Goal: Task Accomplishment & Management: Complete application form

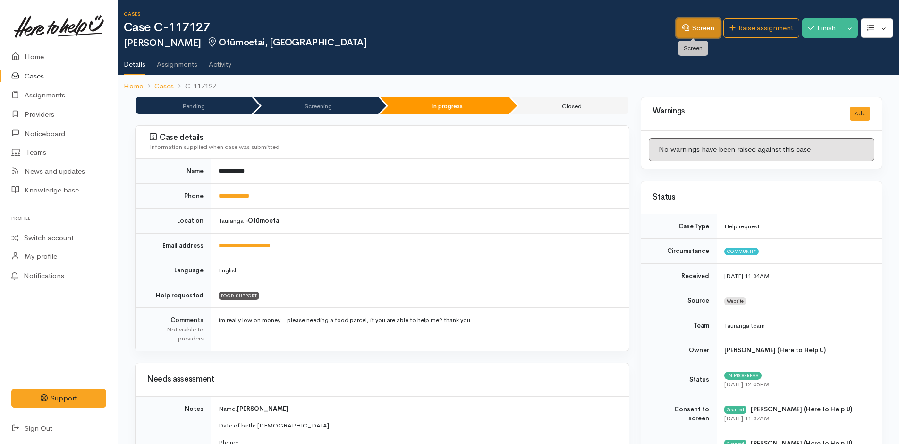
click at [692, 26] on link "Screen" at bounding box center [698, 27] width 44 height 19
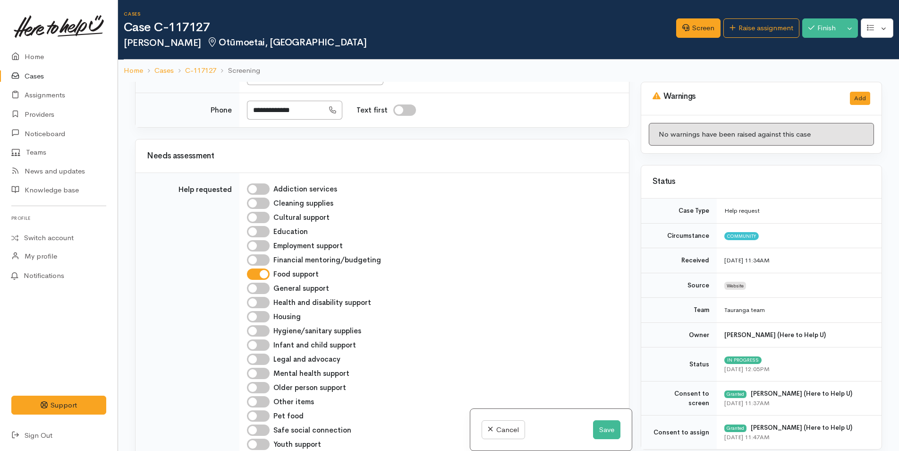
scroll to position [425, 0]
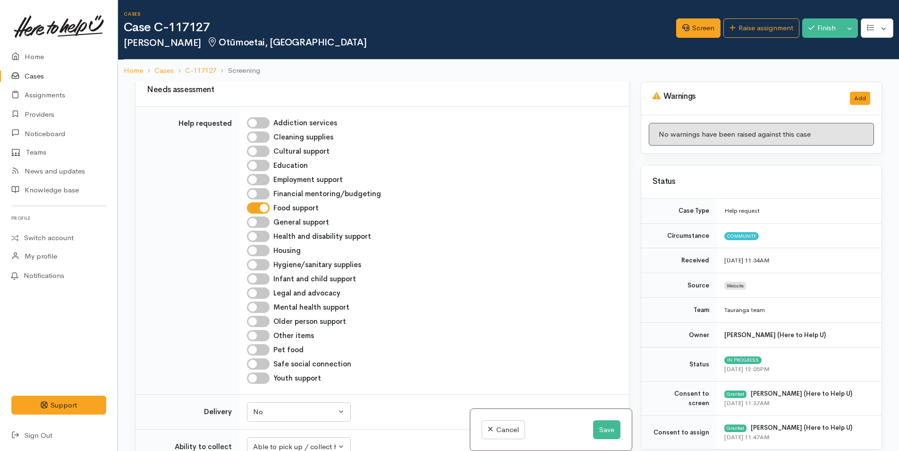
click at [266, 277] on input "Infant and child support" at bounding box center [258, 278] width 23 height 11
checkbox input "true"
click at [603, 425] on button "Save" at bounding box center [606, 429] width 27 height 19
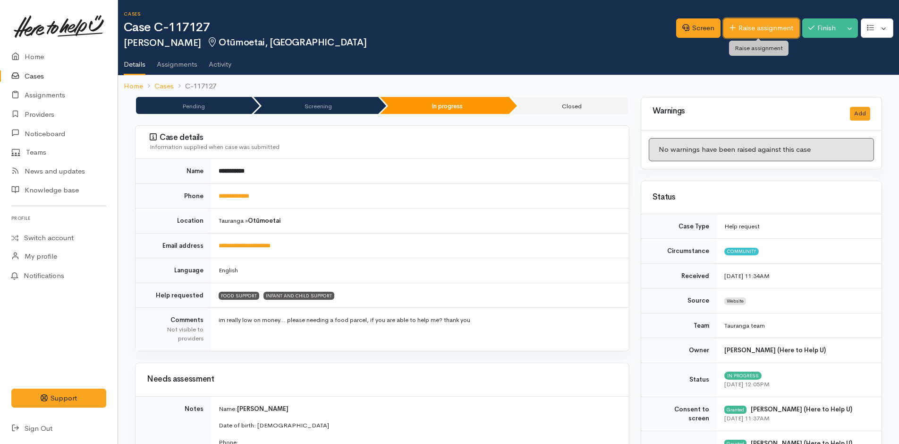
click at [779, 29] on link "Raise assignment" at bounding box center [762, 27] width 76 height 19
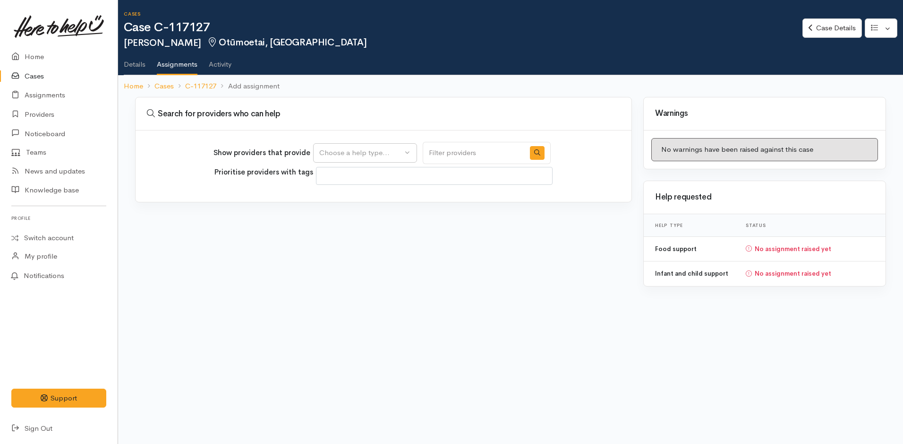
select select
click at [380, 154] on div "Choose a help type..." at bounding box center [360, 152] width 83 height 11
click at [352, 198] on span "Food support" at bounding box center [347, 198] width 44 height 11
select select "3"
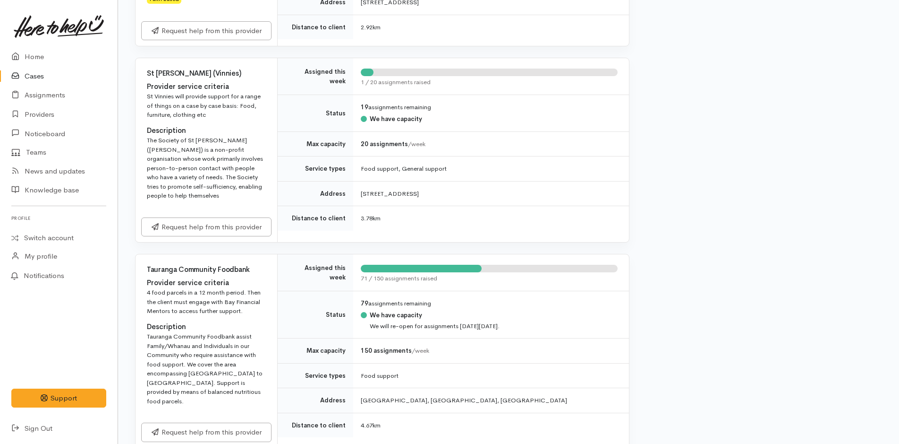
scroll to position [1039, 0]
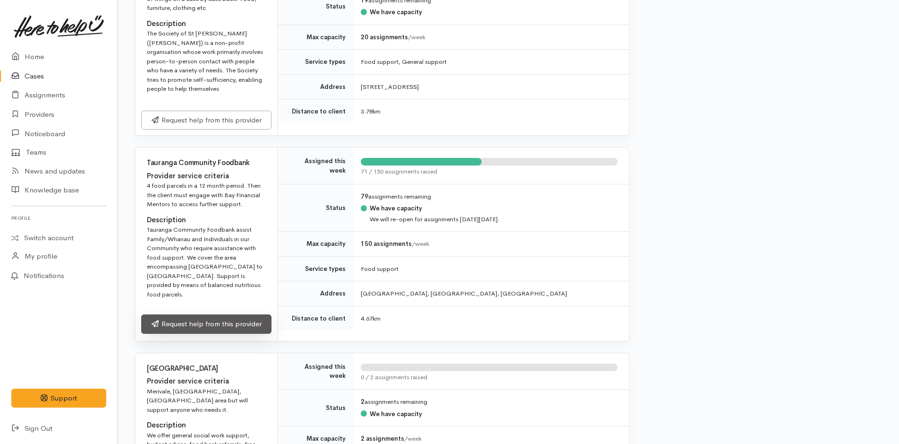
click at [242, 314] on link "Request help from this provider" at bounding box center [206, 323] width 130 height 19
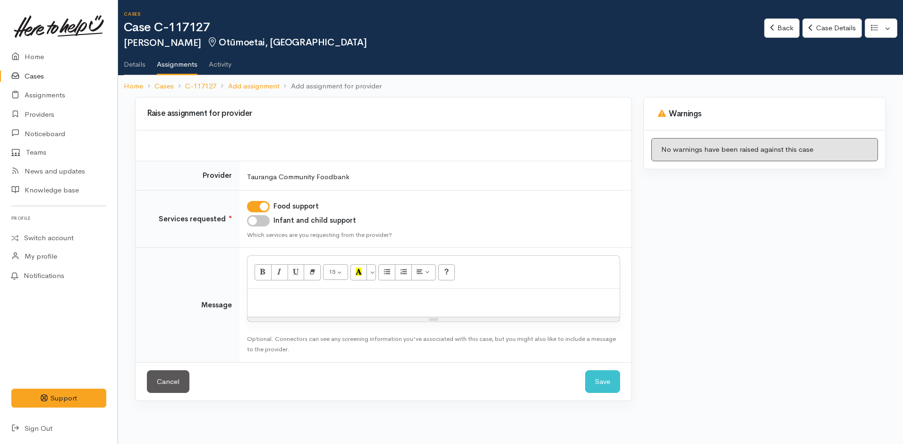
click at [260, 220] on input "Infant and child support" at bounding box center [258, 220] width 23 height 11
checkbox input "true"
click at [277, 299] on p at bounding box center [433, 298] width 363 height 11
paste div
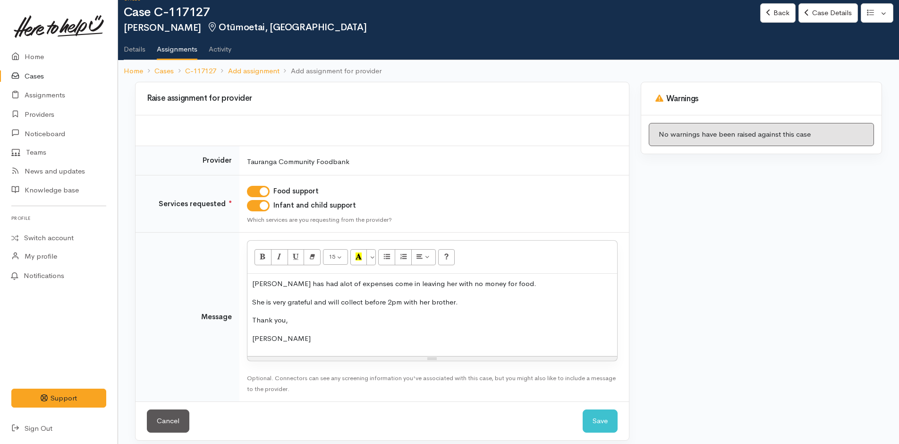
scroll to position [23, 0]
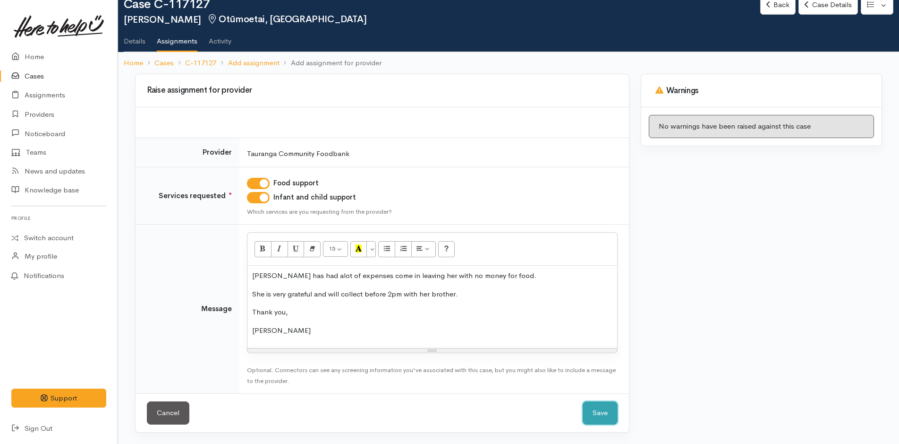
click at [603, 411] on button "Save" at bounding box center [600, 412] width 35 height 23
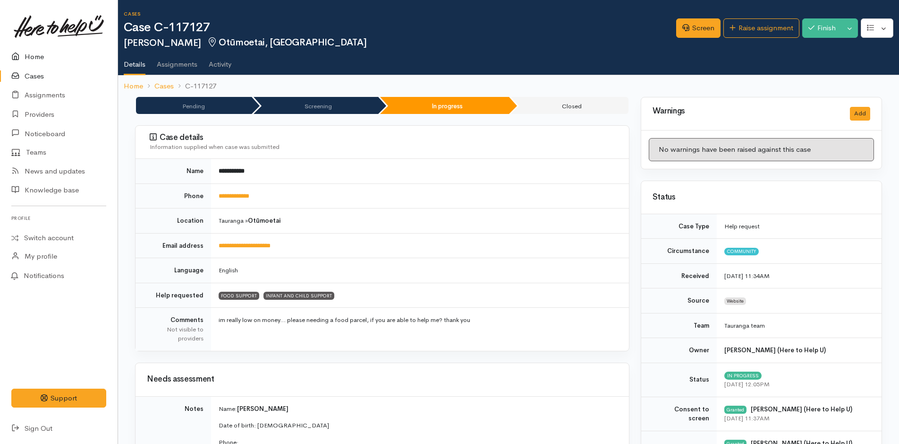
click at [36, 53] on link "Home" at bounding box center [59, 56] width 118 height 19
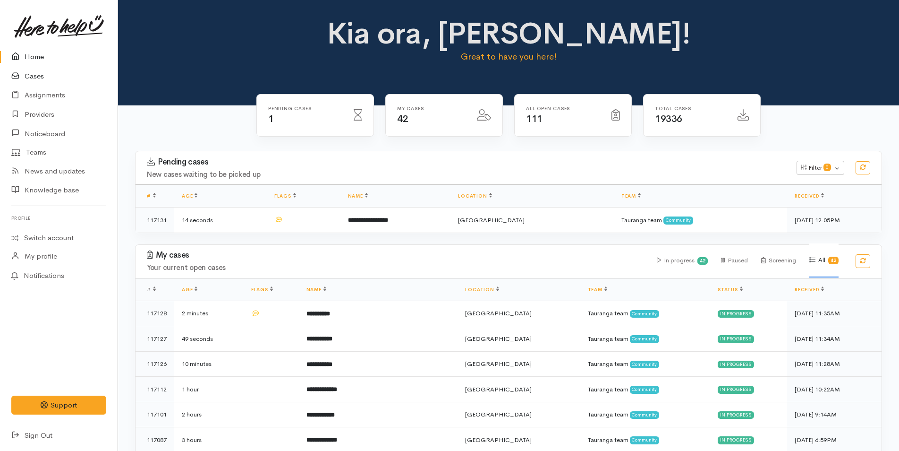
click at [32, 76] on link "Cases" at bounding box center [59, 76] width 118 height 19
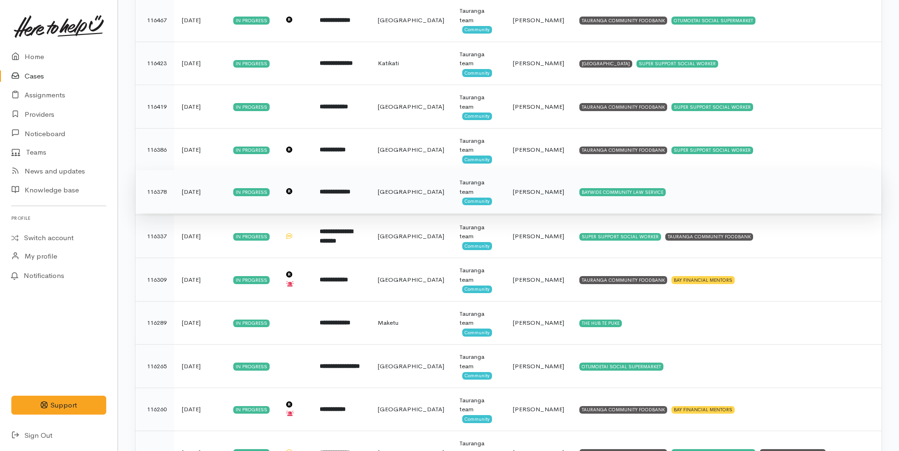
scroll to position [1555, 0]
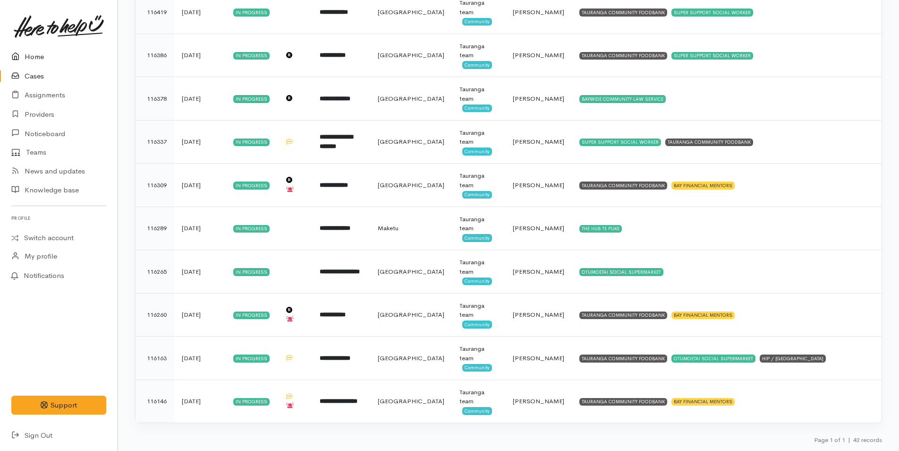
click at [32, 53] on link "Home" at bounding box center [59, 56] width 118 height 19
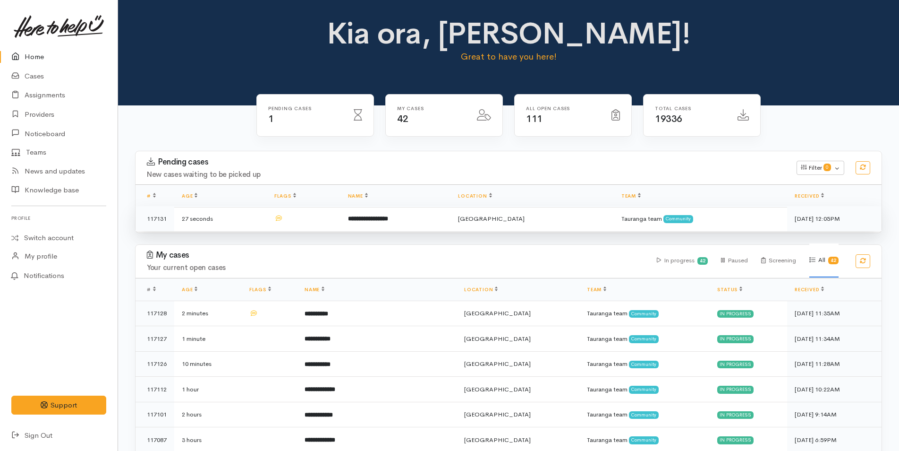
click at [388, 215] on b "**********" at bounding box center [368, 218] width 40 height 6
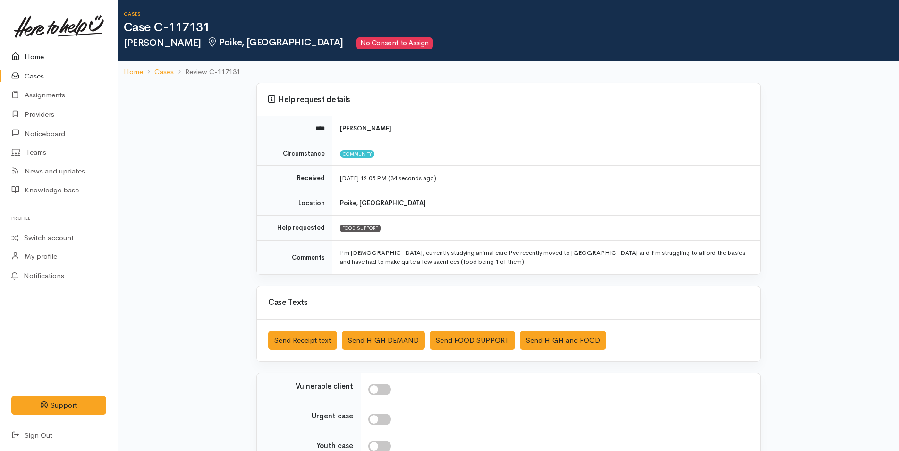
click at [42, 52] on link "Home" at bounding box center [59, 56] width 118 height 19
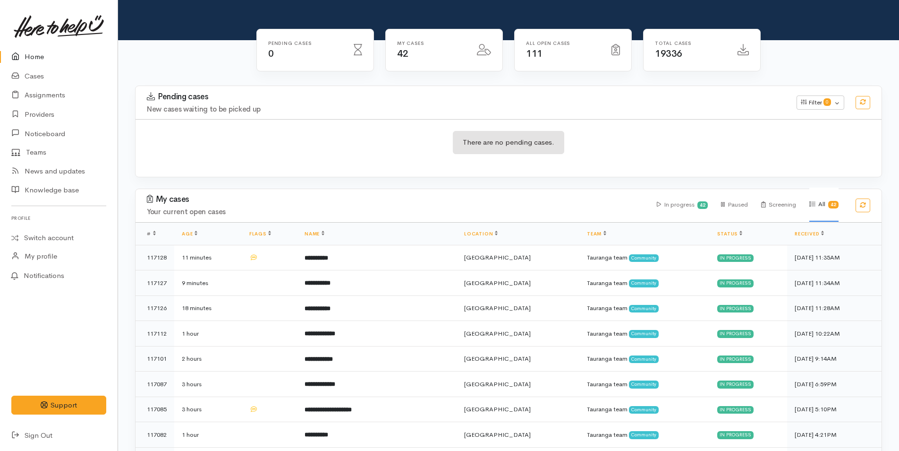
scroll to position [189, 0]
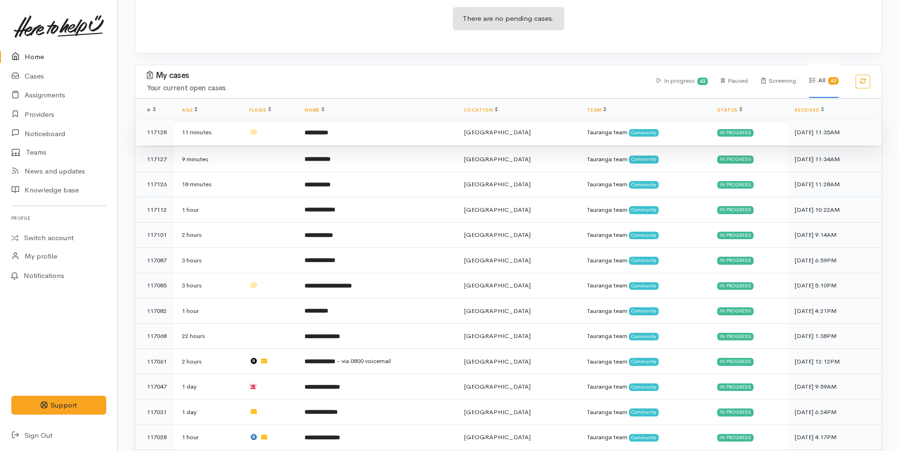
click at [328, 132] on b "**********" at bounding box center [317, 132] width 24 height 6
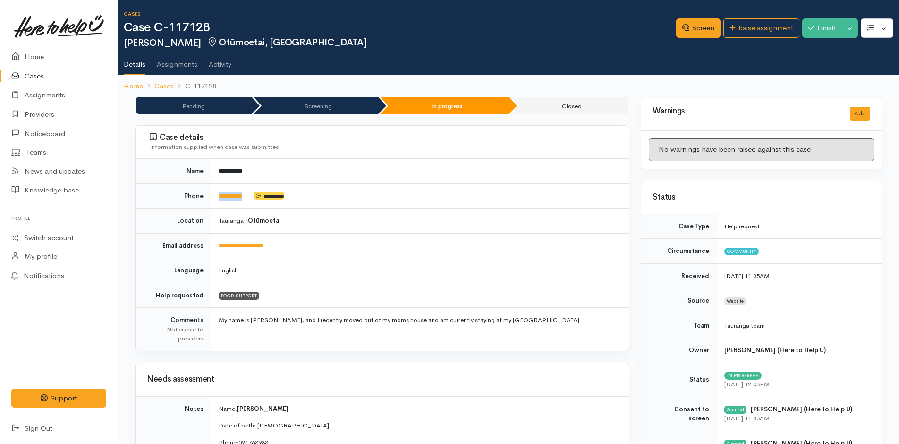
drag, startPoint x: 251, startPoint y: 196, endPoint x: 209, endPoint y: 198, distance: 42.1
click at [209, 198] on tr "**********" at bounding box center [383, 195] width 494 height 25
copy tr "*********"
click at [40, 55] on link "Home" at bounding box center [59, 56] width 118 height 19
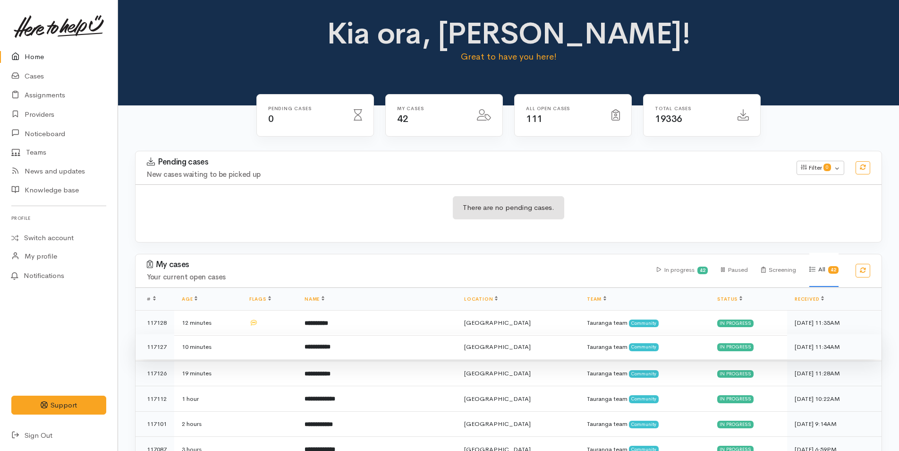
click at [369, 347] on td "**********" at bounding box center [377, 347] width 160 height 26
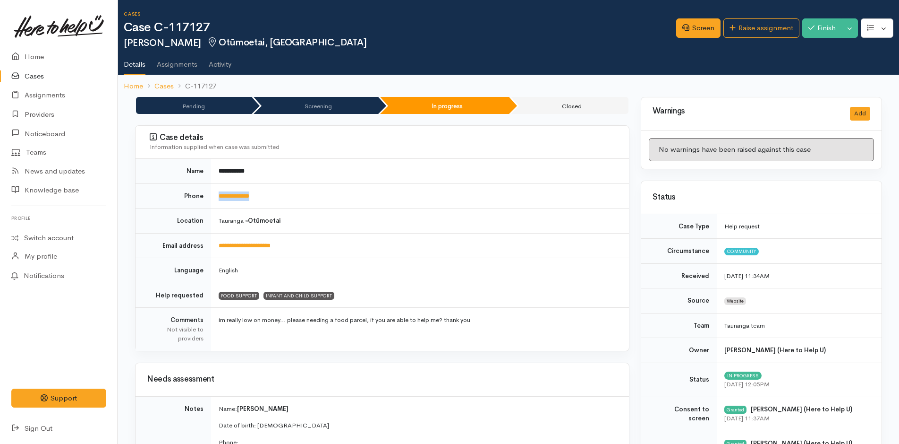
drag, startPoint x: 279, startPoint y: 191, endPoint x: 209, endPoint y: 192, distance: 69.9
click at [209, 192] on tr "**********" at bounding box center [383, 195] width 494 height 25
copy tr "**********"
click at [43, 58] on link "Home" at bounding box center [59, 56] width 118 height 19
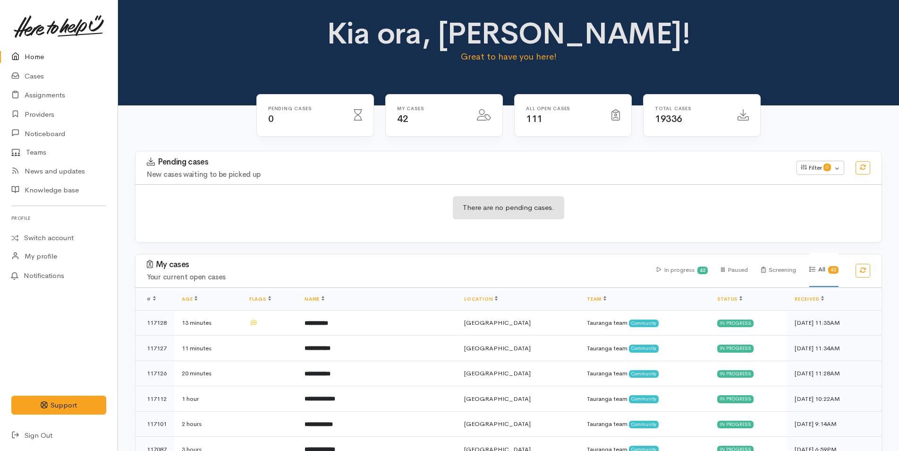
click at [33, 56] on link "Home" at bounding box center [59, 56] width 118 height 19
click at [39, 72] on link "Cases" at bounding box center [59, 76] width 118 height 19
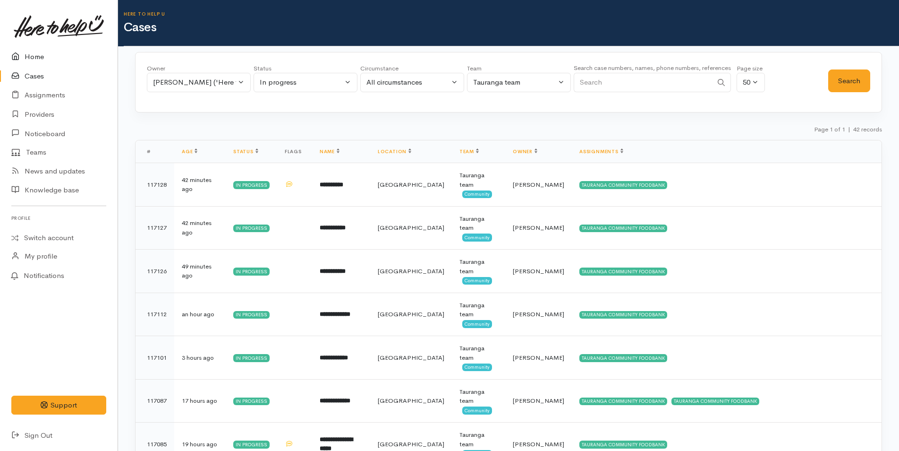
click at [37, 56] on link "Home" at bounding box center [59, 56] width 118 height 19
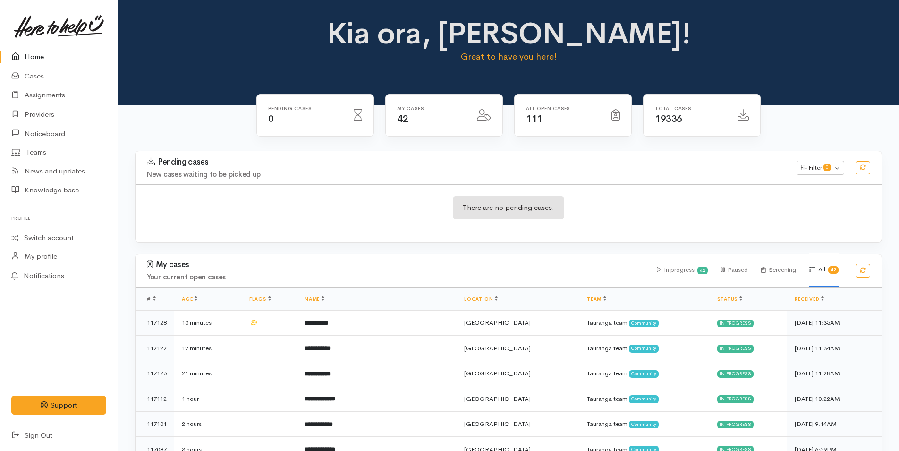
click at [43, 56] on link "Home" at bounding box center [59, 56] width 118 height 19
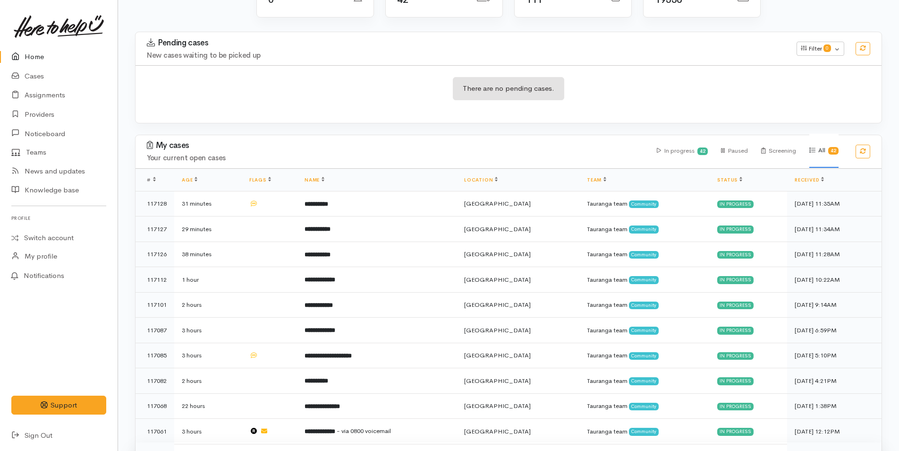
scroll to position [283, 0]
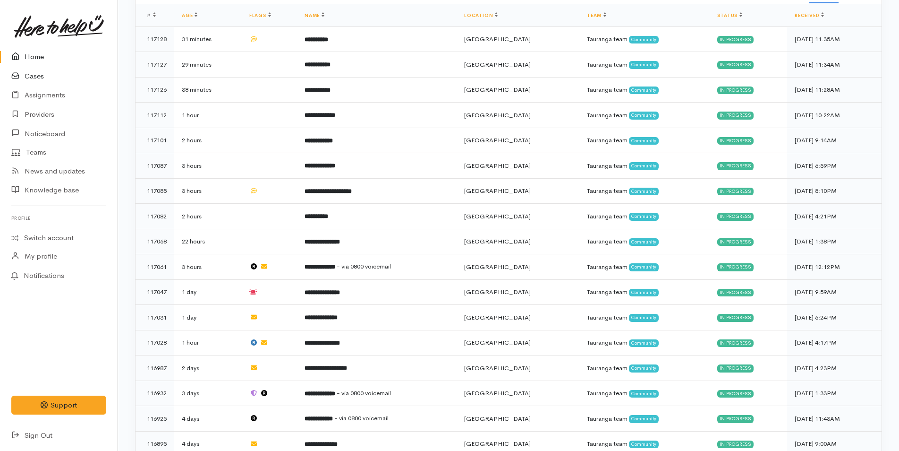
click at [42, 73] on link "Cases" at bounding box center [59, 76] width 118 height 19
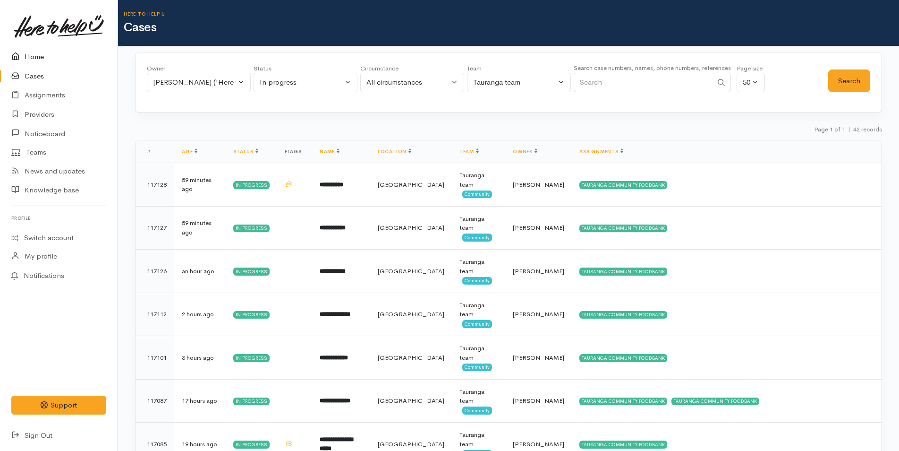
click at [37, 58] on link "Home" at bounding box center [59, 56] width 118 height 19
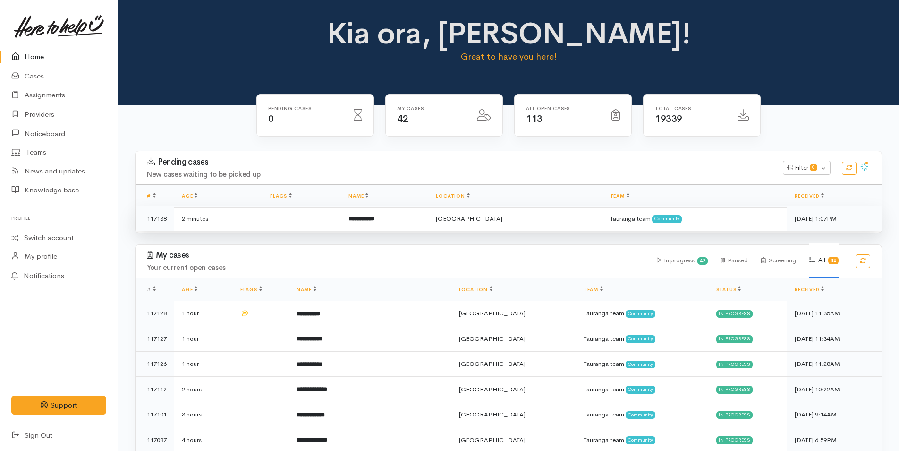
click at [402, 214] on td "**********" at bounding box center [384, 218] width 87 height 25
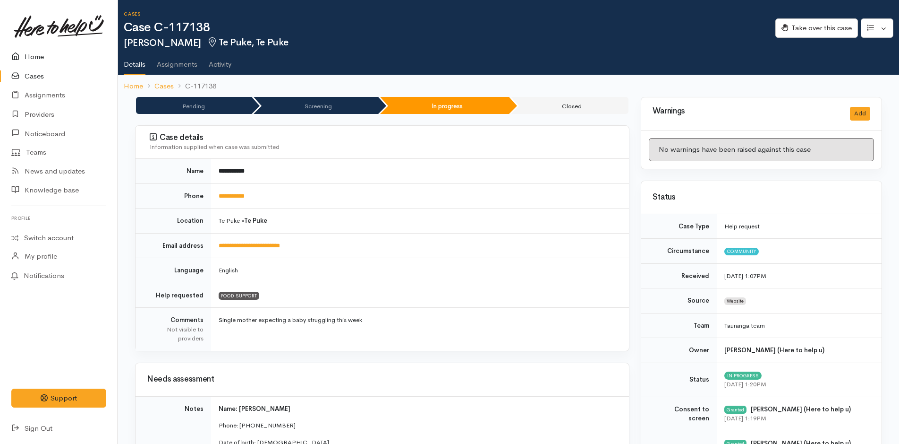
click at [34, 54] on link "Home" at bounding box center [59, 56] width 118 height 19
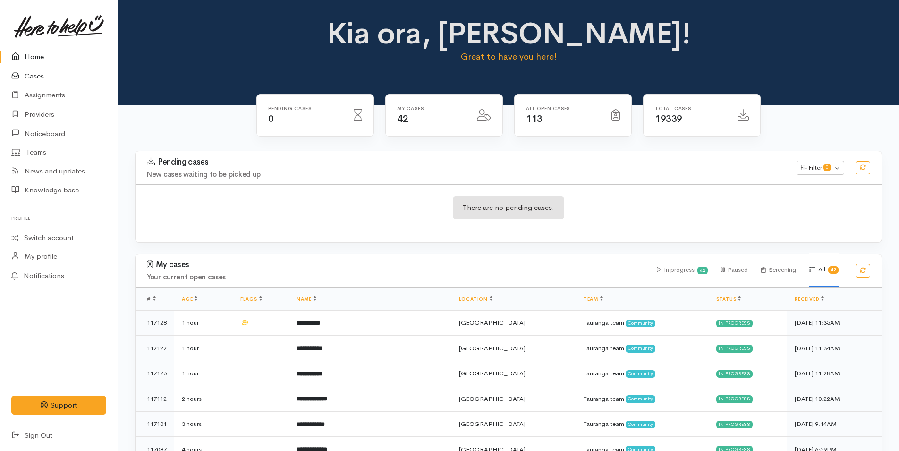
click at [30, 73] on link "Cases" at bounding box center [59, 76] width 118 height 19
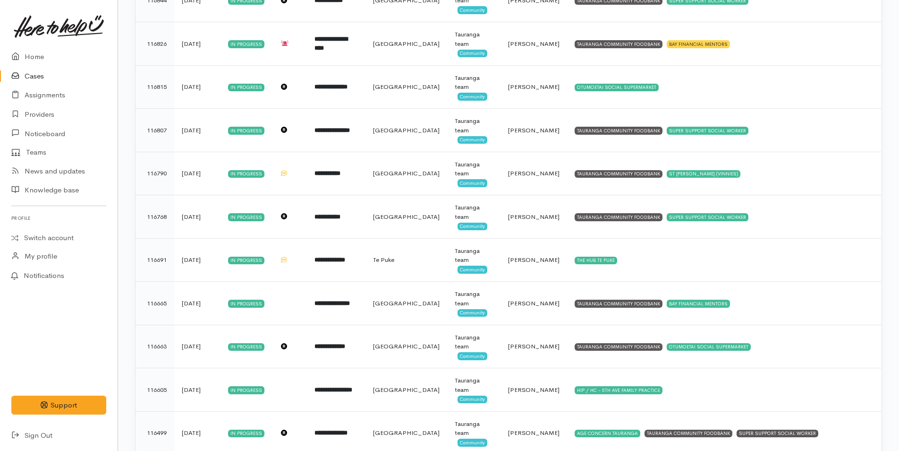
scroll to position [989, 0]
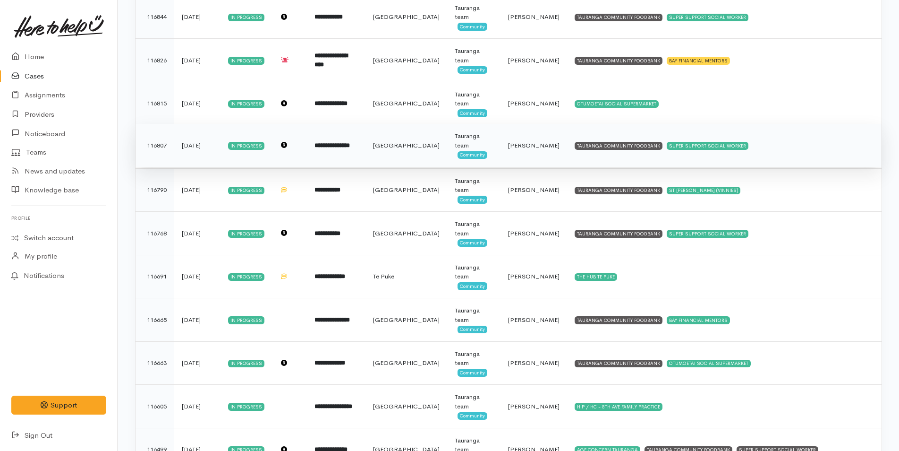
click at [338, 144] on b "**********" at bounding box center [332, 145] width 35 height 6
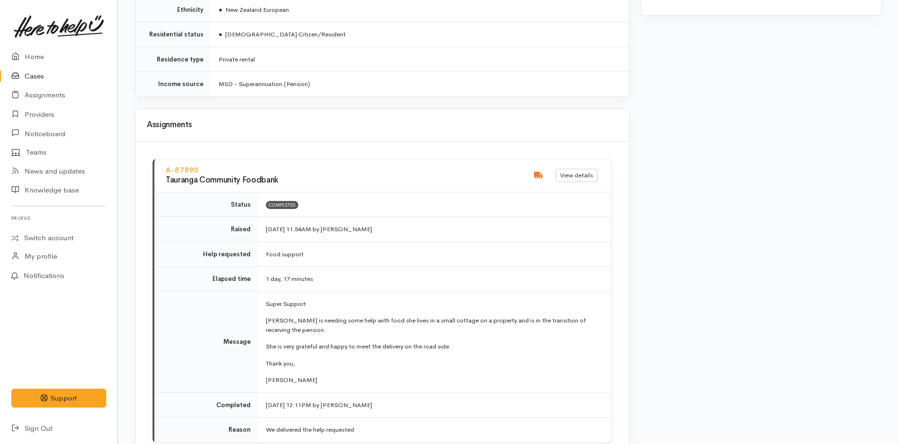
scroll to position [940, 0]
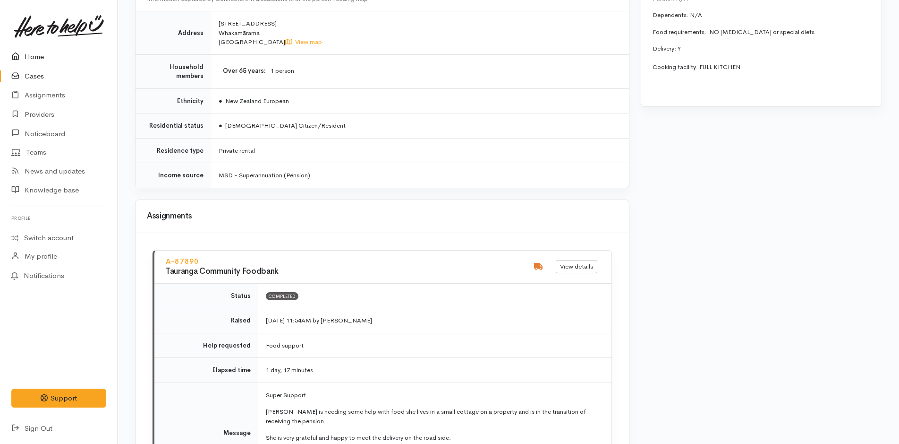
click at [34, 56] on link "Home" at bounding box center [59, 56] width 118 height 19
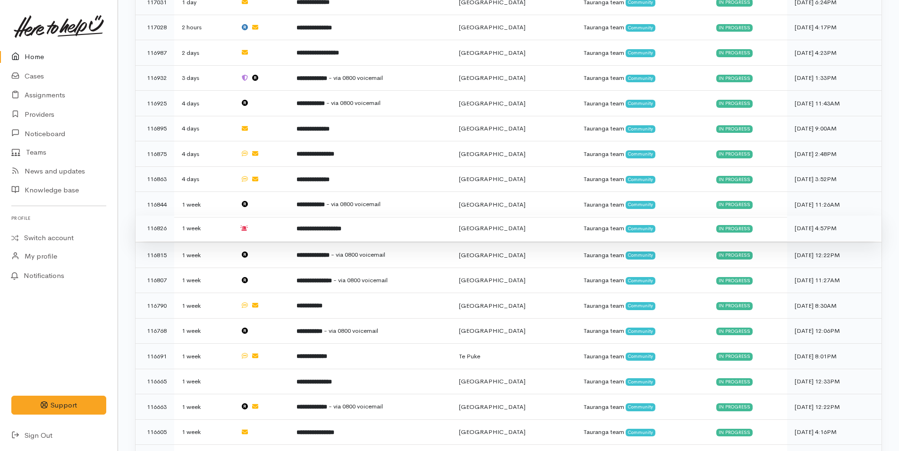
scroll to position [614, 0]
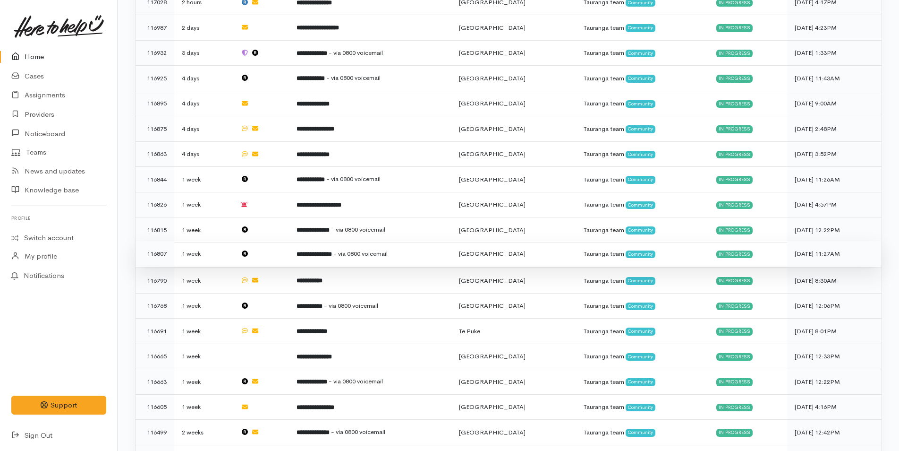
click at [452, 241] on td "**********" at bounding box center [370, 254] width 162 height 26
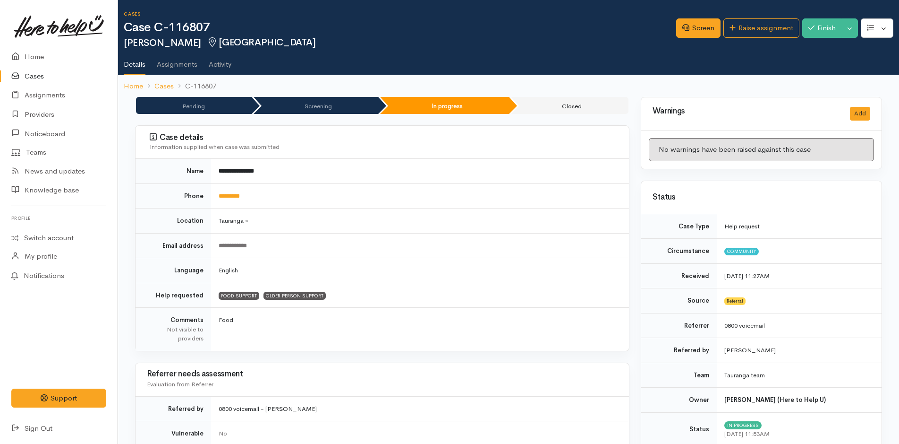
click at [35, 77] on link "Cases" at bounding box center [59, 76] width 118 height 19
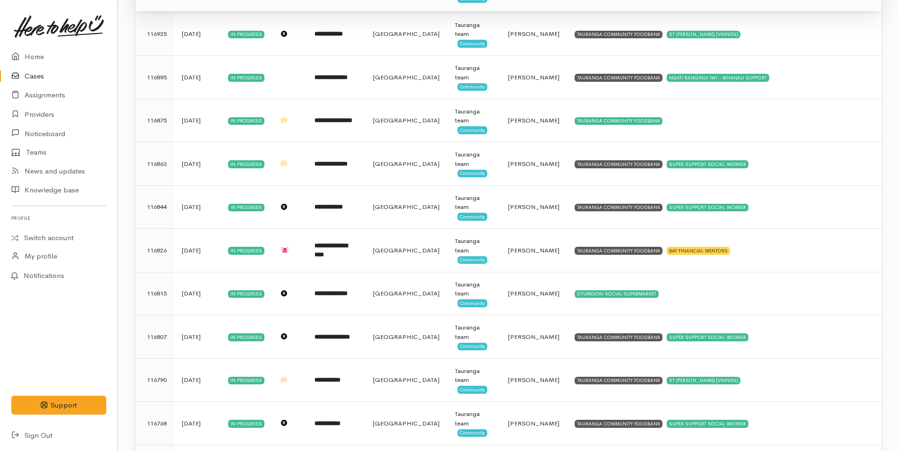
scroll to position [803, 0]
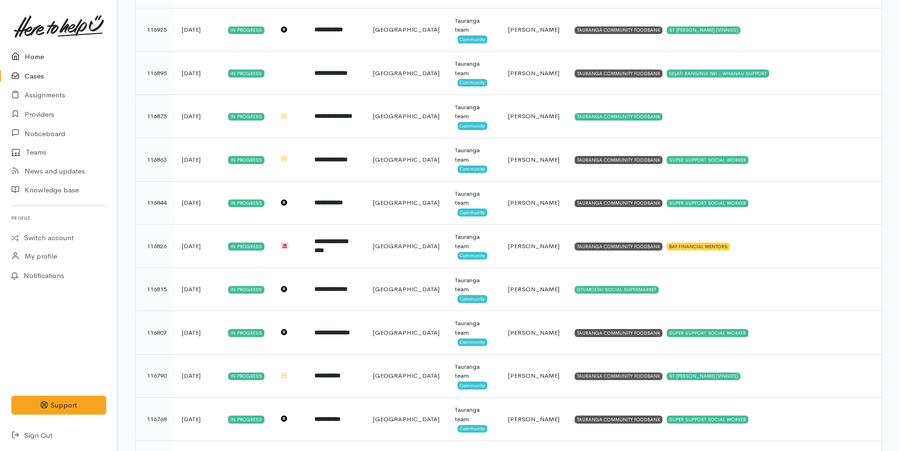
click at [32, 57] on link "Home" at bounding box center [59, 56] width 118 height 19
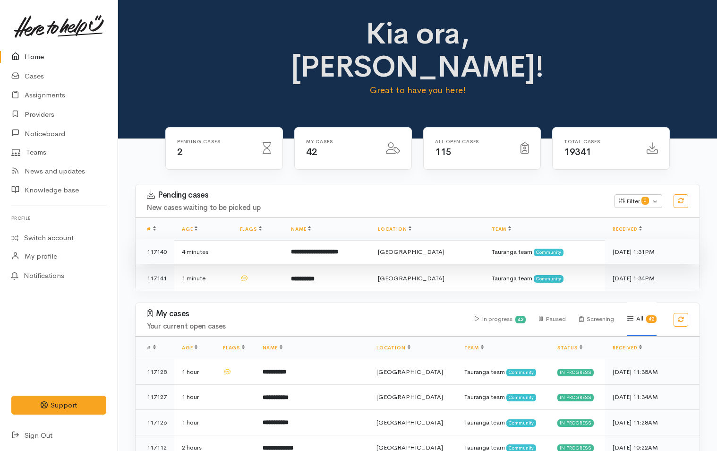
click at [370, 239] on td "**********" at bounding box center [326, 252] width 87 height 26
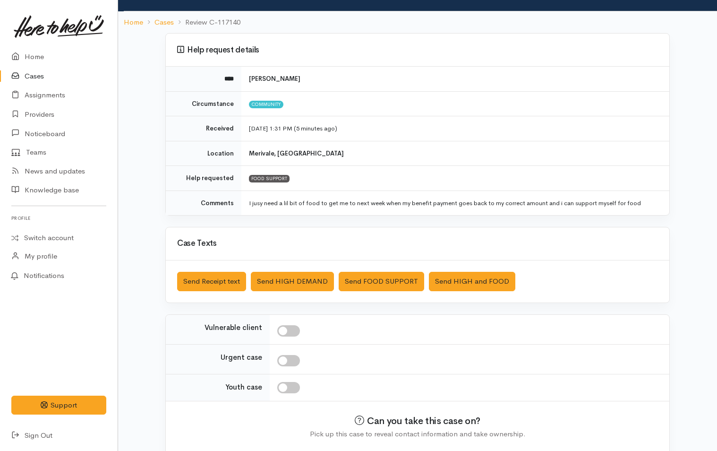
scroll to position [86, 0]
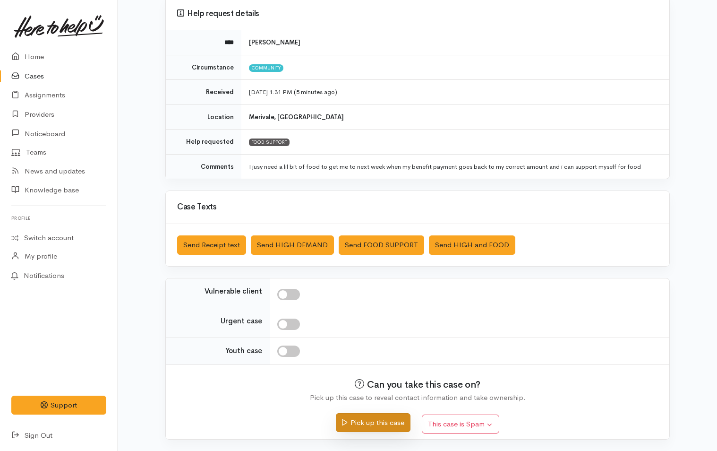
click at [381, 422] on button "Pick up this case" at bounding box center [373, 422] width 74 height 19
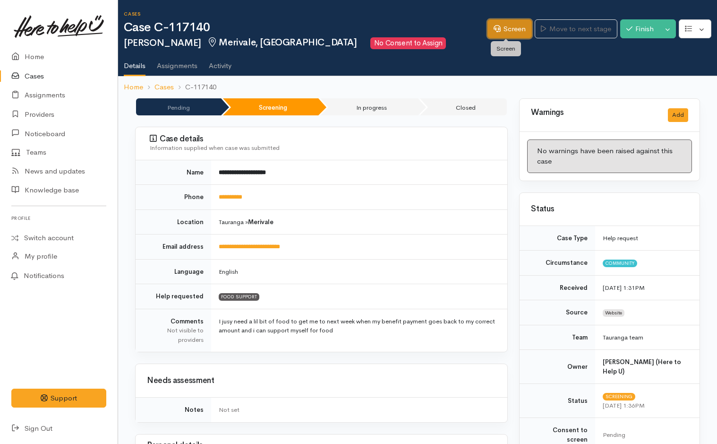
click at [514, 34] on link "Screen" at bounding box center [509, 28] width 44 height 19
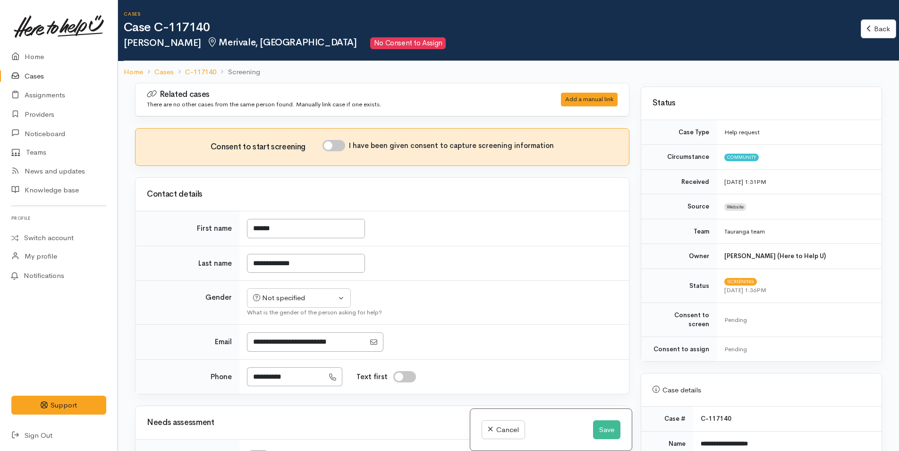
scroll to position [283, 0]
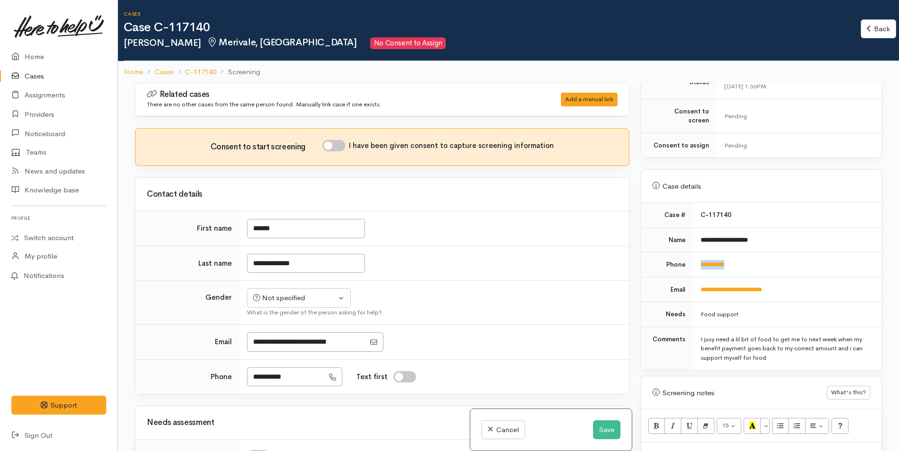
drag, startPoint x: 762, startPoint y: 253, endPoint x: 687, endPoint y: 260, distance: 75.0
click at [687, 260] on tr "**********" at bounding box center [761, 264] width 240 height 25
copy tr "**********"
click at [341, 142] on input "I have been given consent to capture screening information" at bounding box center [334, 145] width 23 height 11
checkbox input "true"
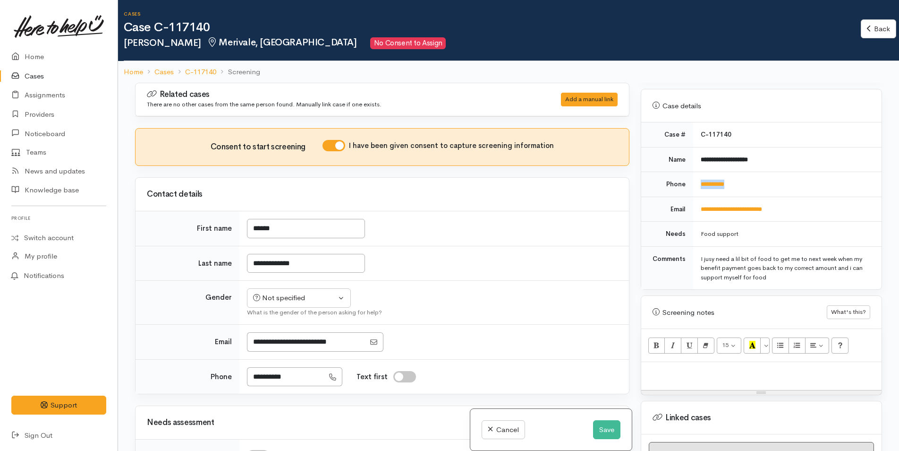
scroll to position [425, 0]
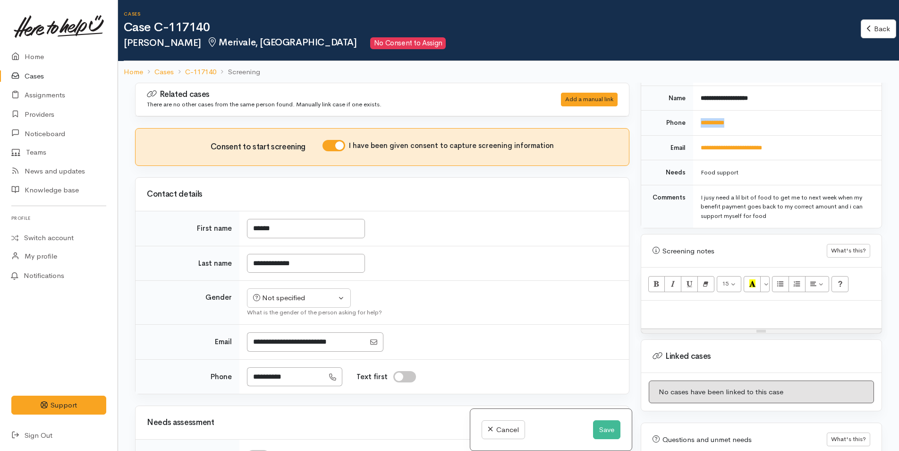
click at [685, 305] on p at bounding box center [761, 310] width 231 height 11
paste div
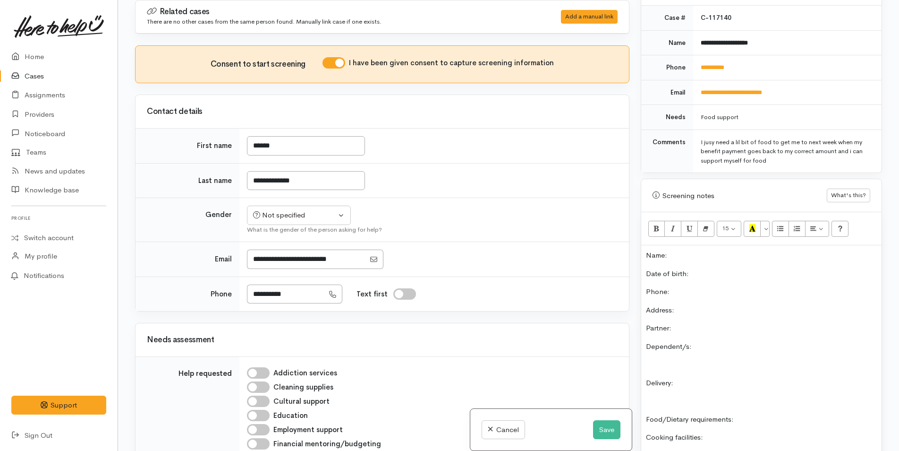
scroll to position [282, 0]
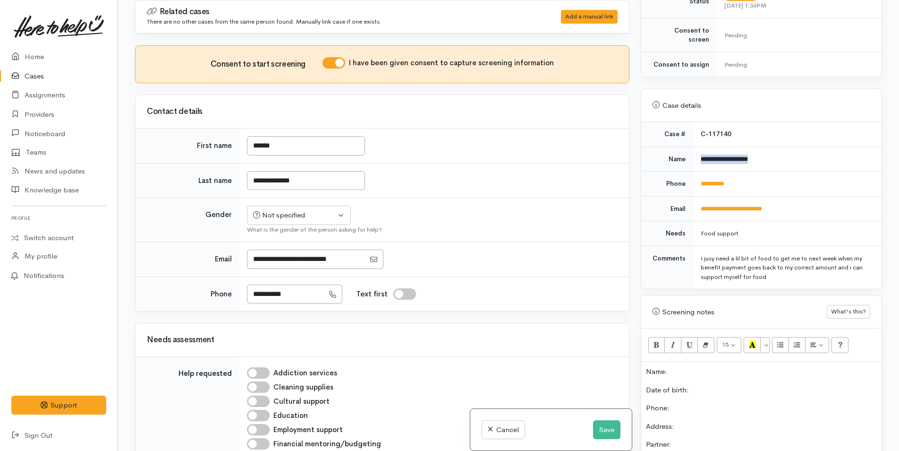
drag, startPoint x: 775, startPoint y: 145, endPoint x: 694, endPoint y: 154, distance: 81.3
click at [694, 154] on td "**********" at bounding box center [787, 158] width 188 height 25
copy b "**********"
click at [738, 366] on p "Name:" at bounding box center [761, 371] width 231 height 11
drag, startPoint x: 761, startPoint y: 173, endPoint x: 696, endPoint y: 173, distance: 65.7
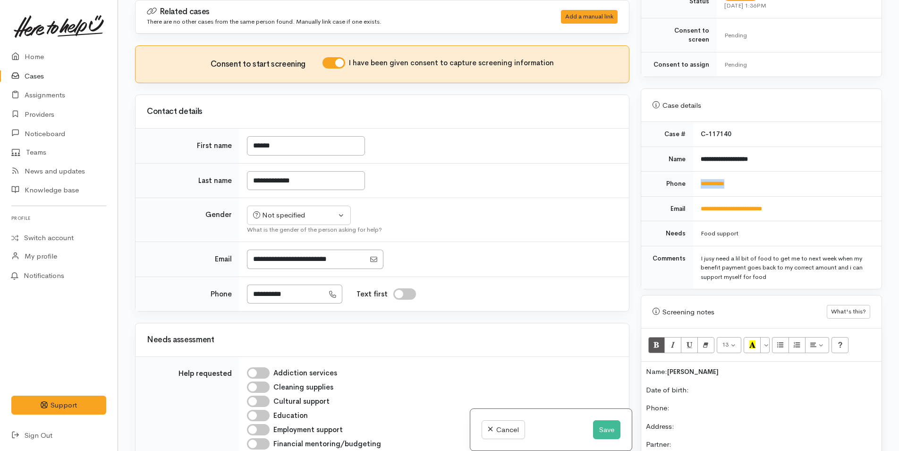
click at [696, 173] on td "**********" at bounding box center [787, 183] width 188 height 25
copy link "**********"
click at [733, 403] on p "Phone:" at bounding box center [761, 407] width 231 height 11
click at [275, 216] on div "Not specified" at bounding box center [294, 215] width 83 height 11
click at [277, 251] on span "[DEMOGRAPHIC_DATA]" at bounding box center [307, 252] width 81 height 11
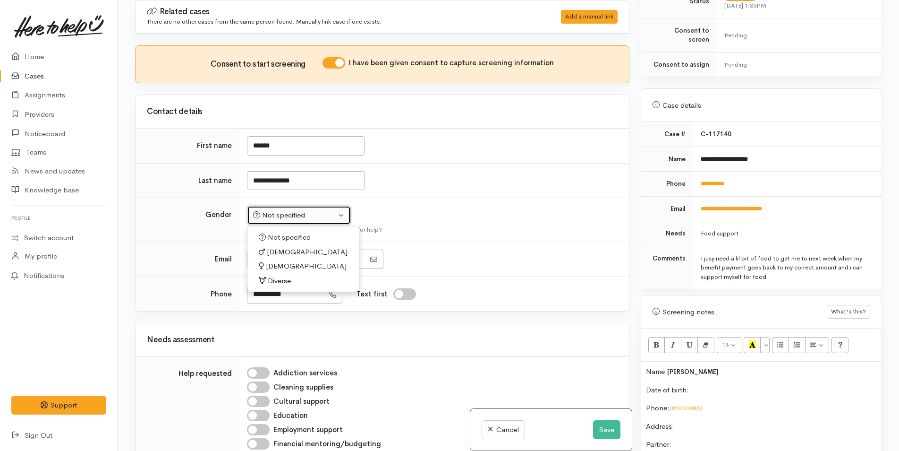
select select "Male"
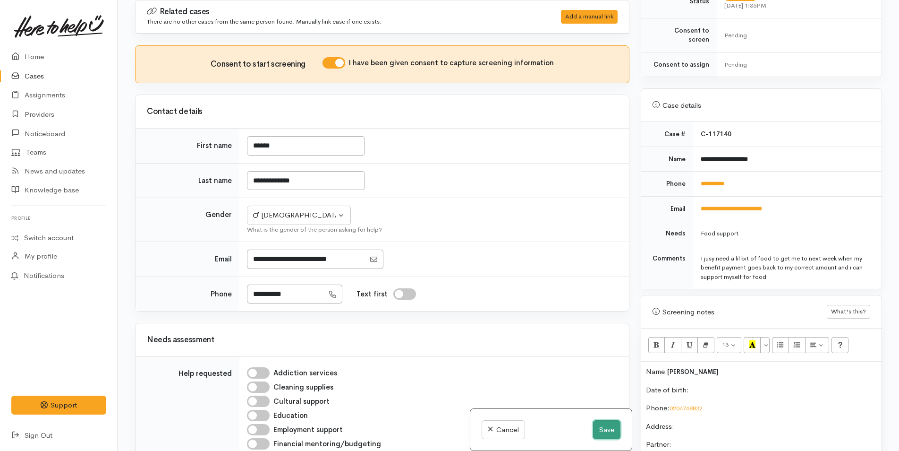
click at [604, 423] on button "Save" at bounding box center [606, 429] width 27 height 19
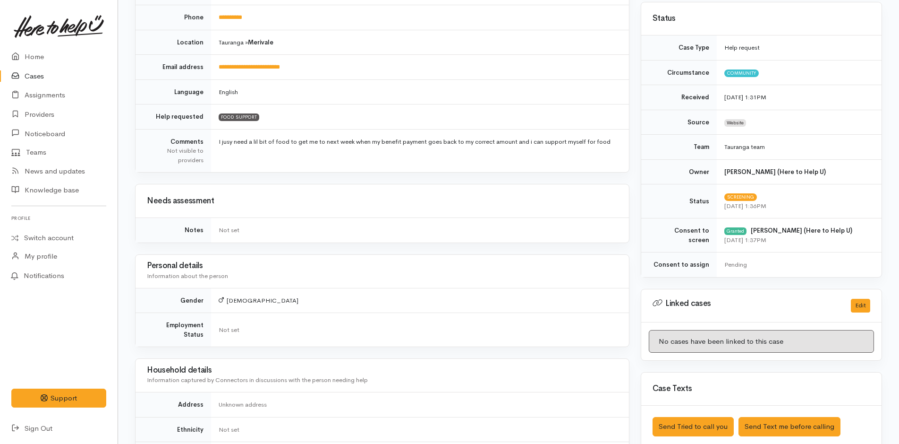
scroll to position [283, 0]
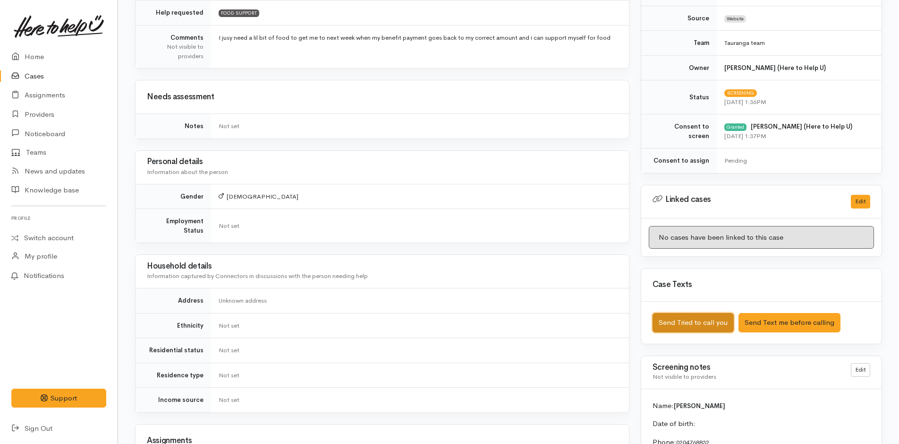
click at [694, 322] on button "Send Tried to call you" at bounding box center [693, 322] width 81 height 19
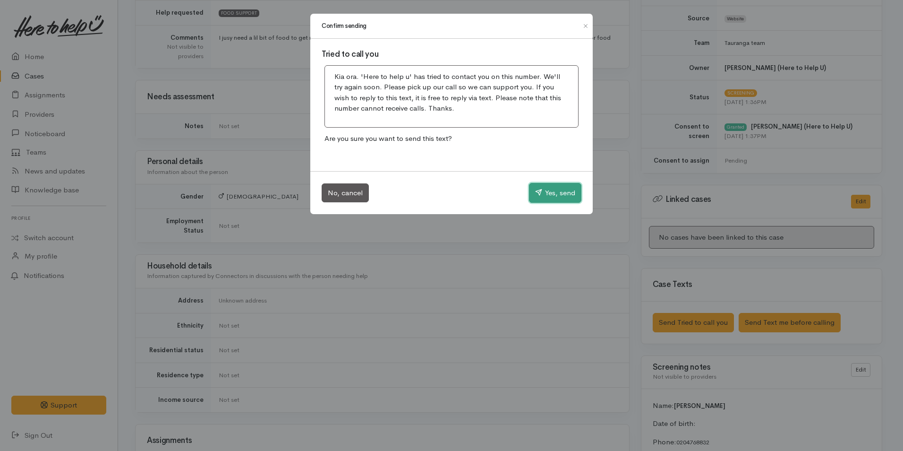
click at [557, 187] on button "Yes, send" at bounding box center [555, 193] width 52 height 20
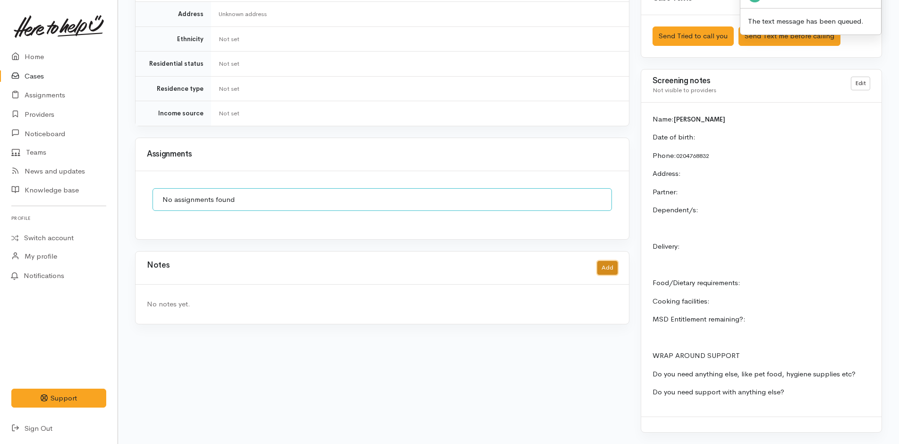
click at [599, 261] on button "Add" at bounding box center [608, 268] width 20 height 14
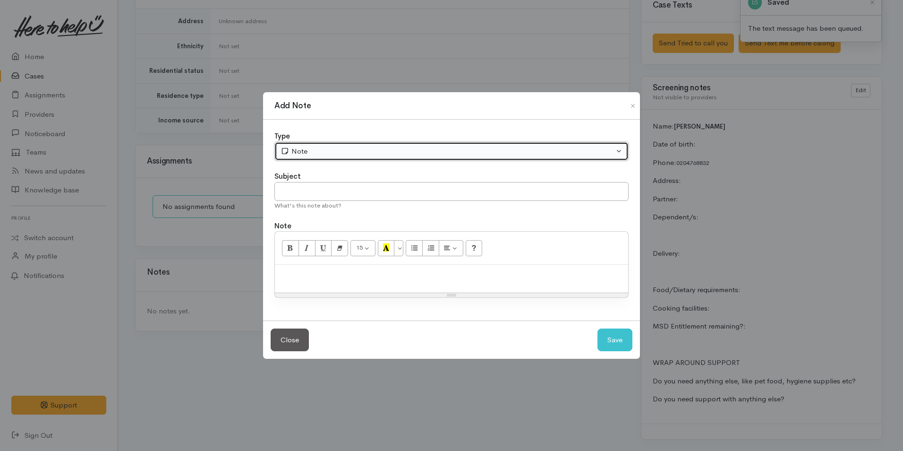
click at [375, 147] on div "Note" at bounding box center [447, 151] width 333 height 11
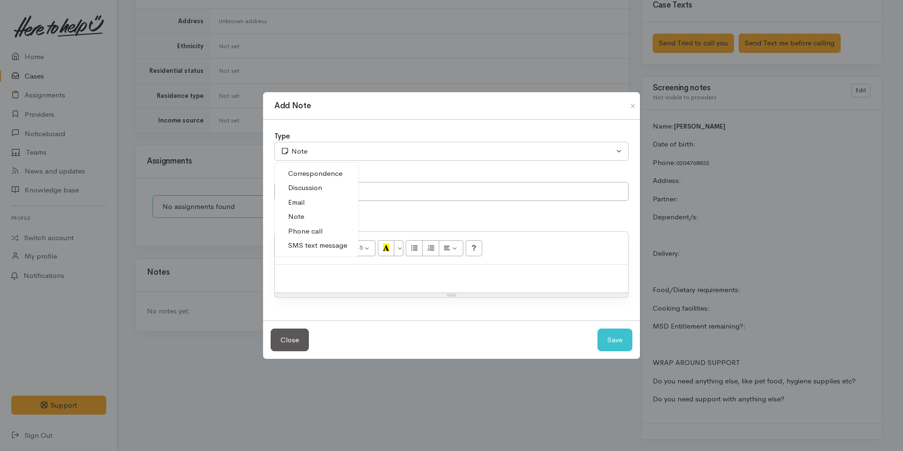
click at [322, 229] on link "Phone call" at bounding box center [317, 231] width 84 height 15
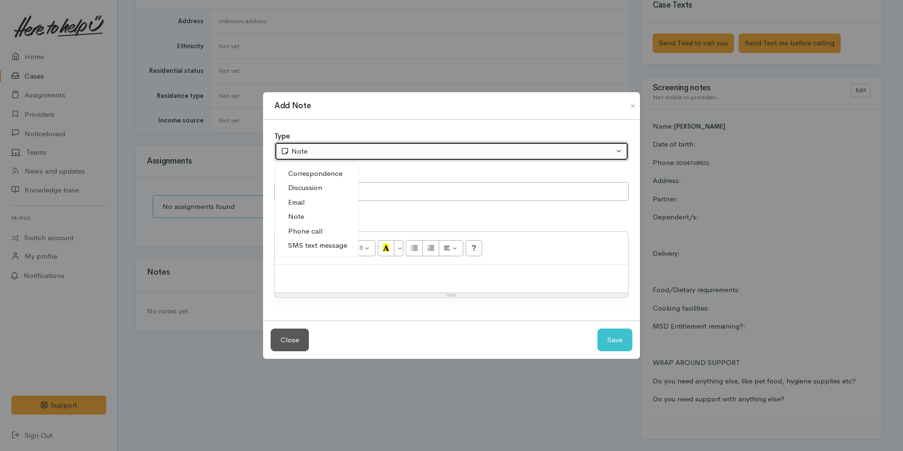
select select "3"
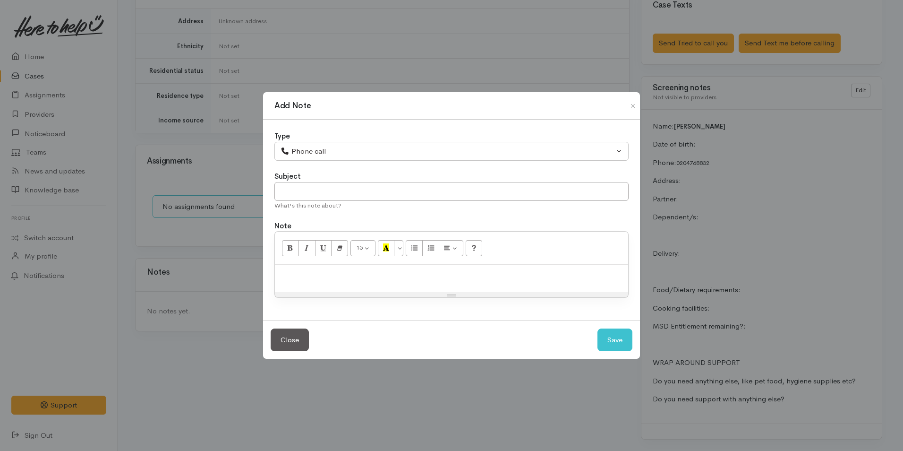
click at [353, 280] on p at bounding box center [452, 274] width 344 height 11
click at [333, 284] on div at bounding box center [451, 279] width 353 height 28
paste div
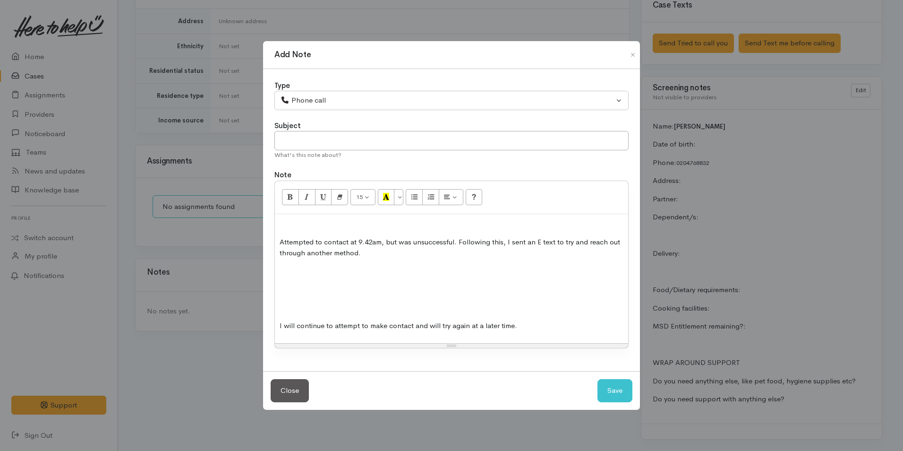
click at [333, 298] on div "Attempted to contact at 9.42am, but was unsuccessful. Following this, I sent an…" at bounding box center [451, 278] width 353 height 129
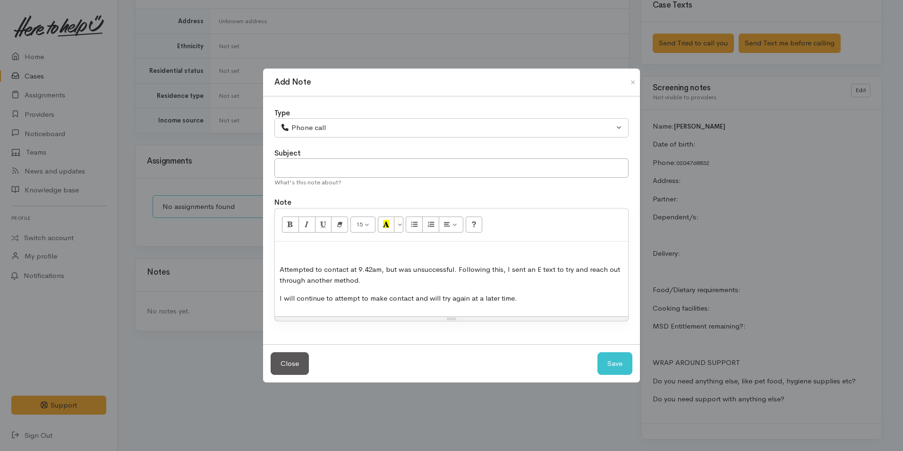
click at [323, 250] on p at bounding box center [452, 251] width 344 height 11
click at [279, 271] on div "Attempted to contact at 9.42am, but was unsuccessful. Following this, I sent an…" at bounding box center [451, 278] width 353 height 75
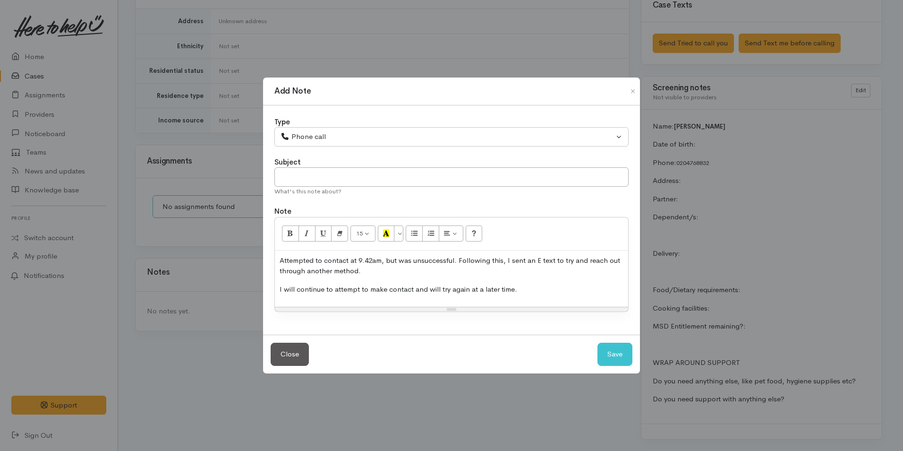
click at [370, 263] on p "Attempted to contact at 9.42am, but was unsuccessful. Following this, I sent an…" at bounding box center [452, 265] width 344 height 21
click at [377, 263] on p "Attempted to contact at 9.42am, but was unsuccessful. Following this, I sent an…" at bounding box center [452, 265] width 344 height 21
click at [368, 262] on p "Attempted to contact at 91.38pm, but was unsuccessful. Following this, I sent a…" at bounding box center [452, 265] width 344 height 21
click at [614, 351] on button "Save" at bounding box center [615, 353] width 35 height 23
select select "1"
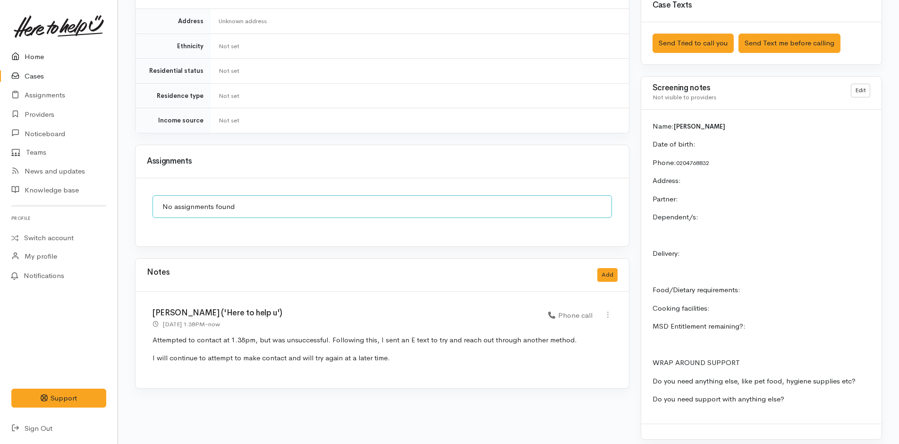
click at [32, 54] on link "Home" at bounding box center [59, 56] width 118 height 19
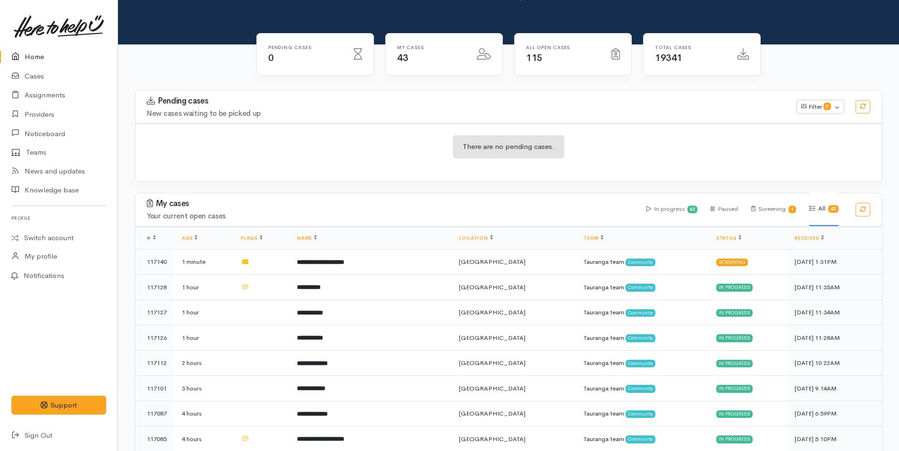
scroll to position [47, 0]
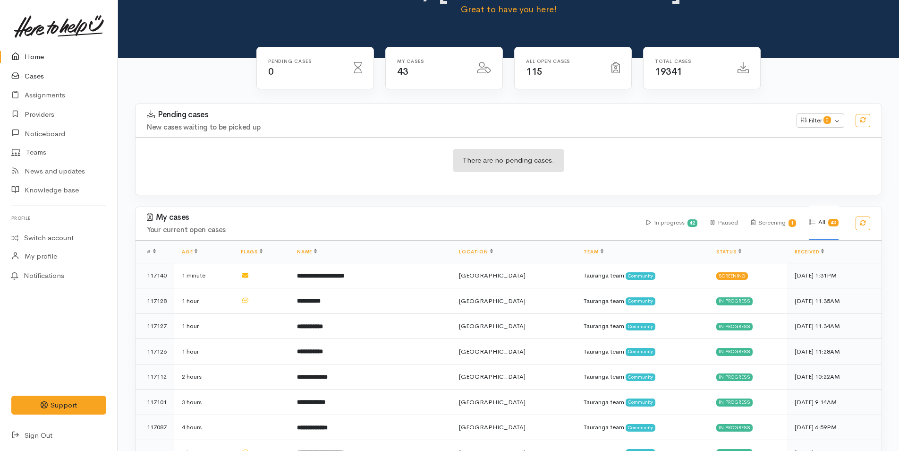
click at [41, 73] on link "Cases" at bounding box center [59, 76] width 118 height 19
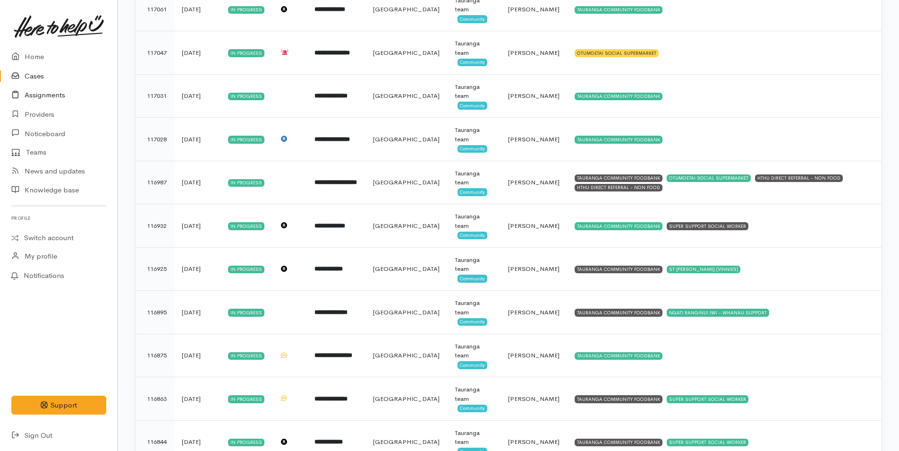
scroll to position [236, 0]
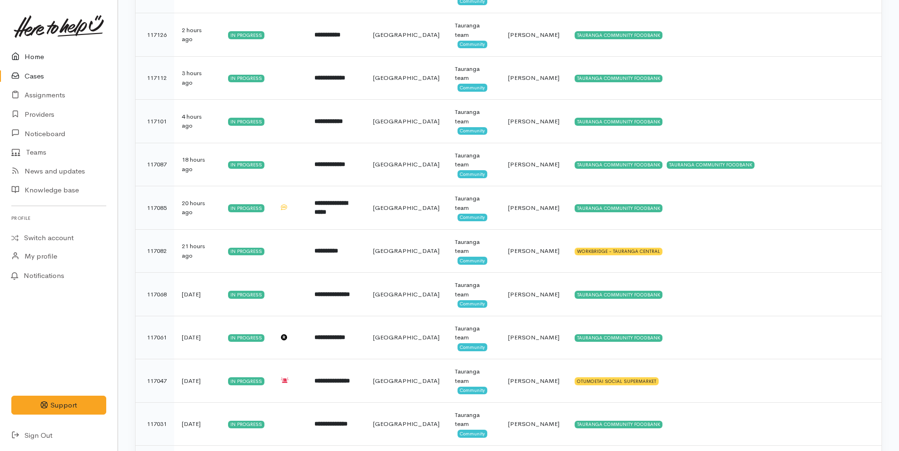
click at [29, 52] on link "Home" at bounding box center [59, 56] width 118 height 19
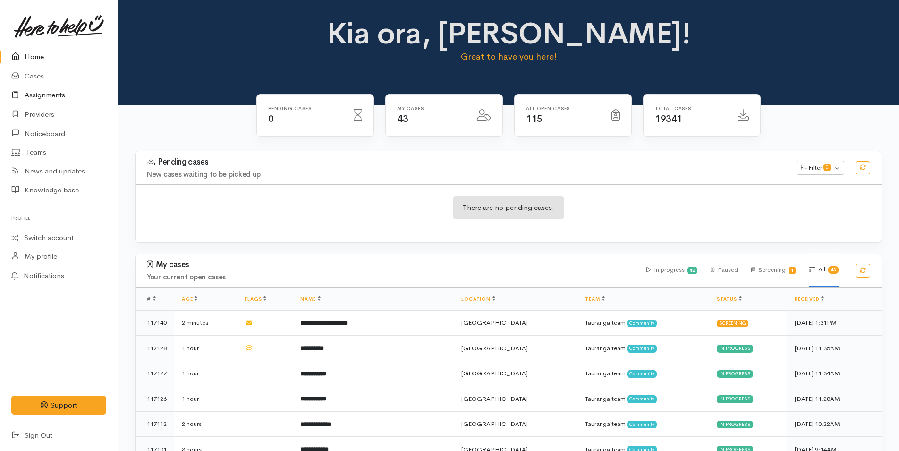
click at [57, 97] on link "Assignments" at bounding box center [59, 94] width 118 height 19
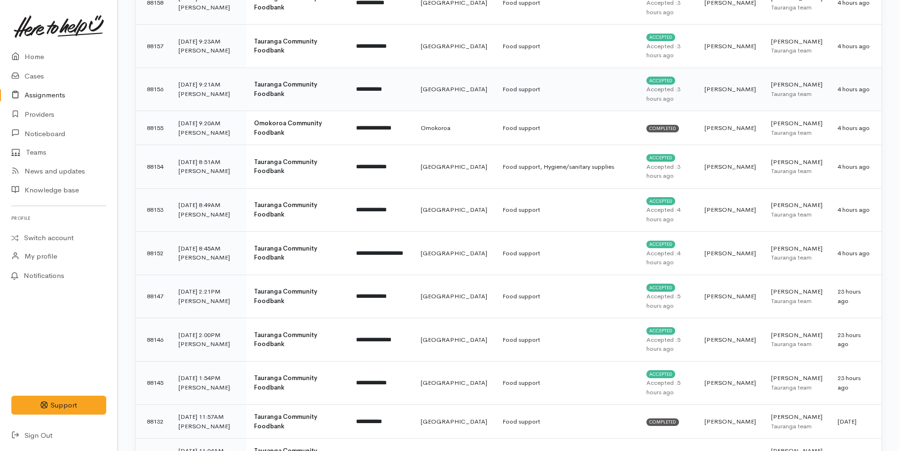
scroll to position [1134, 0]
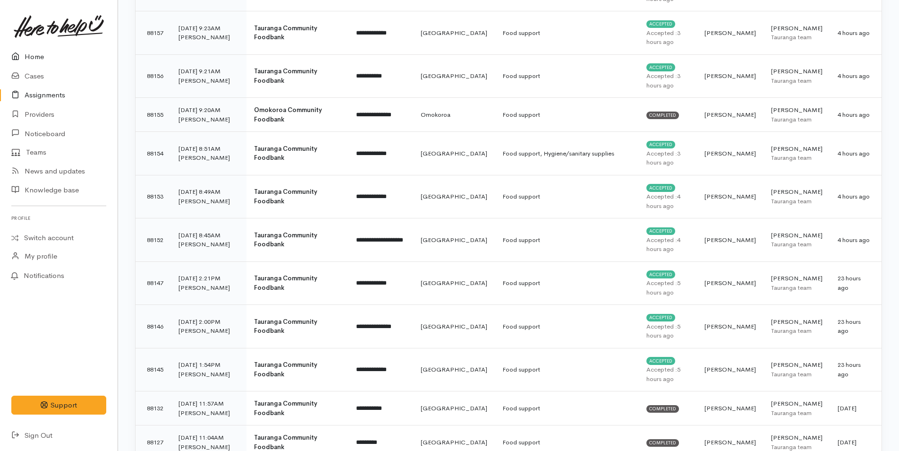
click at [34, 54] on link "Home" at bounding box center [59, 56] width 118 height 19
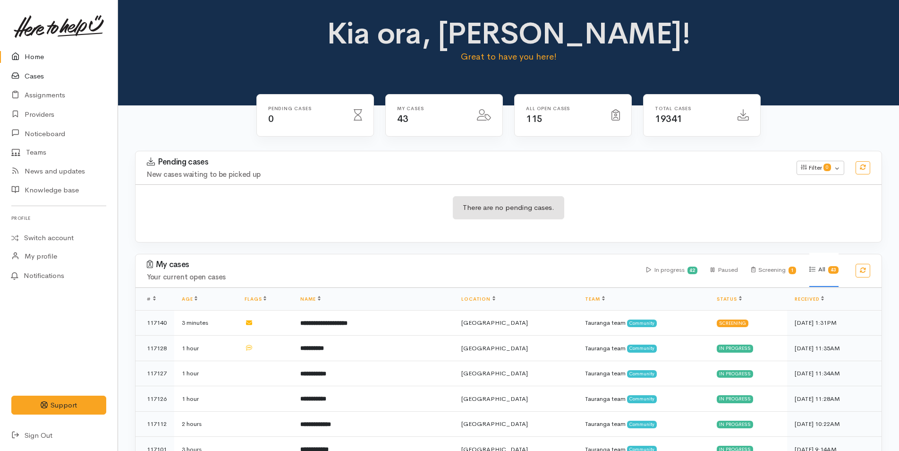
click at [34, 76] on link "Cases" at bounding box center [59, 76] width 118 height 19
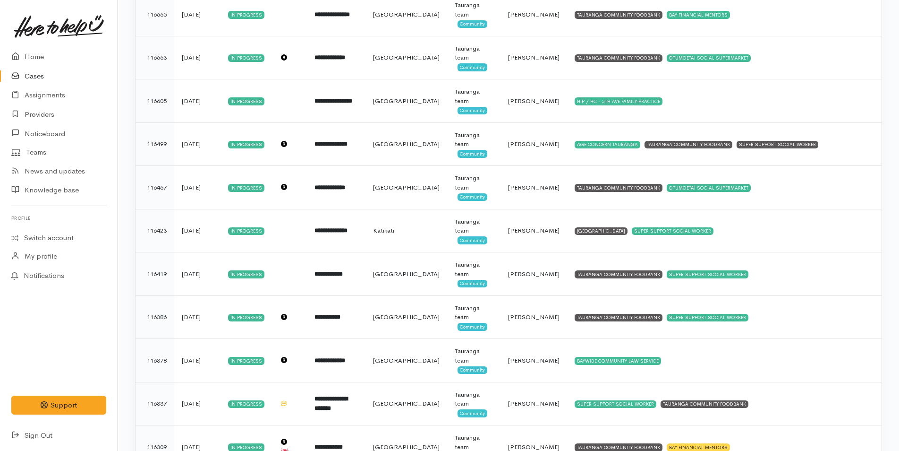
scroll to position [1323, 0]
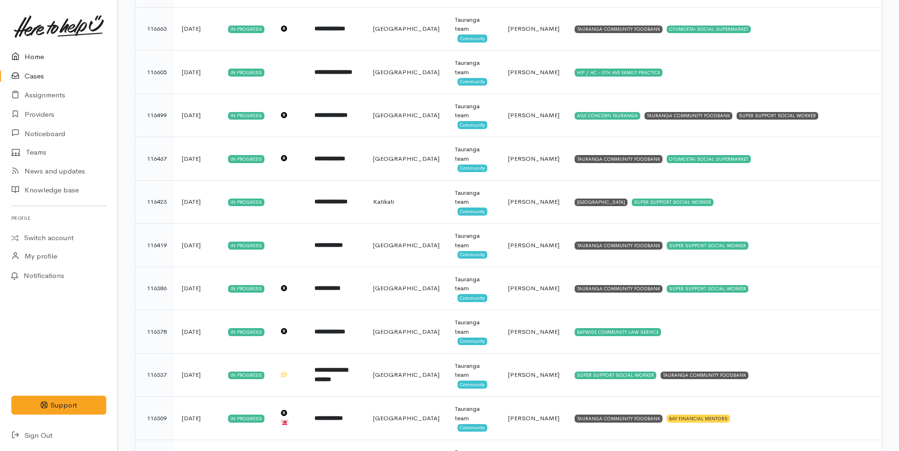
click at [36, 56] on link "Home" at bounding box center [59, 56] width 118 height 19
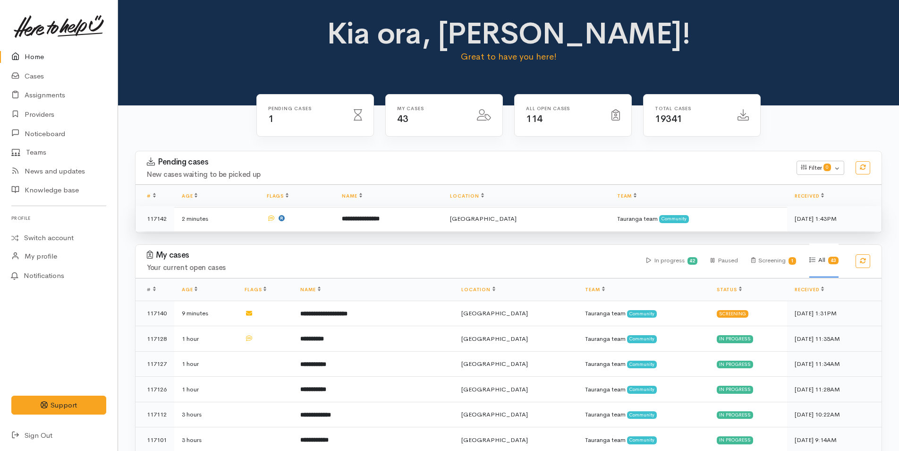
click at [409, 222] on td "**********" at bounding box center [388, 218] width 108 height 25
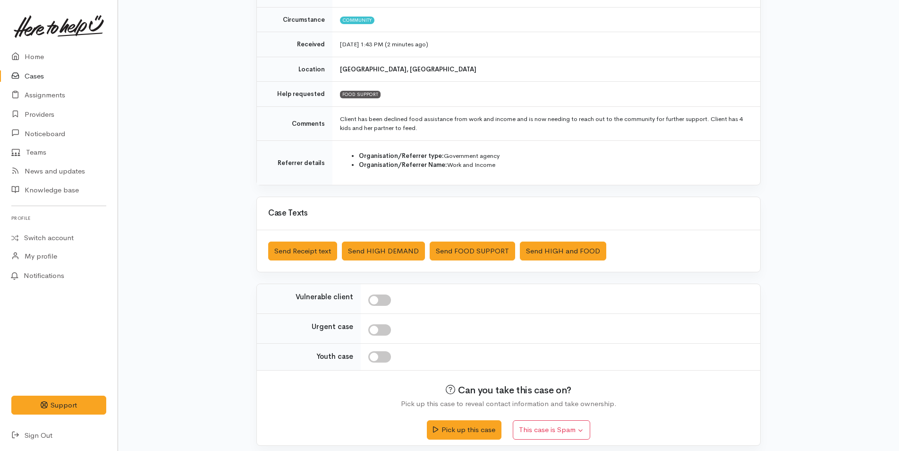
scroll to position [140, 0]
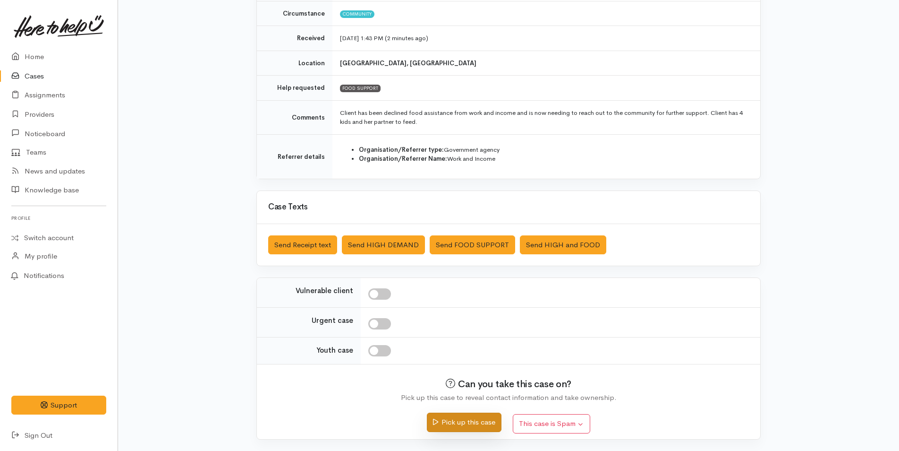
click at [475, 425] on button "Pick up this case" at bounding box center [464, 421] width 74 height 19
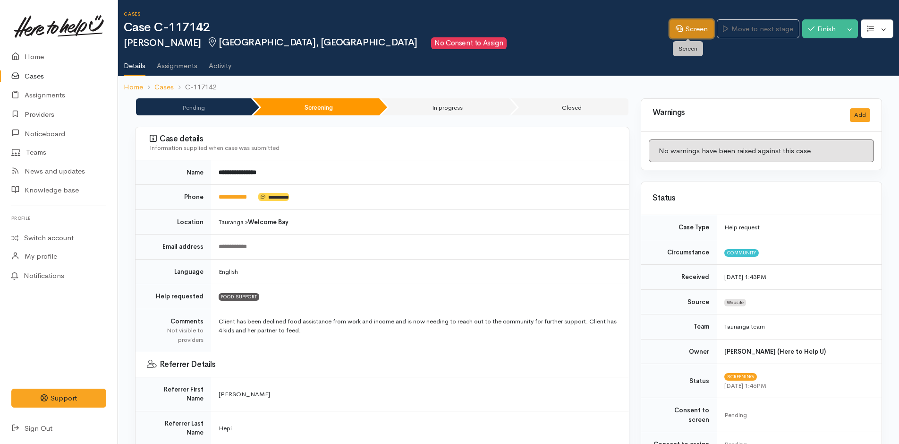
click at [685, 30] on link "Screen" at bounding box center [692, 28] width 44 height 19
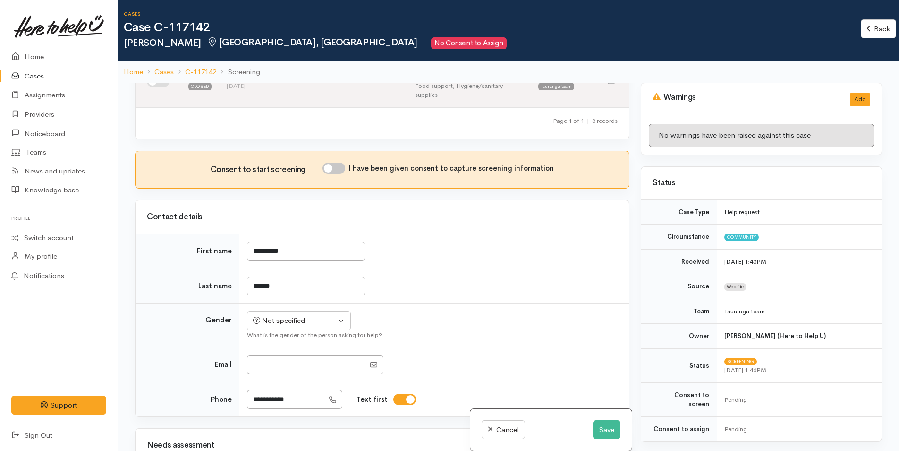
scroll to position [189, 0]
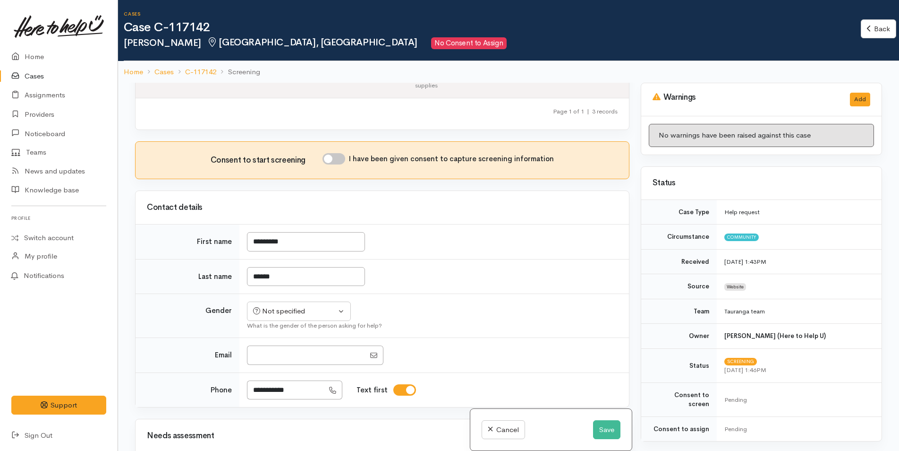
drag, startPoint x: 341, startPoint y: 139, endPoint x: 482, endPoint y: 179, distance: 146.8
click at [341, 153] on input "I have been given consent to capture screening information" at bounding box center [334, 158] width 23 height 11
checkbox input "true"
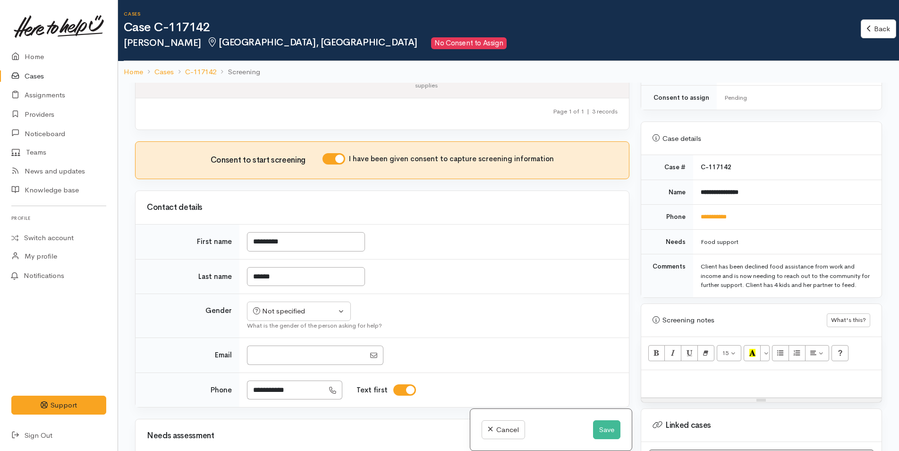
scroll to position [331, 0]
drag, startPoint x: 765, startPoint y: 205, endPoint x: 685, endPoint y: 212, distance: 79.6
click at [685, 212] on tr "**********" at bounding box center [761, 217] width 240 height 25
copy tr "**********"
click at [310, 306] on div "Not specified" at bounding box center [294, 311] width 83 height 11
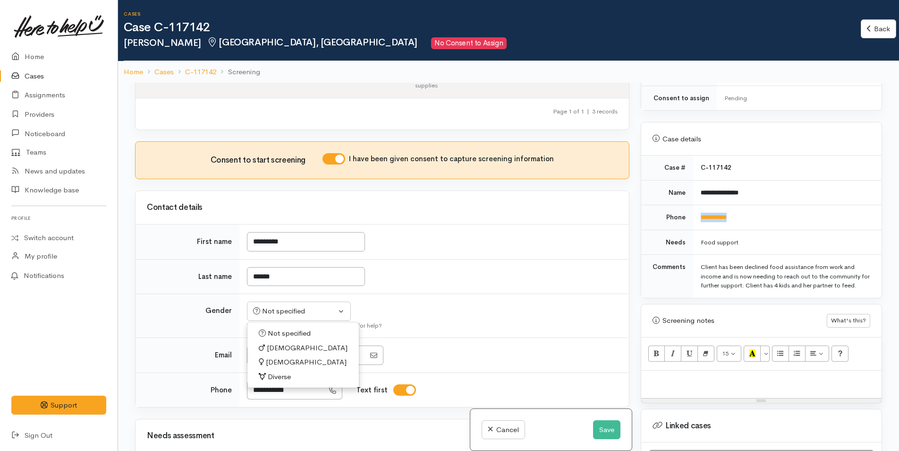
click at [282, 357] on span "[DEMOGRAPHIC_DATA]" at bounding box center [306, 362] width 81 height 11
select select "[DEMOGRAPHIC_DATA]"
drag, startPoint x: 340, startPoint y: 139, endPoint x: 511, endPoint y: 203, distance: 182.3
click at [340, 153] on input "I have been given consent to capture screening information" at bounding box center [334, 158] width 23 height 11
checkbox input "false"
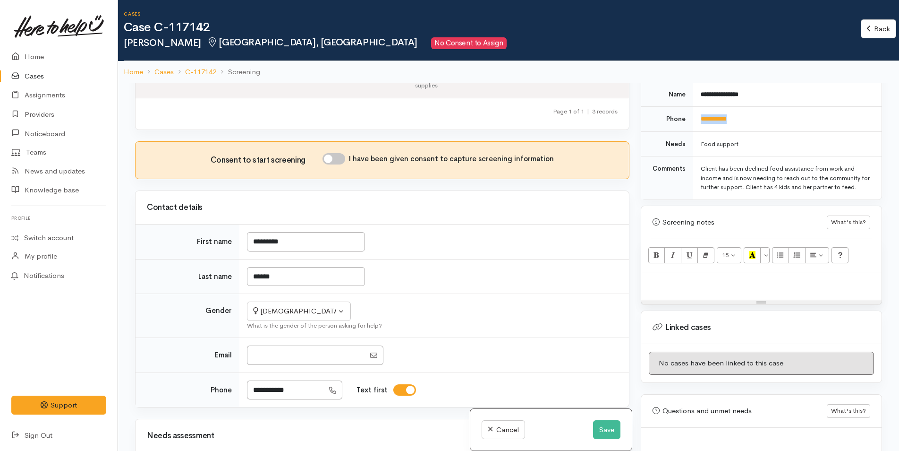
scroll to position [455, 0]
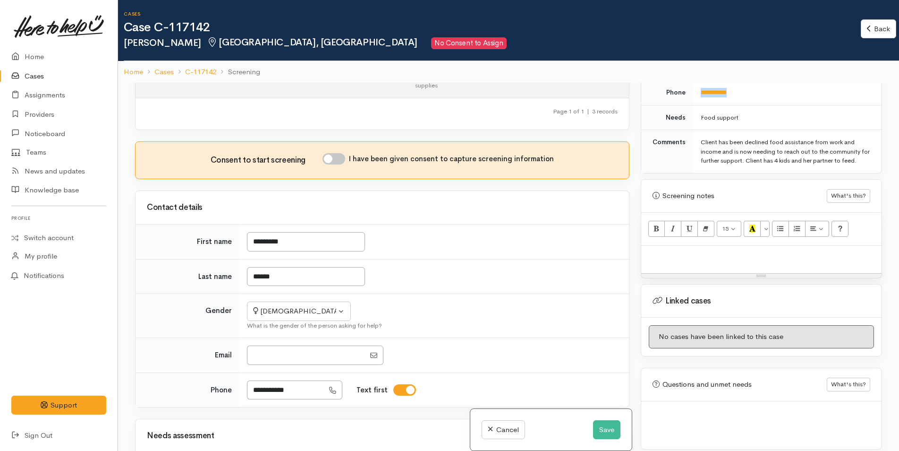
click at [726, 250] on p at bounding box center [761, 255] width 231 height 11
paste div
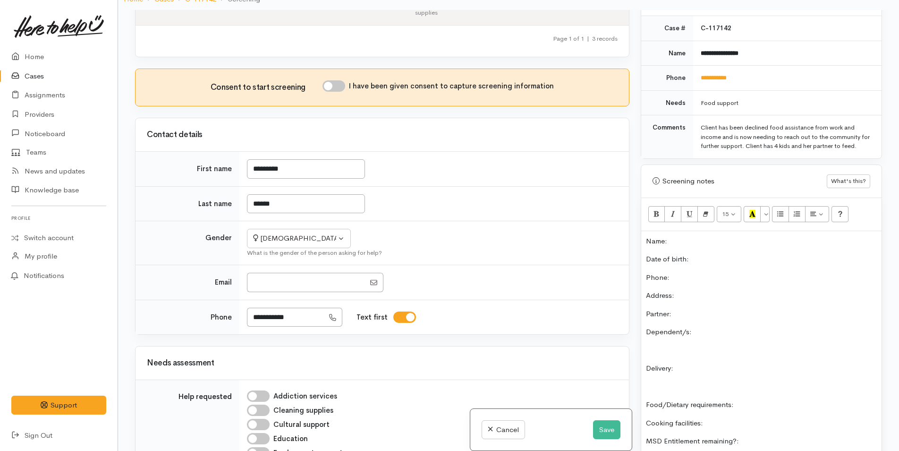
scroll to position [314, 0]
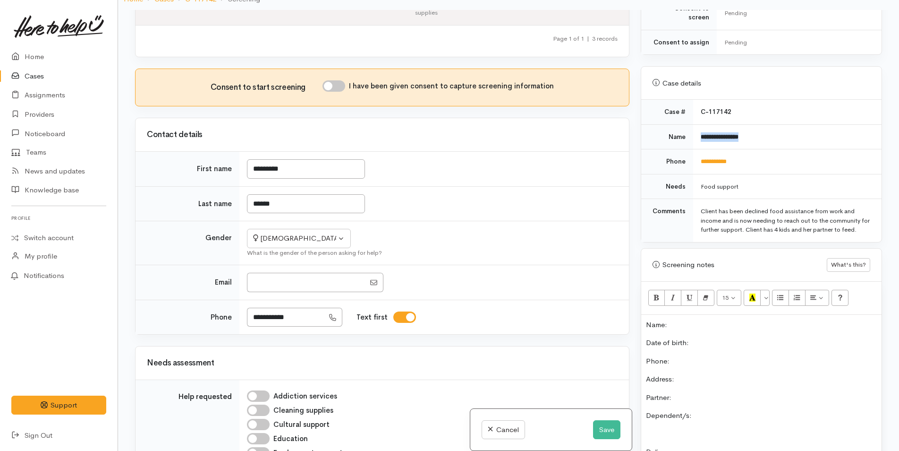
drag, startPoint x: 780, startPoint y: 128, endPoint x: 689, endPoint y: 130, distance: 91.2
click at [689, 130] on tr "**********" at bounding box center [761, 136] width 240 height 25
copy tr "**********"
click at [676, 319] on p "Name:" at bounding box center [761, 324] width 231 height 11
drag, startPoint x: 762, startPoint y: 147, endPoint x: 691, endPoint y: 149, distance: 71.3
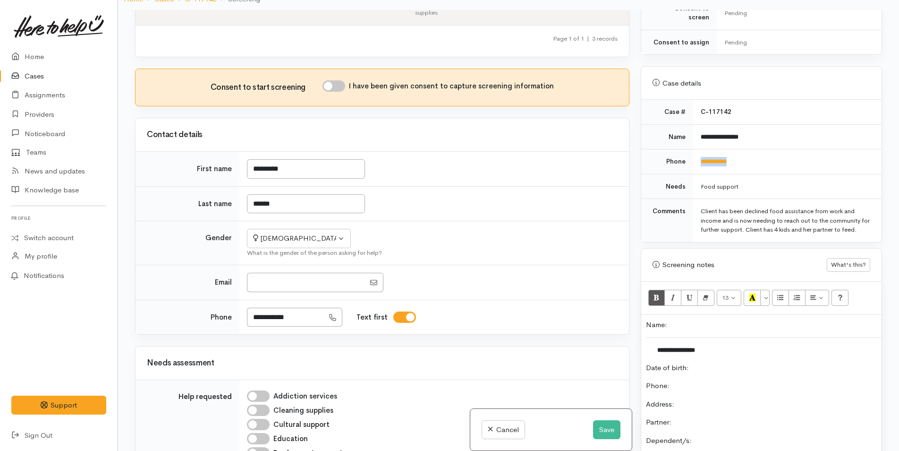
click at [691, 149] on tr "**********" at bounding box center [761, 161] width 240 height 25
copy tr "**********"
click at [709, 380] on p "Phone:" at bounding box center [761, 385] width 231 height 11
click at [260, 308] on input "**********" at bounding box center [285, 317] width 77 height 19
type input "*********"
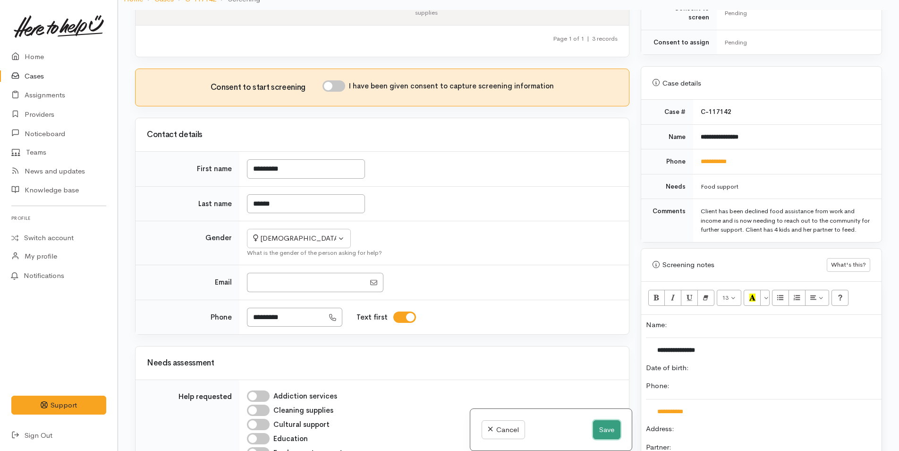
click at [607, 430] on button "Save" at bounding box center [606, 429] width 27 height 19
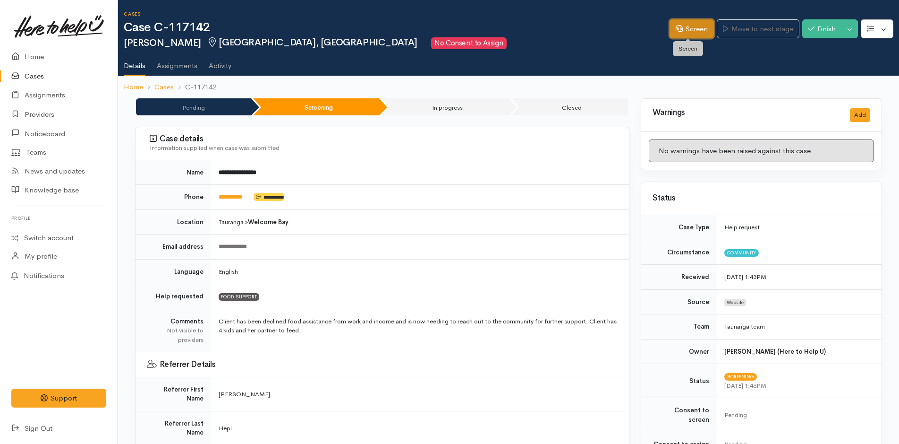
click at [692, 28] on link "Screen" at bounding box center [692, 28] width 44 height 19
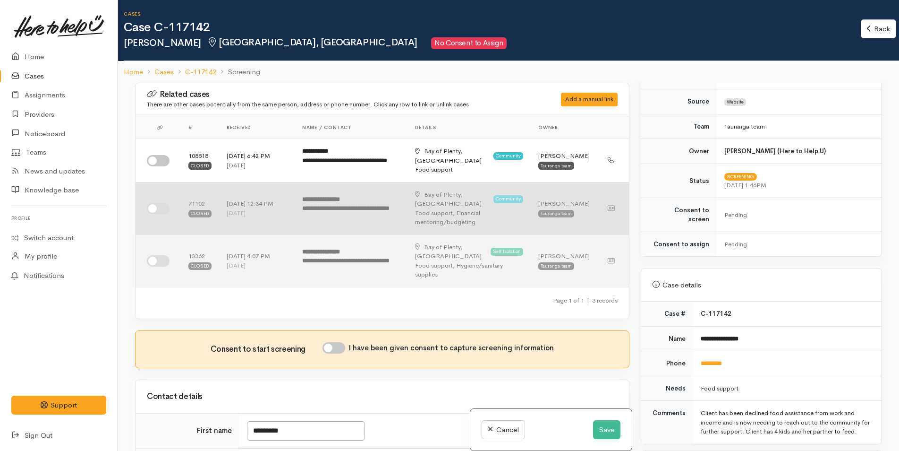
scroll to position [236, 0]
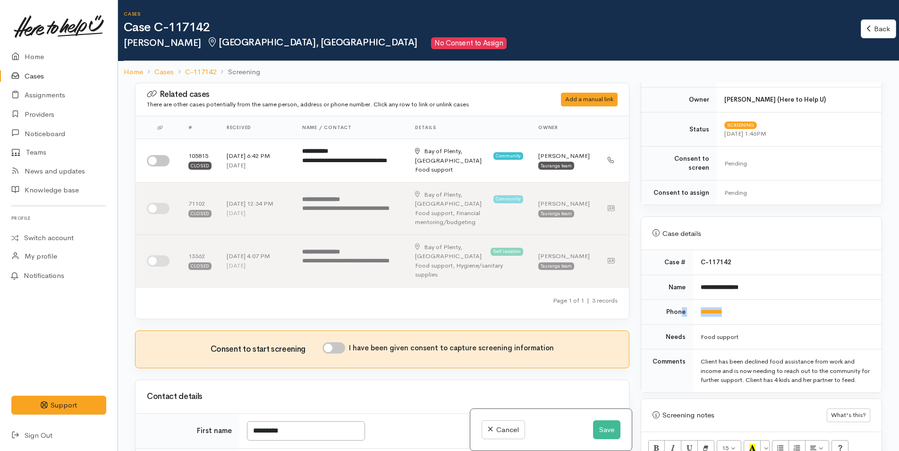
drag, startPoint x: 763, startPoint y: 303, endPoint x: 681, endPoint y: 308, distance: 81.9
click at [681, 308] on tr "Phone *********" at bounding box center [761, 311] width 240 height 25
click at [786, 308] on td "*********" at bounding box center [787, 311] width 188 height 25
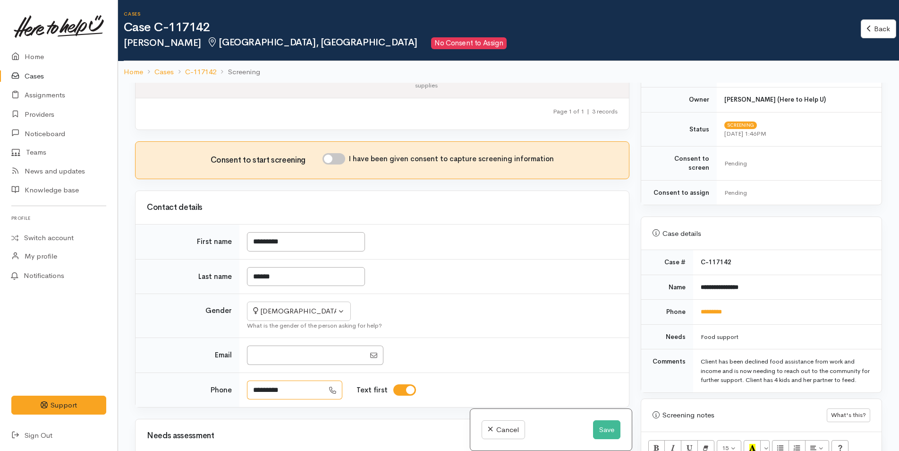
drag, startPoint x: 254, startPoint y: 368, endPoint x: 326, endPoint y: 373, distance: 72.4
click at [254, 380] on input "*********" at bounding box center [285, 389] width 77 height 19
type input "**********"
click at [615, 431] on button "Save" at bounding box center [606, 429] width 27 height 19
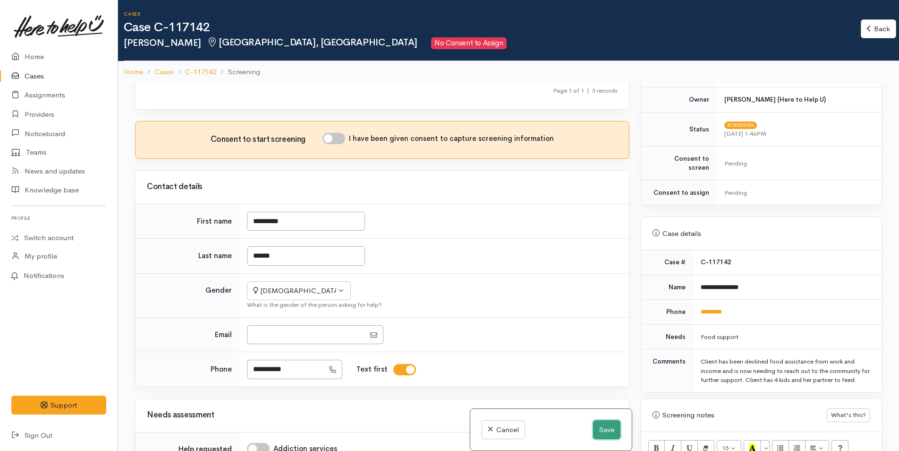
scroll to position [392, 0]
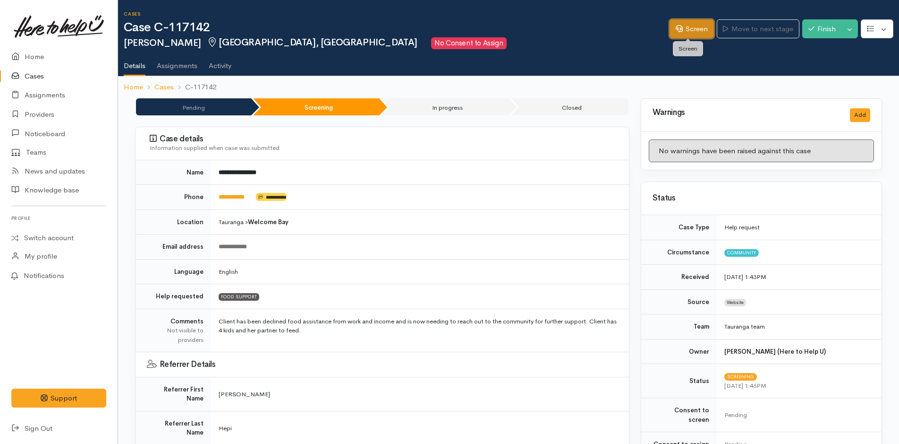
click at [687, 29] on link "Screen" at bounding box center [692, 28] width 44 height 19
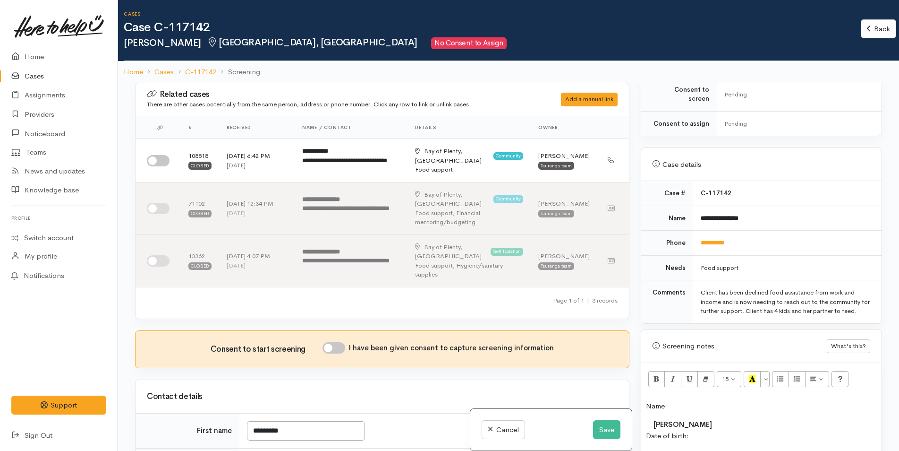
scroll to position [331, 0]
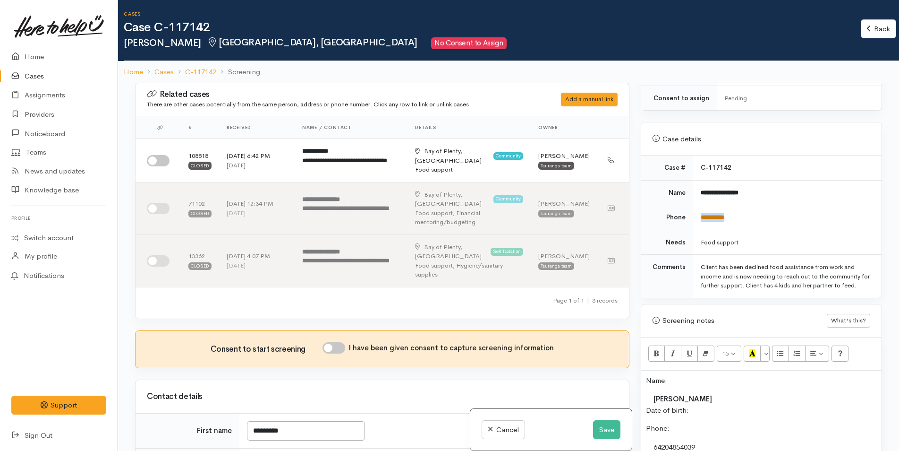
drag, startPoint x: 751, startPoint y: 204, endPoint x: 700, endPoint y: 206, distance: 50.6
click at [700, 206] on td "**********" at bounding box center [787, 217] width 188 height 25
copy link "**********"
drag, startPoint x: 158, startPoint y: 163, endPoint x: 567, endPoint y: 275, distance: 424.2
click at [158, 163] on input "checkbox" at bounding box center [158, 160] width 23 height 11
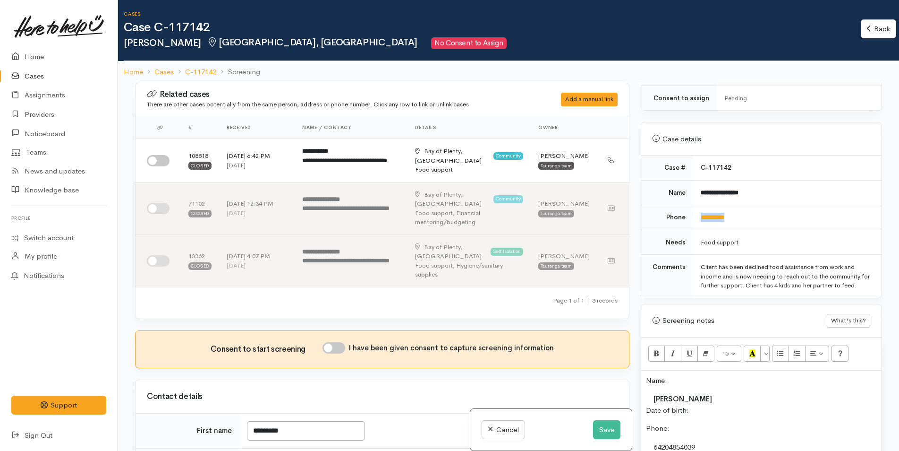
checkbox input "true"
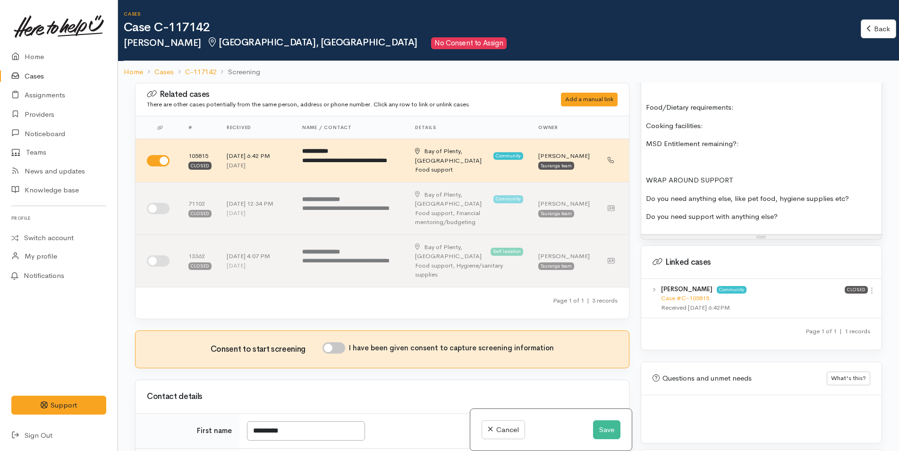
scroll to position [791, 0]
click at [870, 287] on icon at bounding box center [872, 289] width 8 height 8
click at [838, 306] on link "View case" at bounding box center [838, 307] width 75 height 15
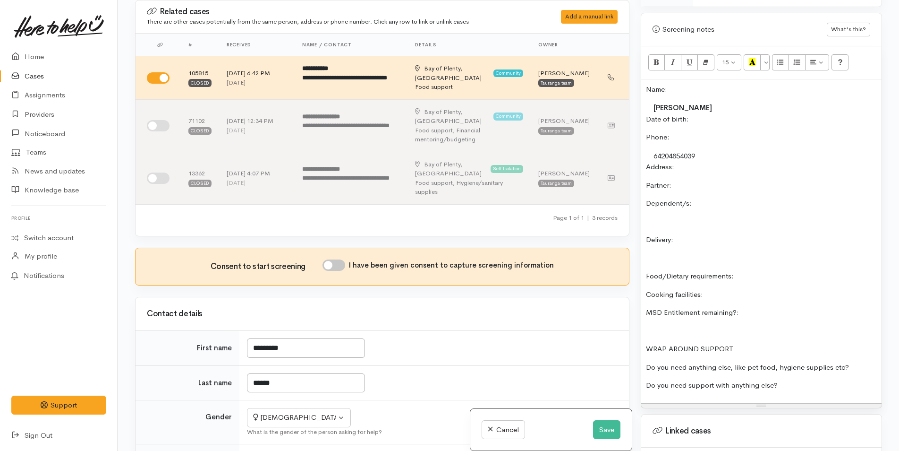
scroll to position [508, 0]
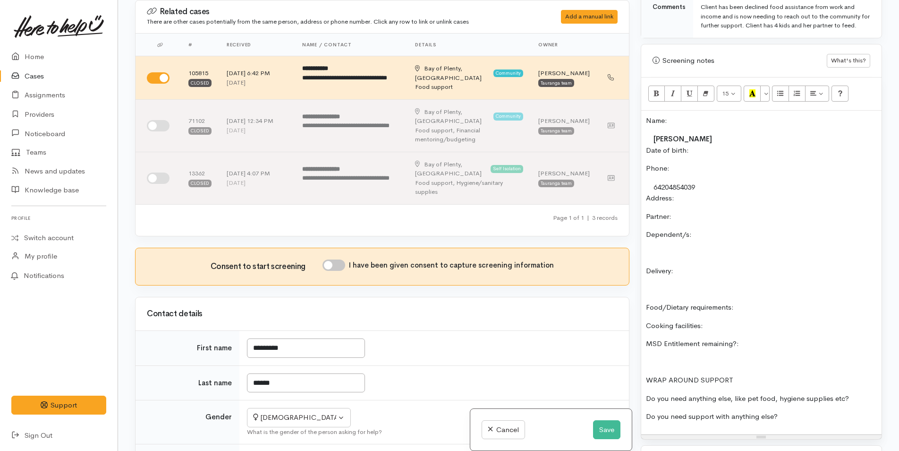
click at [345, 259] on input "I have been given consent to capture screening information" at bounding box center [334, 264] width 23 height 11
checkbox input "true"
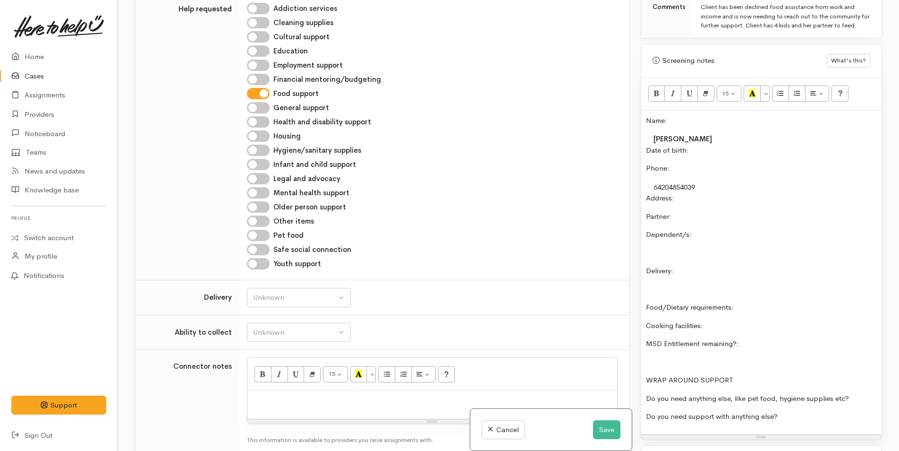
scroll to position [567, 0]
click at [283, 291] on div "Unknown" at bounding box center [294, 296] width 83 height 11
drag, startPoint x: 269, startPoint y: 368, endPoint x: 281, endPoint y: 355, distance: 17.7
click at [271, 378] on link "No" at bounding box center [299, 385] width 103 height 15
select select "1"
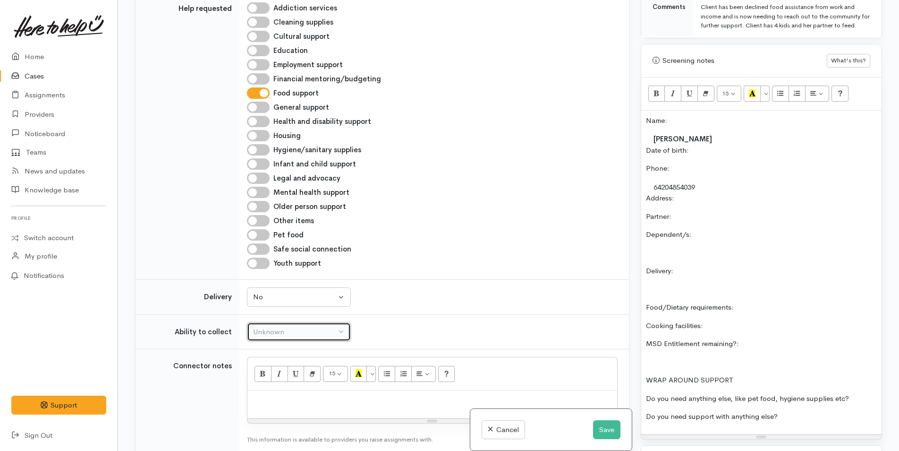
click at [299, 322] on button "Unknown" at bounding box center [299, 331] width 104 height 19
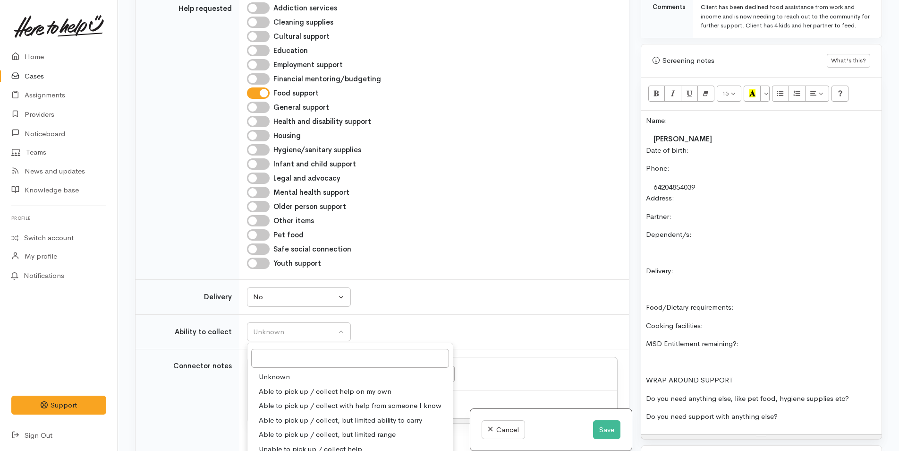
click at [296, 386] on span "Able to pick up / collect help on my own" at bounding box center [325, 391] width 133 height 11
select select "2"
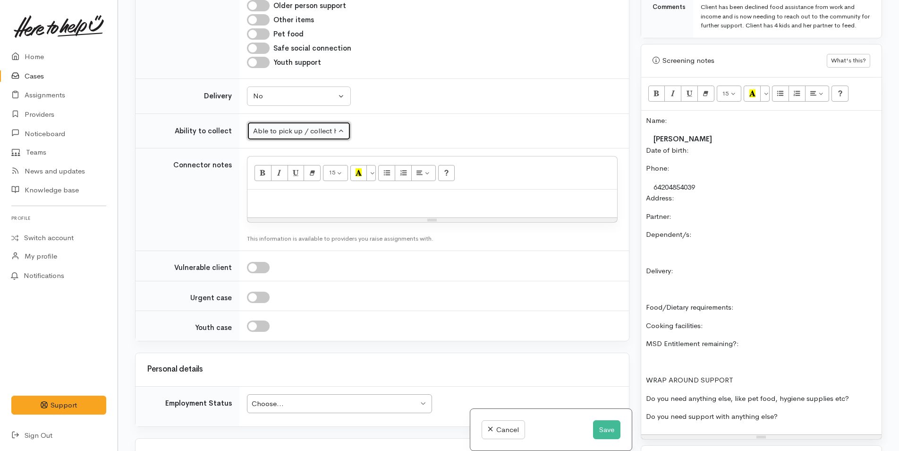
scroll to position [850, 0]
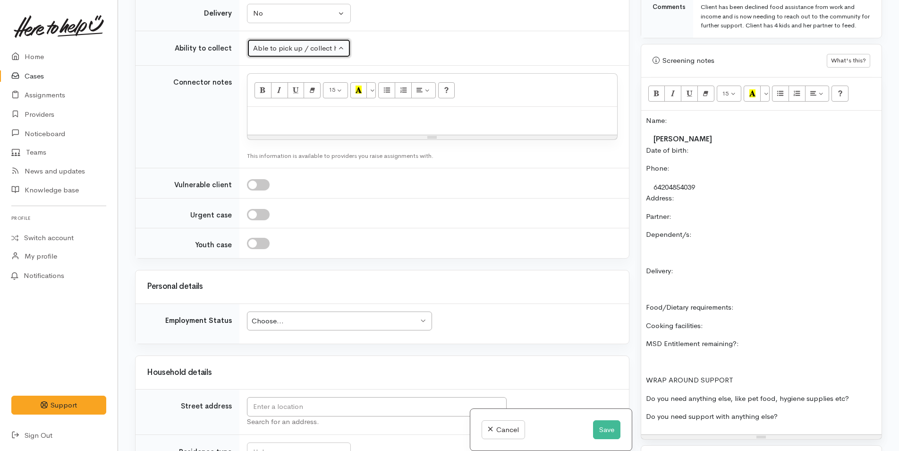
click at [333, 316] on div "Choose..." at bounding box center [335, 321] width 167 height 11
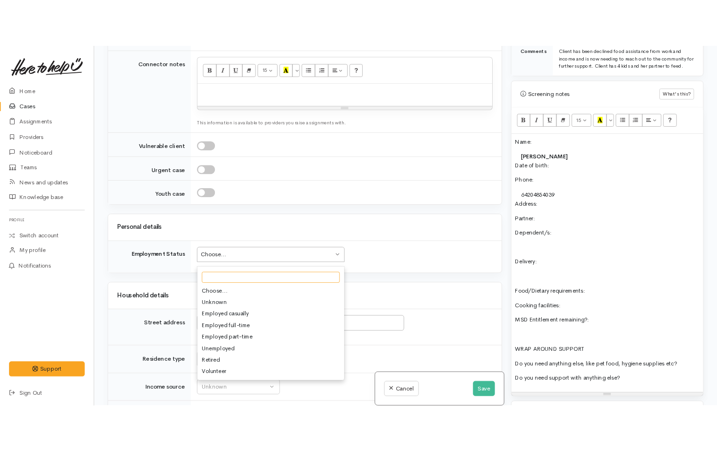
scroll to position [945, 0]
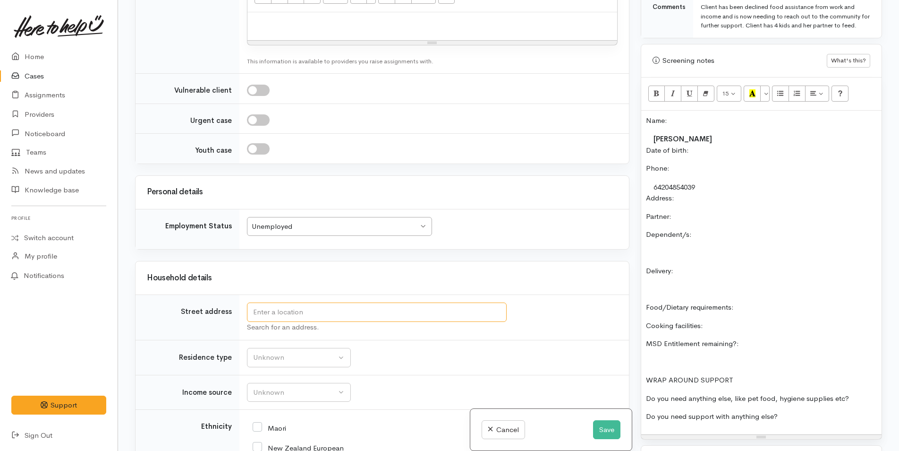
click at [495, 302] on input "text" at bounding box center [377, 311] width 260 height 19
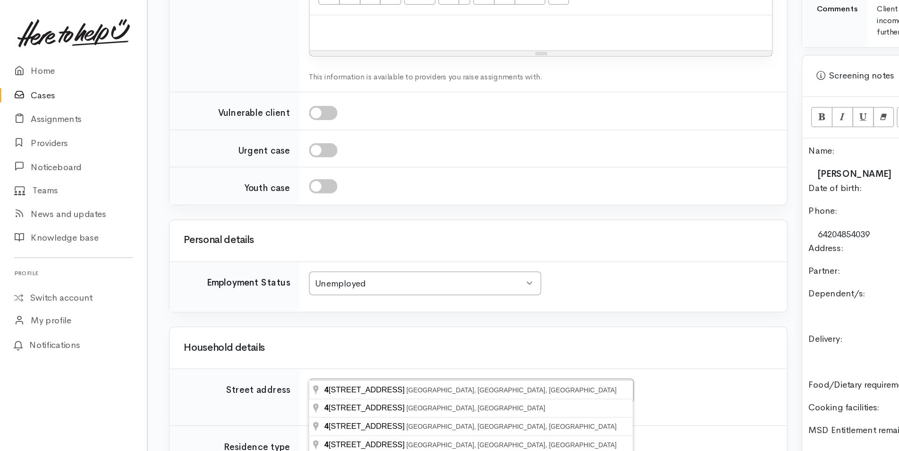
scroll to position [528, 0]
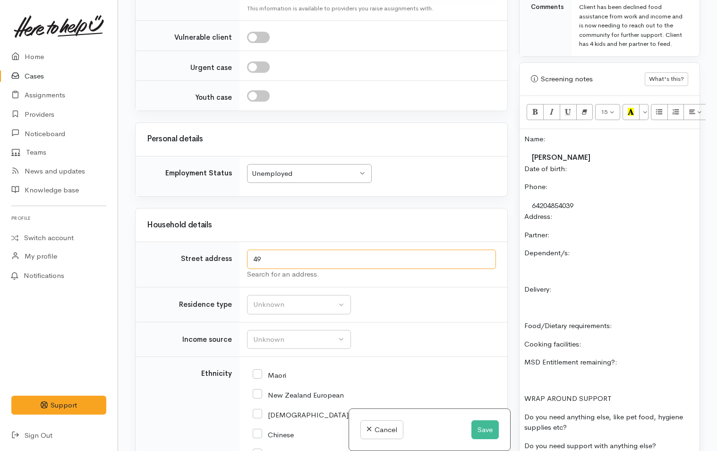
click at [304, 269] on input "49" at bounding box center [371, 258] width 249 height 19
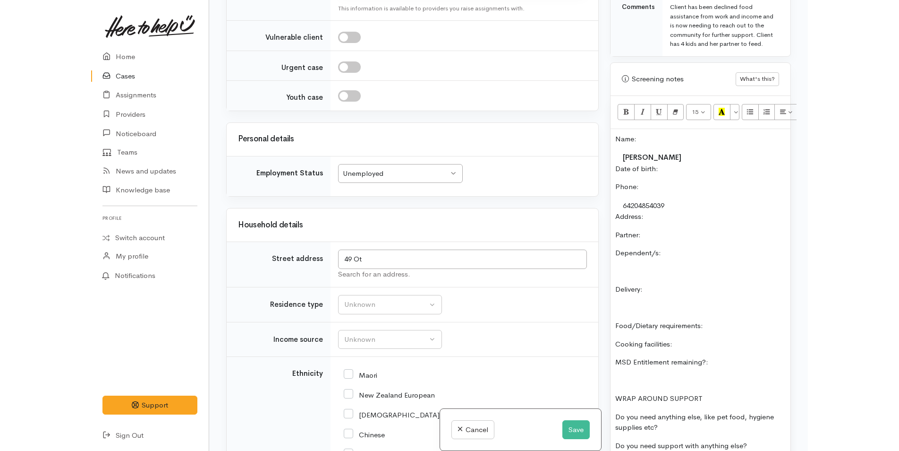
scroll to position [508, 0]
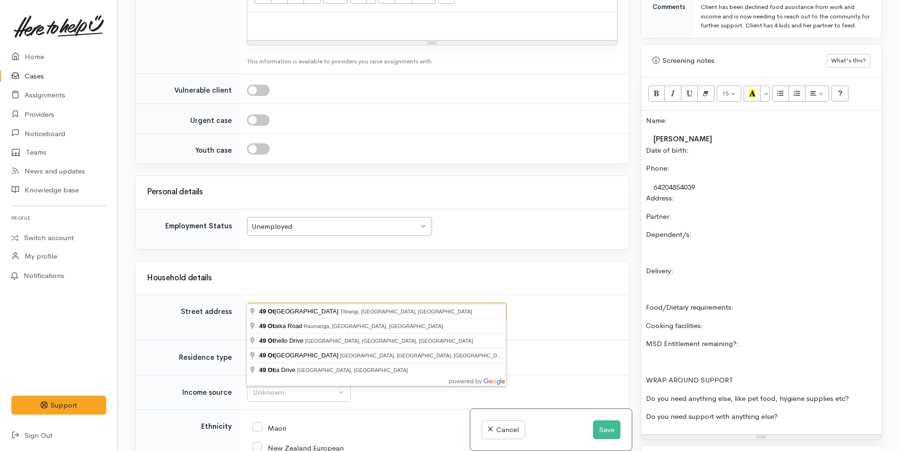
click at [297, 302] on input "49 Ot" at bounding box center [377, 311] width 260 height 19
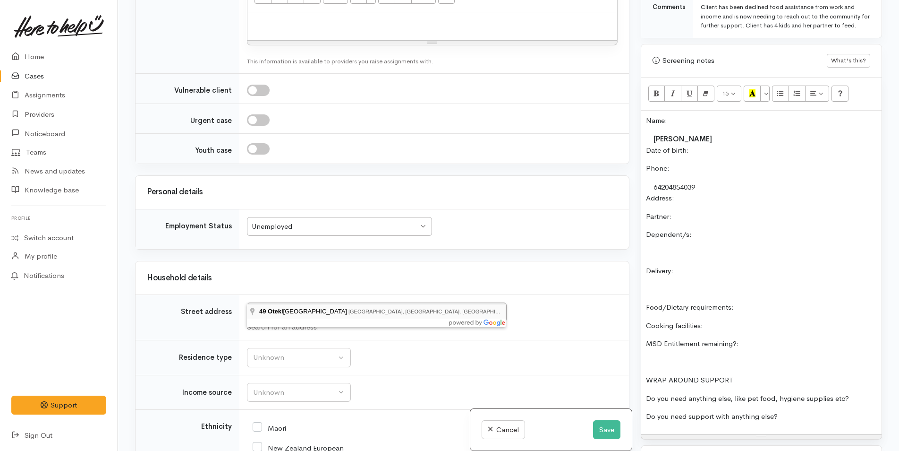
type input "49 Oteki Park Drive, Welcome Bay, Tauranga, New Zealand"
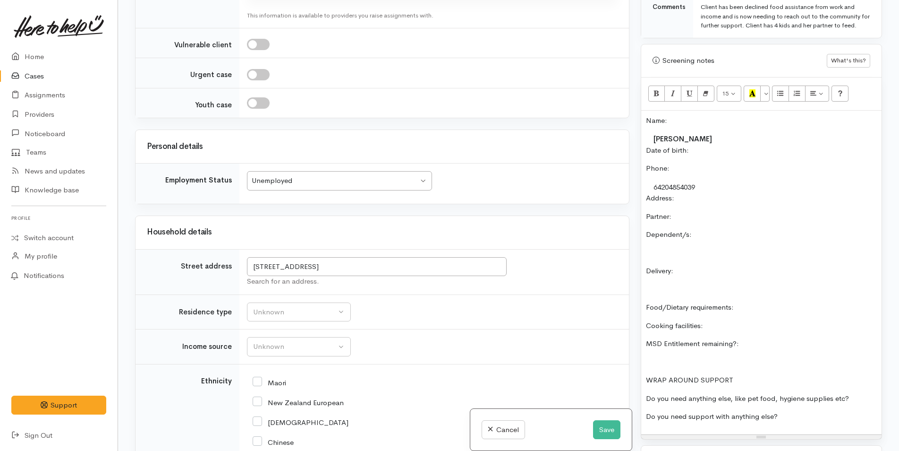
scroll to position [1255, 0]
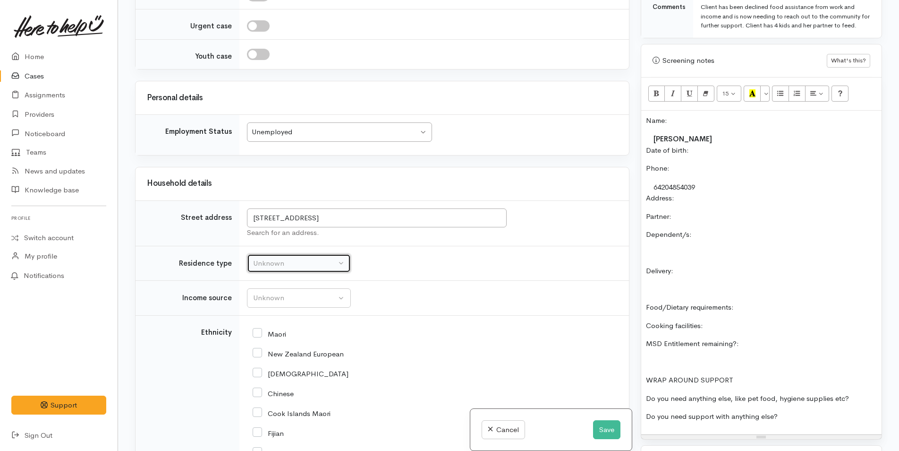
click at [299, 258] on div "Unknown" at bounding box center [294, 263] width 83 height 11
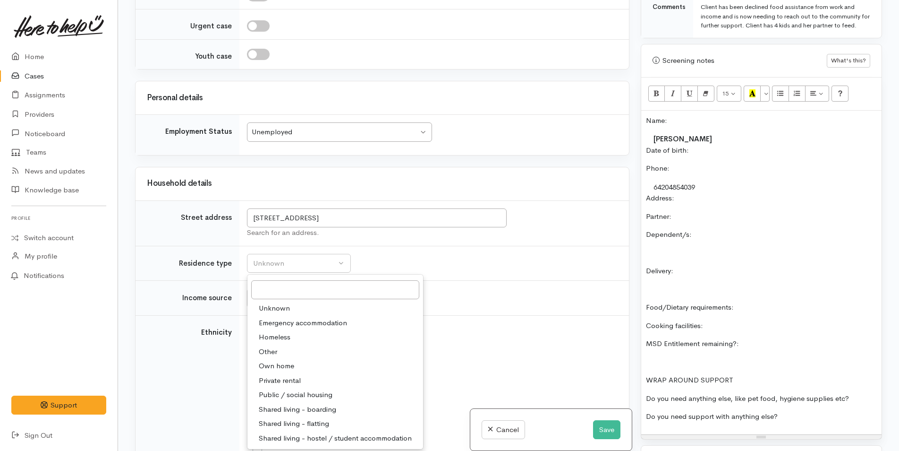
click at [296, 375] on span "Private rental" at bounding box center [280, 380] width 42 height 11
select select "2"
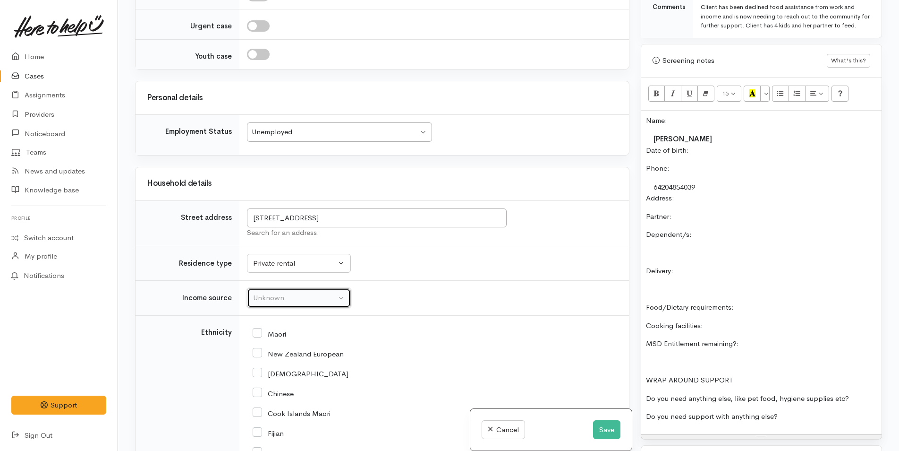
click at [307, 292] on div "Unknown" at bounding box center [294, 297] width 83 height 11
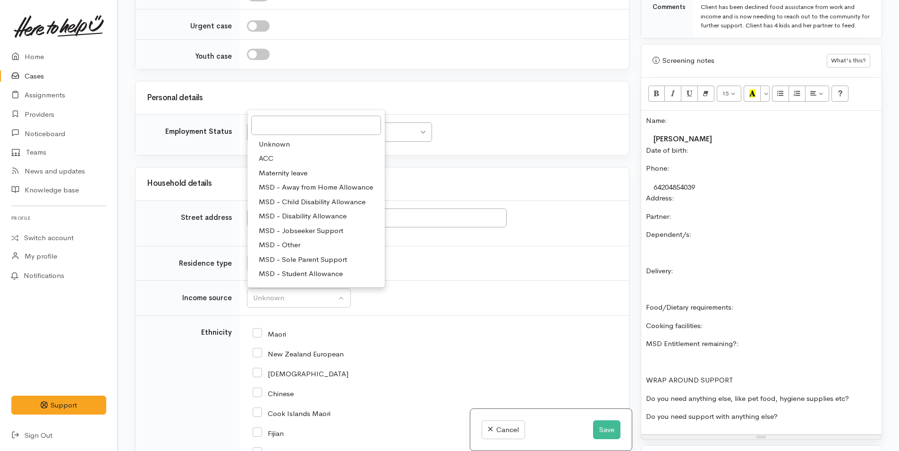
click at [303, 225] on span "MSD - Jobseeker Support" at bounding box center [301, 230] width 85 height 11
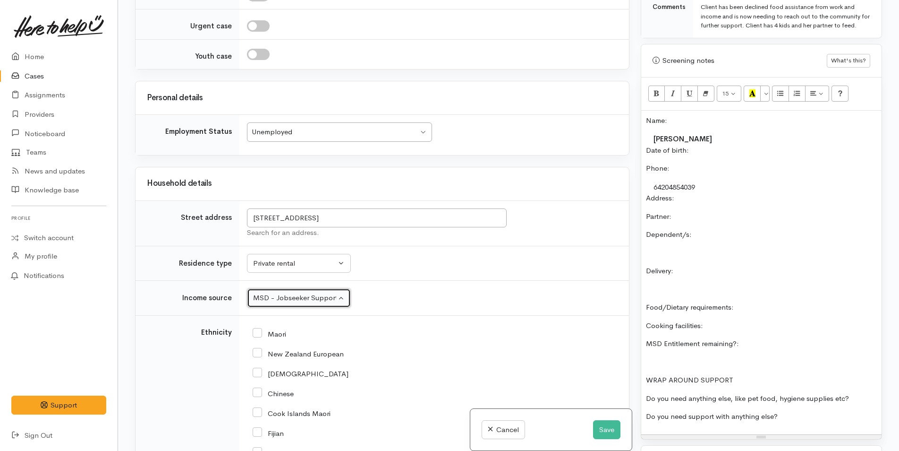
click at [311, 292] on div "MSD - Jobseeker Support" at bounding box center [294, 297] width 83 height 11
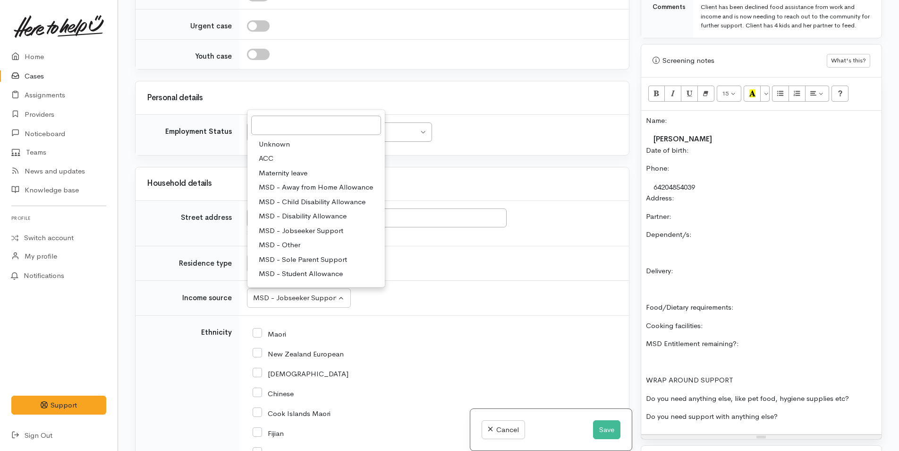
click at [327, 254] on span "MSD - Sole Parent Support" at bounding box center [303, 259] width 88 height 11
select select "7"
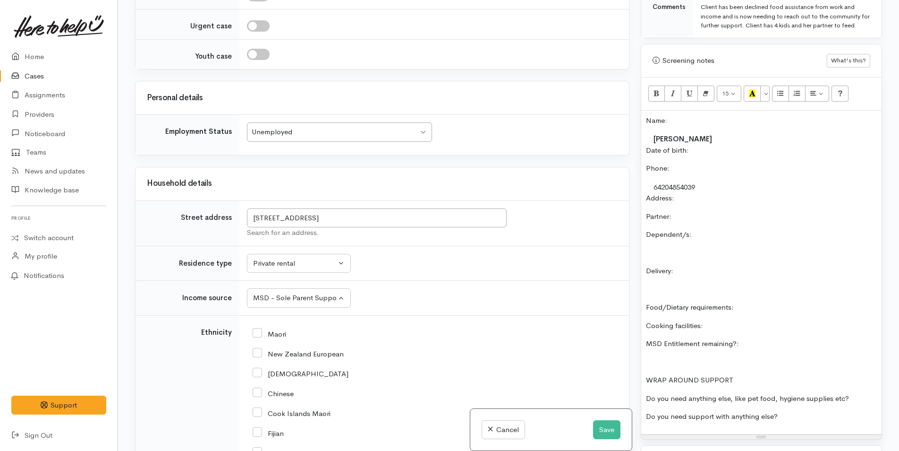
click at [259, 329] on input "Maori" at bounding box center [270, 333] width 34 height 9
checkbox input "true"
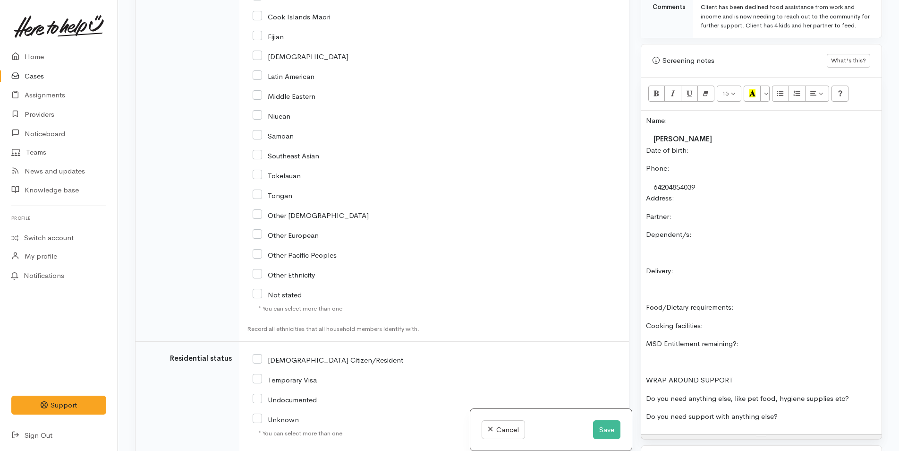
scroll to position [1680, 0]
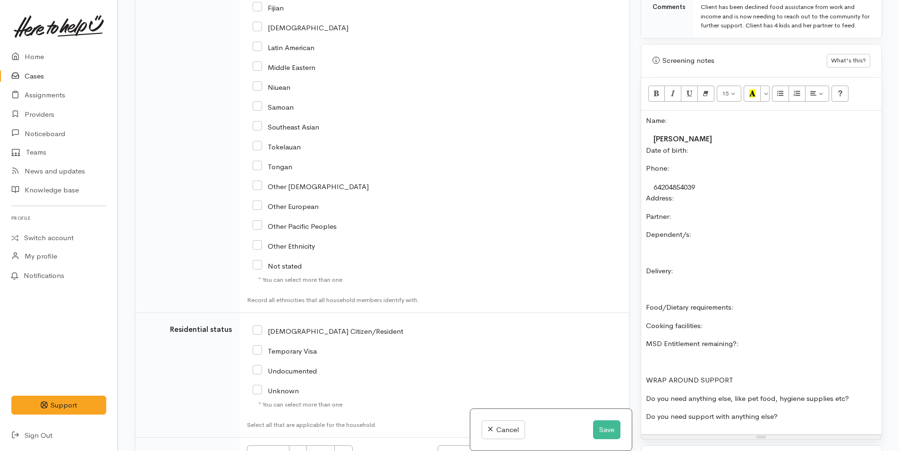
drag, startPoint x: 259, startPoint y: 308, endPoint x: 282, endPoint y: 304, distance: 23.1
click at [264, 326] on input "NZ Citizen/Resident" at bounding box center [328, 330] width 151 height 9
checkbox input "true"
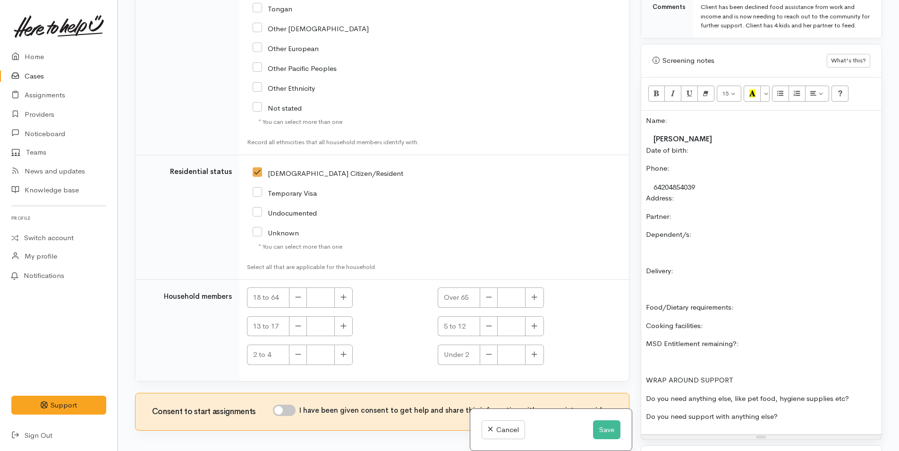
scroll to position [1858, 0]
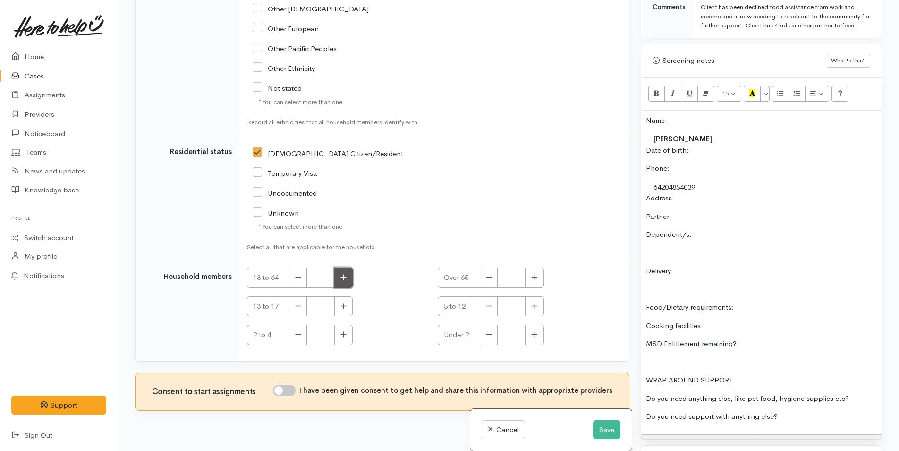
click at [348, 267] on button "button" at bounding box center [343, 277] width 18 height 20
type input "1"
drag, startPoint x: 295, startPoint y: 373, endPoint x: 313, endPoint y: 370, distance: 17.6
click at [302, 385] on div "I have been given consent to get help and share this information with appropria…" at bounding box center [443, 390] width 340 height 11
click at [728, 145] on p "Date of birth:" at bounding box center [761, 150] width 231 height 11
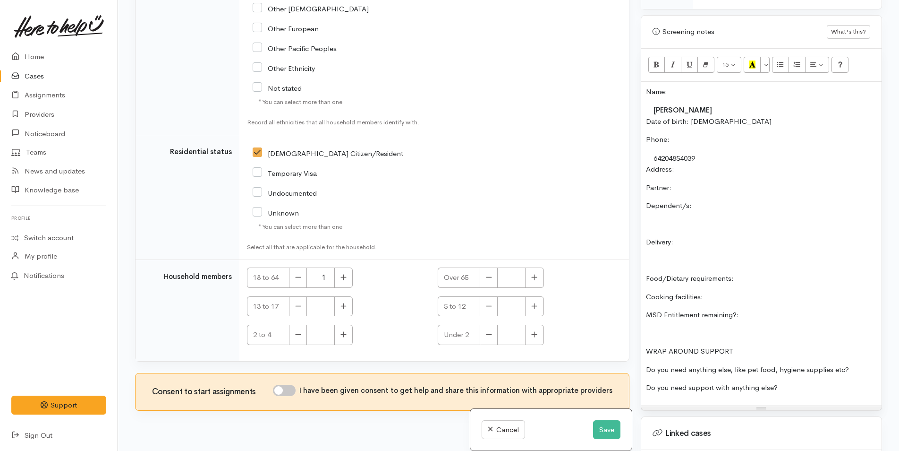
scroll to position [649, 0]
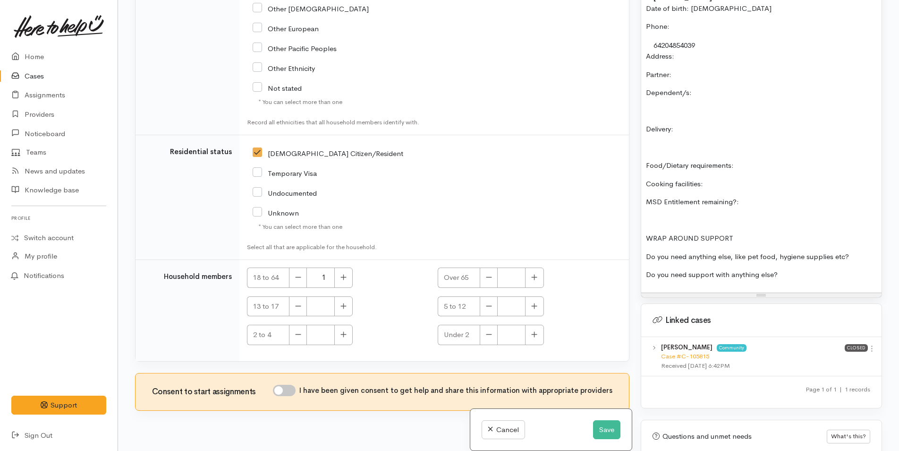
click at [788, 269] on p "Do you need support with anything else?" at bounding box center [761, 274] width 231 height 11
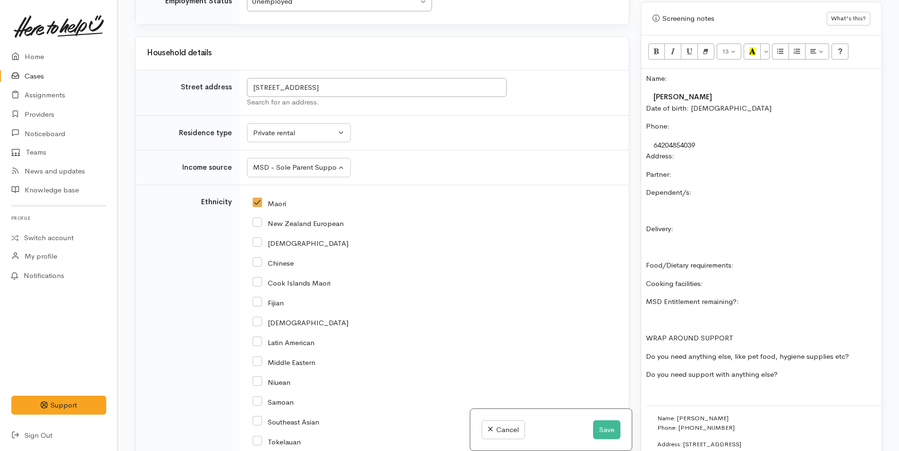
scroll to position [547, 0]
click at [698, 171] on p "Partner:" at bounding box center [761, 176] width 231 height 11
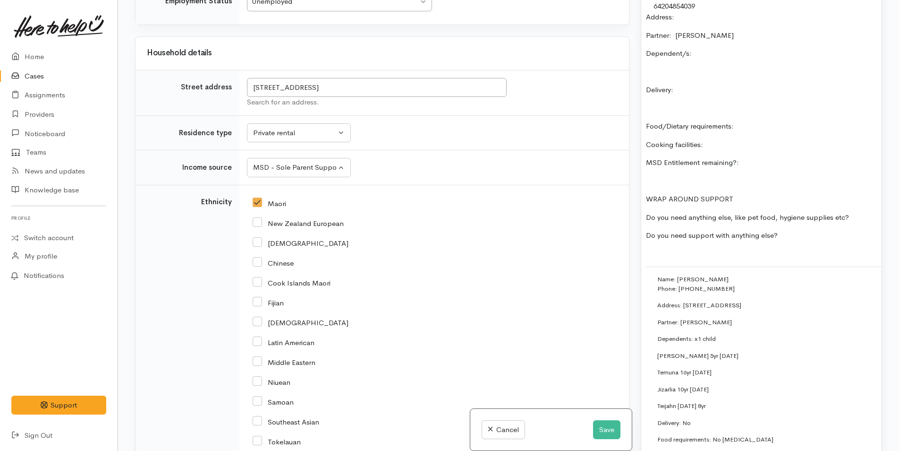
scroll to position [736, 0]
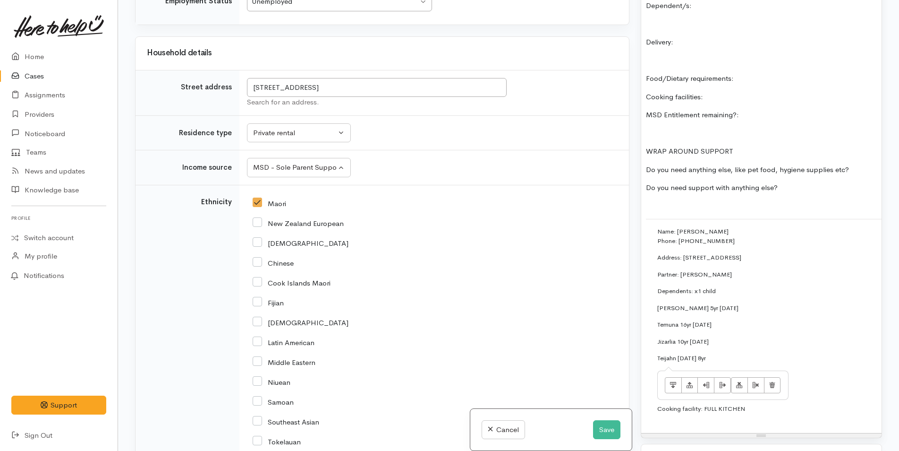
drag, startPoint x: 717, startPoint y: 346, endPoint x: 647, endPoint y: 298, distance: 85.6
click at [647, 298] on td "Name: Rana Walker Phone: 0223779589 Address: 49 Oteki Park Drive, Welcome Bay P…" at bounding box center [893, 323] width 494 height 209
copy td "Ashar Aspin 5yr 28/03/2019 Temuna 16yr 9/1/08 Jizarlia 10yr 28/12/13 Teijahn 29…"
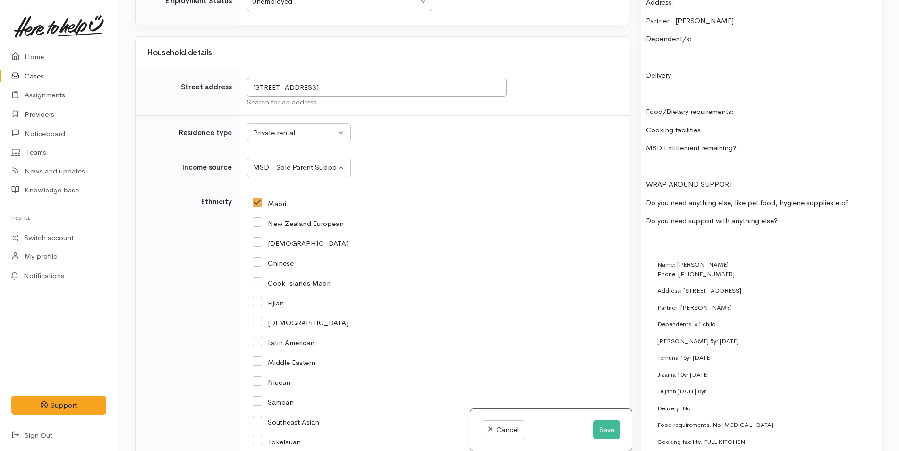
scroll to position [595, 0]
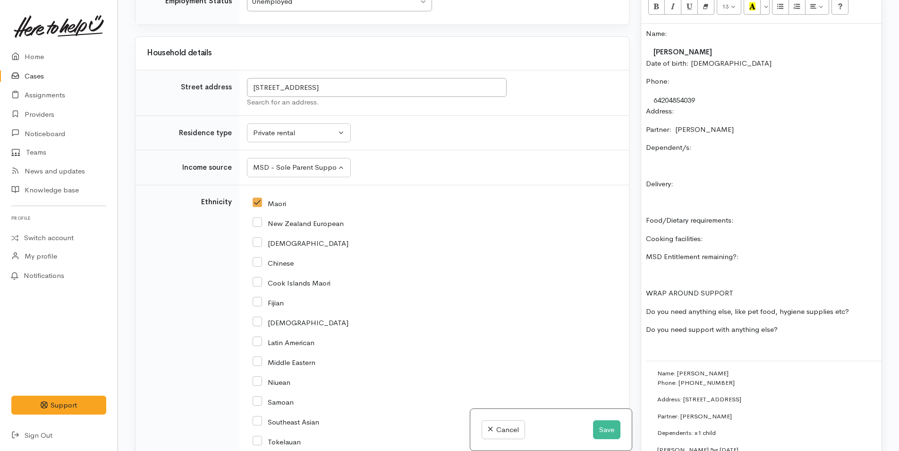
click at [669, 150] on div "Name: Jamie-Rae Takiri Date of birth: 20/9/1988 Phone:  64204854039 Address:  P…" at bounding box center [761, 299] width 240 height 551
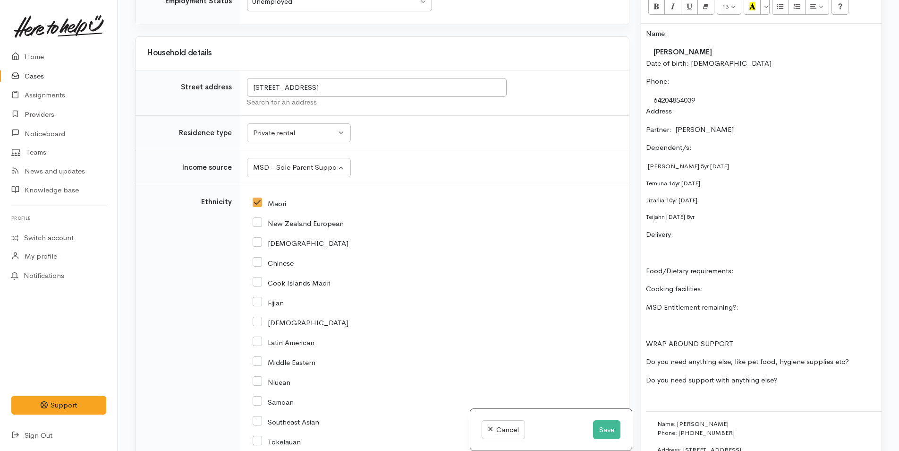
click at [725, 142] on p "Dependent/s:" at bounding box center [761, 147] width 231 height 11
click at [749, 229] on p "Delivery:" at bounding box center [761, 234] width 231 height 11
click at [788, 265] on p "Food/Dietary requirements:" at bounding box center [761, 270] width 231 height 11
drag, startPoint x: 745, startPoint y: 278, endPoint x: 753, endPoint y: 275, distance: 8.4
click at [746, 283] on p "Cooking facilities:" at bounding box center [761, 288] width 231 height 11
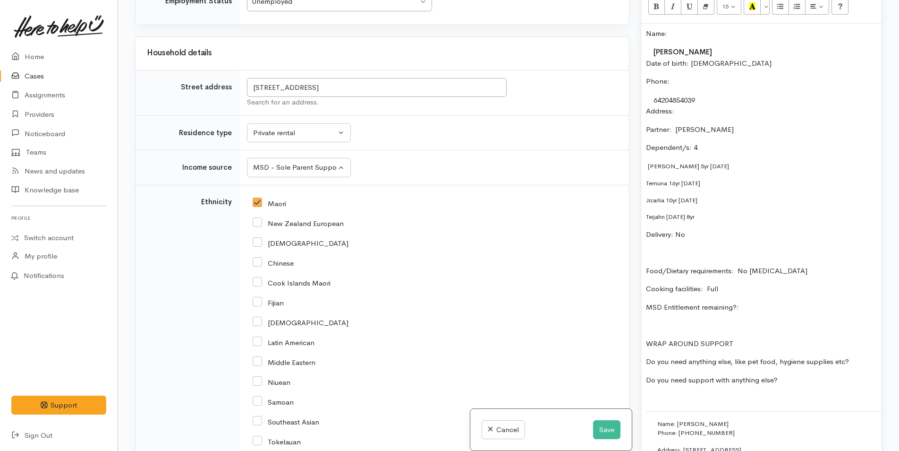
click at [791, 302] on p "MSD Entitlement remaining?:" at bounding box center [761, 307] width 231 height 11
click at [867, 356] on p "Do you need anything else, like pet food, hygiene supplies etc?" at bounding box center [761, 361] width 231 height 11
click at [831, 375] on p "Do you need support with anything else?" at bounding box center [761, 380] width 231 height 11
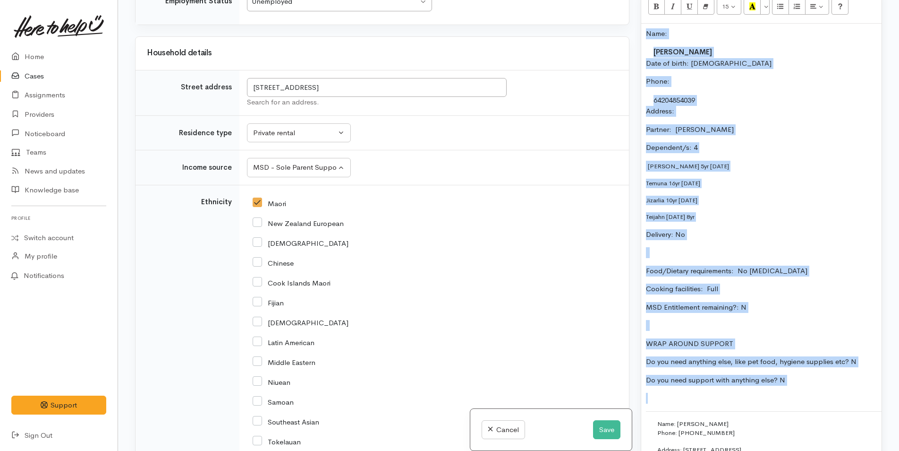
drag, startPoint x: 795, startPoint y: 376, endPoint x: 643, endPoint y: 24, distance: 383.8
click at [643, 24] on div "Name: Jamie-Rae Takiri Date of birth: 20/9/1988 Phone:  64204854039 Address:  P…" at bounding box center [761, 324] width 240 height 601
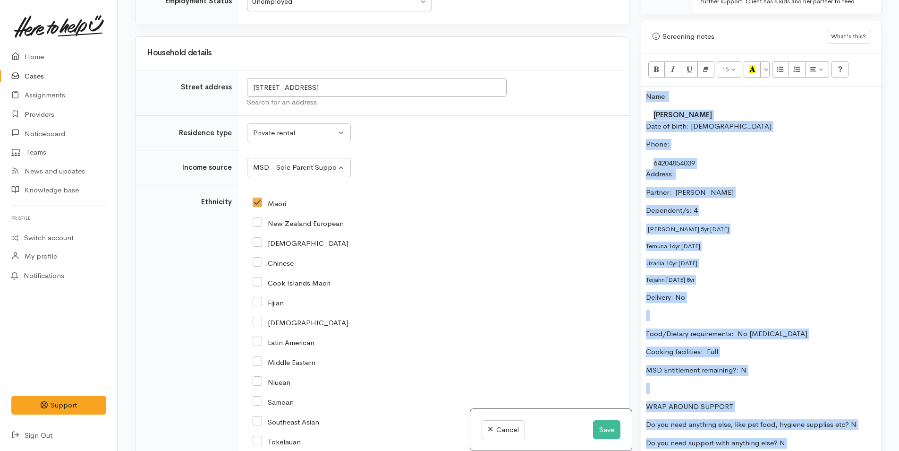
scroll to position [500, 0]
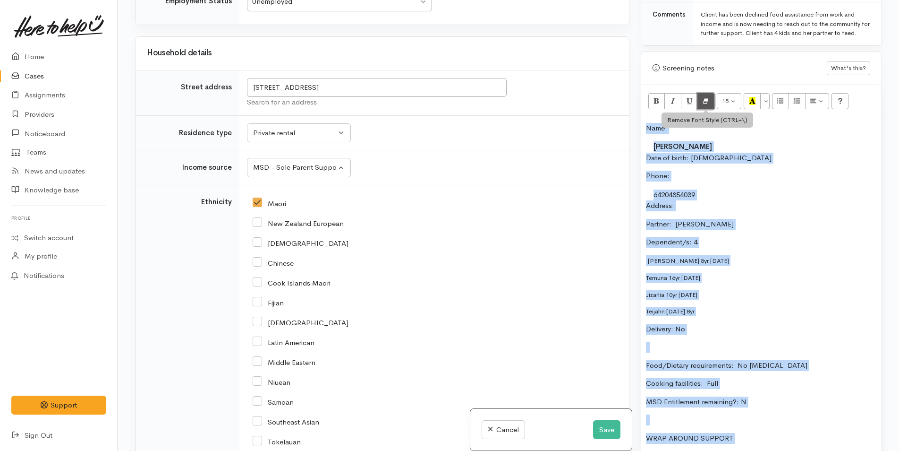
click at [707, 97] on icon "Remove Font Style (CTRL+\\)" at bounding box center [706, 101] width 6 height 8
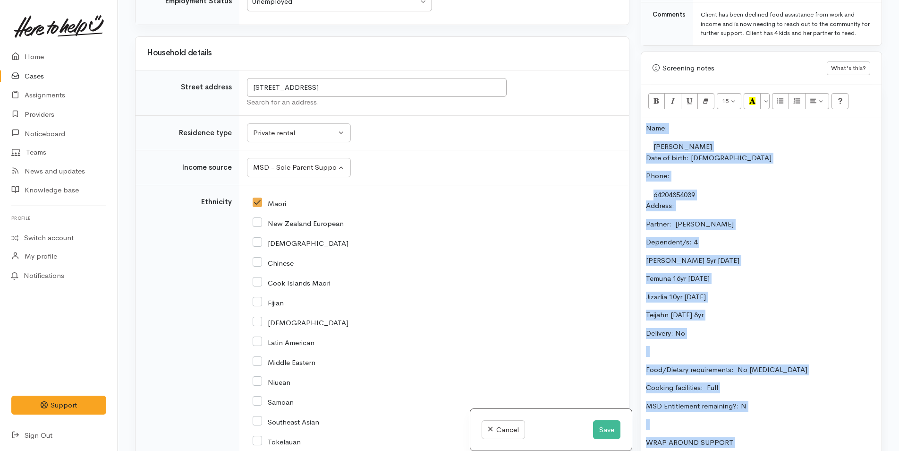
click at [842, 220] on div "Name: Jamie-Rae Takiri Date of birth: 20/9/1988 Phone:  64204854039 Address:  P…" at bounding box center [761, 421] width 240 height 606
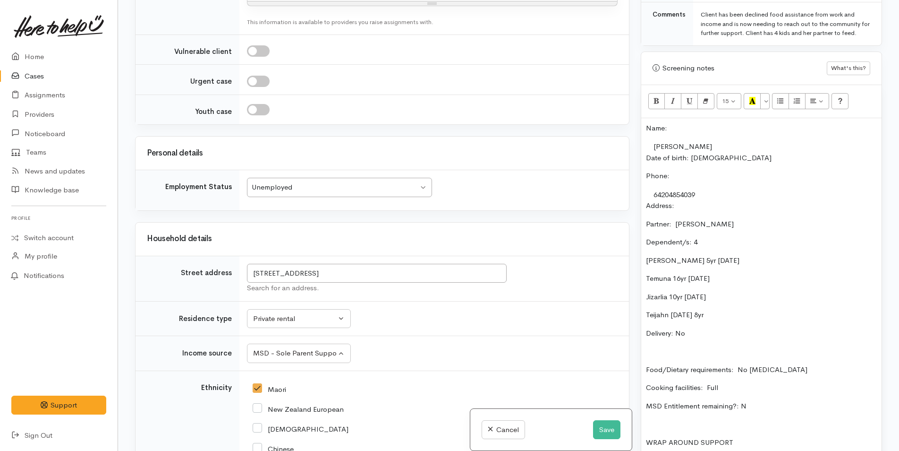
scroll to position [1196, 0]
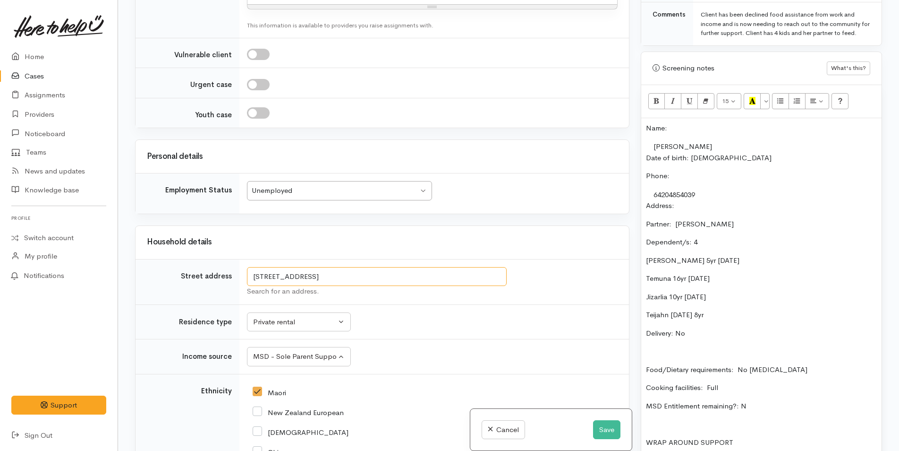
drag, startPoint x: 451, startPoint y: 259, endPoint x: 244, endPoint y: 253, distance: 207.0
click at [244, 259] on td "49 Oteki Park Drive, Welcome Bay, Tauranga, New Zealand Search for an address." at bounding box center [434, 281] width 390 height 45
click at [694, 203] on div "Name: Jamie-Rae Takiri Date of birth: 20/9/1988 Phone:  64204854039 Address:  P…" at bounding box center [761, 421] width 240 height 606
click at [686, 200] on p "Address:" at bounding box center [761, 205] width 231 height 11
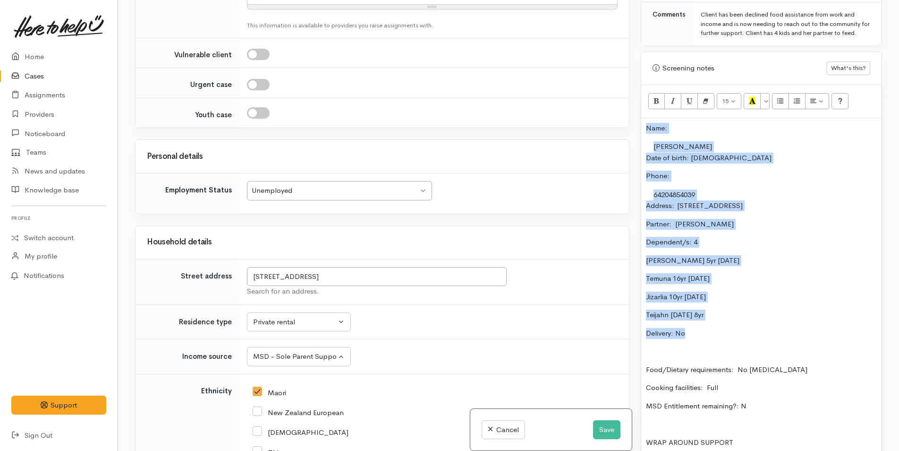
drag, startPoint x: 692, startPoint y: 320, endPoint x: 630, endPoint y: 117, distance: 212.2
click at [630, 117] on div "Related cases There are other cases potentially from the same person, address o…" at bounding box center [508, 225] width 759 height 451
copy div "Name: Jamie-Rae Takiri Date of birth: 20/9/1988 Phone:  64204854039 Address:  4…"
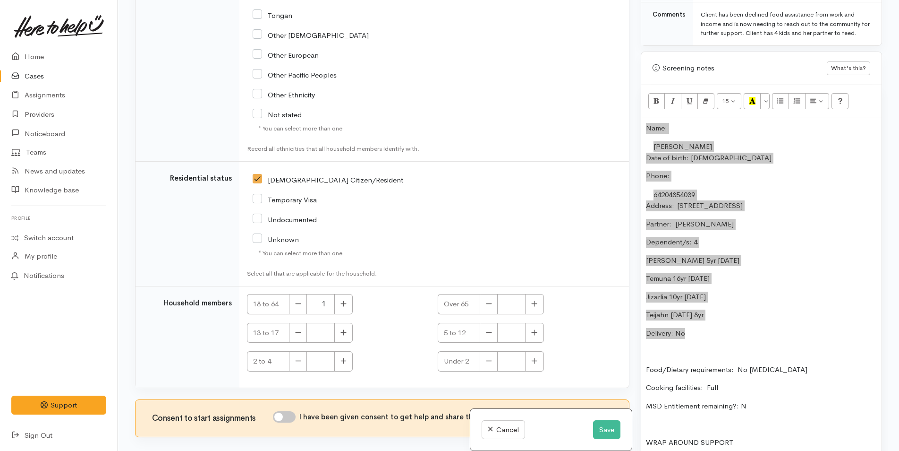
scroll to position [1858, 0]
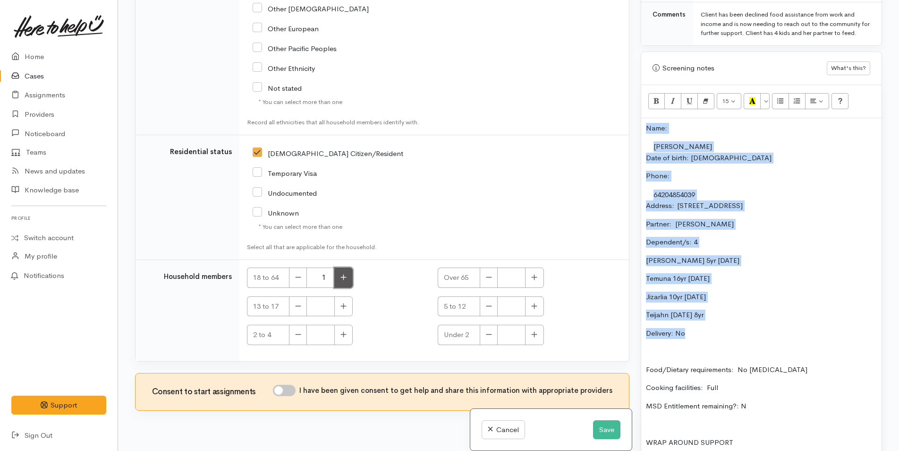
click at [346, 273] on icon "button" at bounding box center [344, 276] width 6 height 7
type input "2"
click at [531, 302] on icon "button" at bounding box center [534, 305] width 6 height 7
type input "1"
click at [346, 302] on icon "button" at bounding box center [344, 305] width 6 height 7
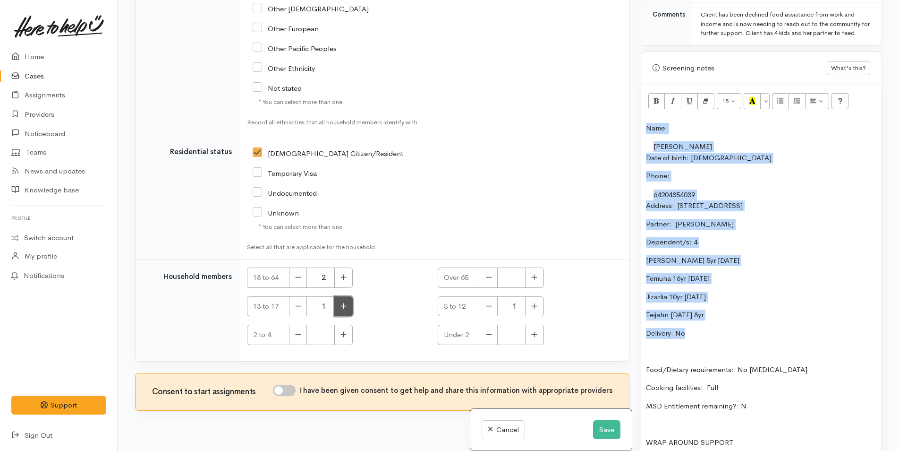
click at [345, 302] on icon "button" at bounding box center [344, 305] width 6 height 7
type input "2"
click at [535, 296] on button "button" at bounding box center [534, 306] width 18 height 20
type input "2"
click at [348, 325] on button "button" at bounding box center [343, 335] width 18 height 20
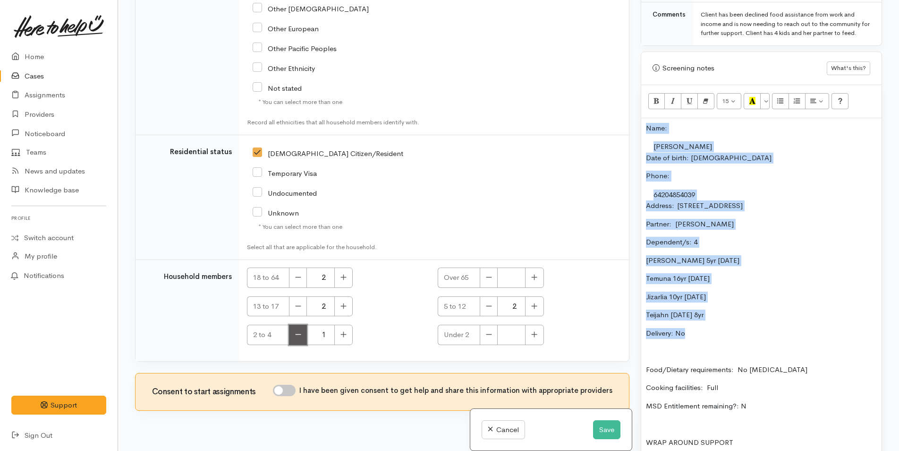
click at [299, 331] on icon "button" at bounding box center [298, 334] width 6 height 7
type input "0"
click at [290, 385] on input "I have been given consent to get help and share this information with appropria…" at bounding box center [284, 390] width 23 height 11
checkbox input "true"
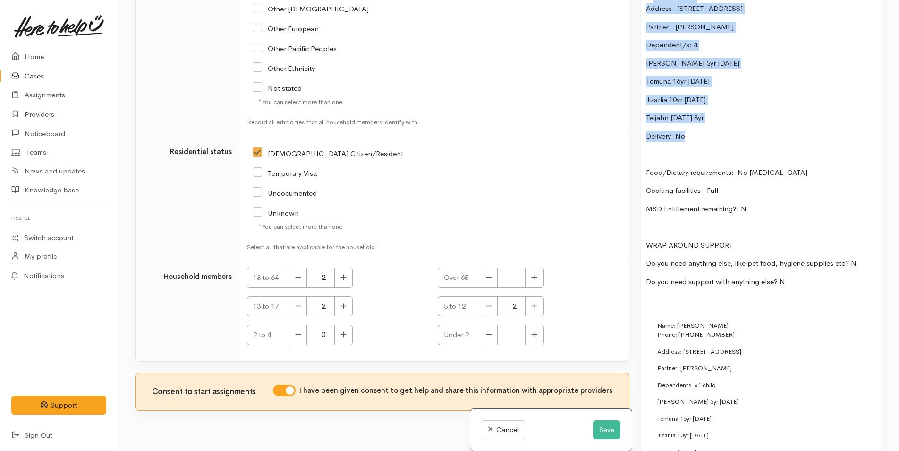
scroll to position [831, 0]
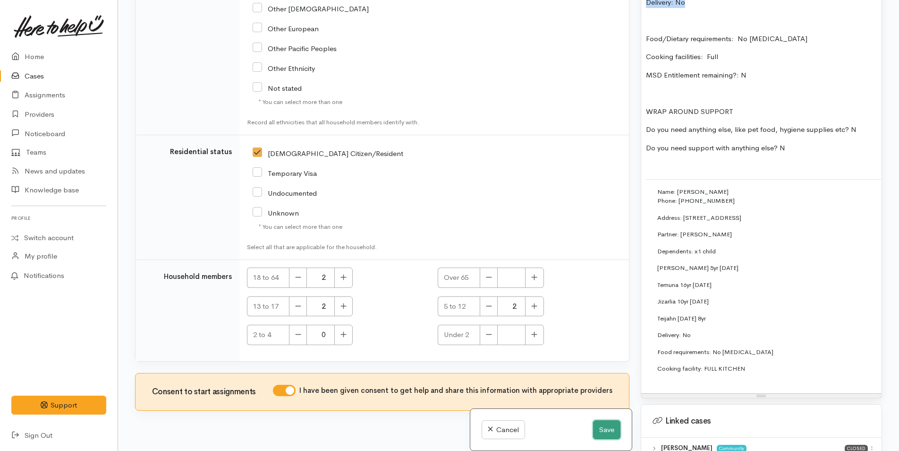
click at [607, 425] on button "Save" at bounding box center [606, 429] width 27 height 19
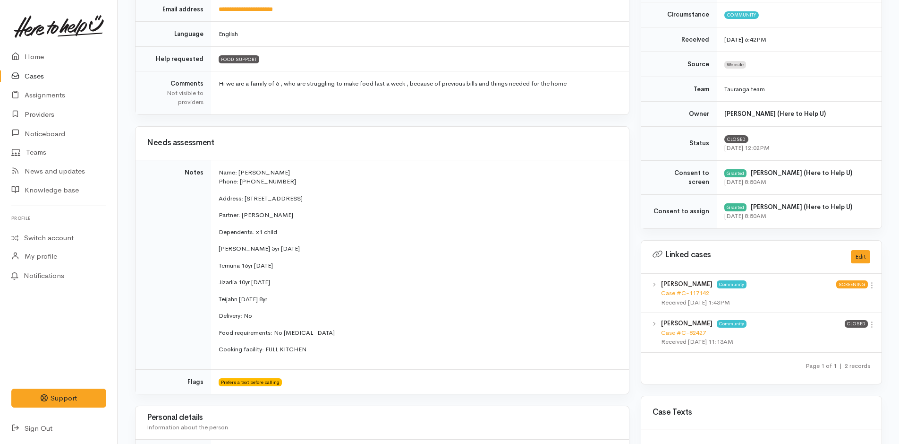
scroll to position [237, 0]
drag, startPoint x: 324, startPoint y: 353, endPoint x: 204, endPoint y: 168, distance: 220.6
click at [204, 168] on tr "Notes Name: [PERSON_NAME] Phone: 0223779589 Address: [STREET_ADDRESS] Partner: …" at bounding box center [383, 263] width 494 height 209
copy tr "Name: [PERSON_NAME] Phone: 0223779589 Address: [STREET_ADDRESS] Partner: ­[PERS…"
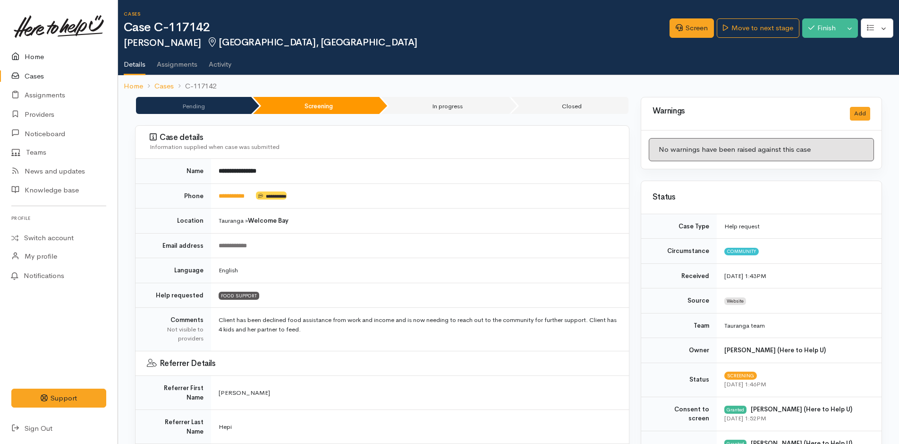
click at [37, 54] on link "Home" at bounding box center [59, 56] width 118 height 19
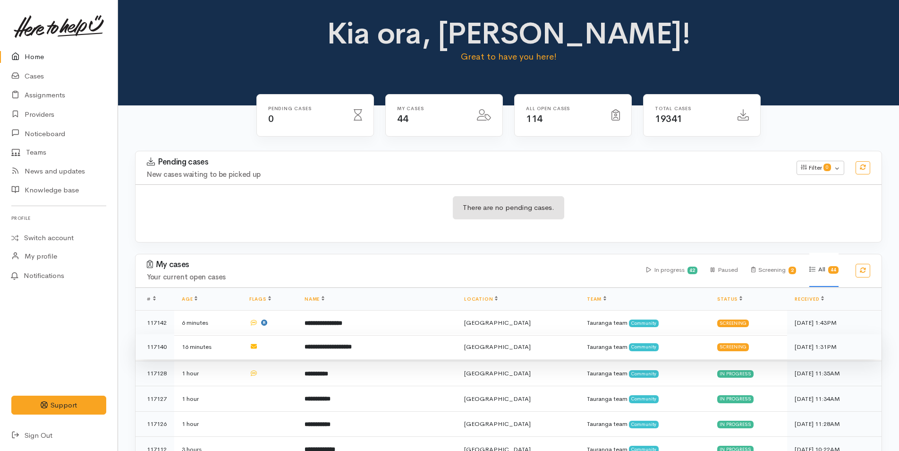
click at [417, 349] on td "**********" at bounding box center [377, 347] width 160 height 26
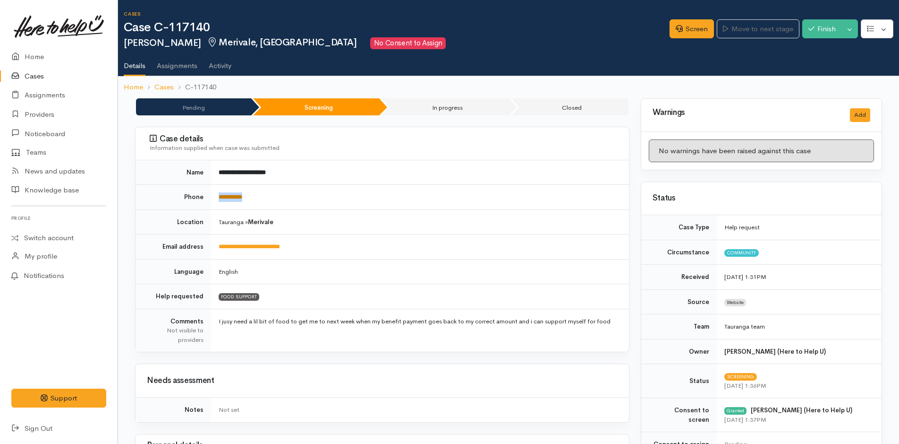
drag, startPoint x: 276, startPoint y: 197, endPoint x: 220, endPoint y: 198, distance: 56.7
click at [220, 198] on td "**********" at bounding box center [420, 197] width 418 height 25
copy link "**********"
click at [694, 29] on link "Screen" at bounding box center [692, 28] width 44 height 19
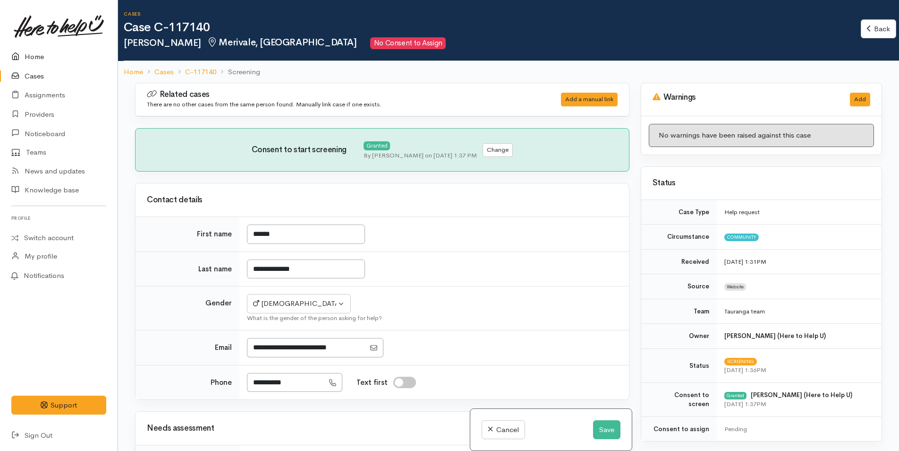
click at [35, 58] on link "Home" at bounding box center [59, 56] width 118 height 19
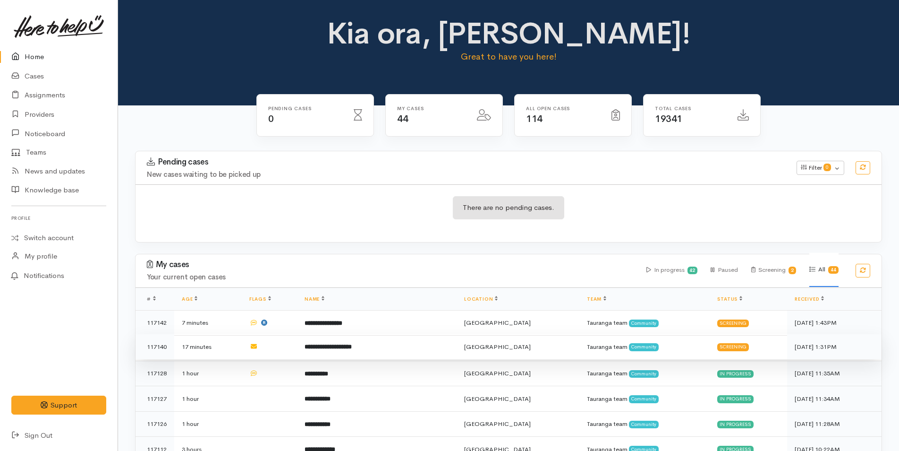
click at [371, 342] on td "**********" at bounding box center [377, 347] width 160 height 26
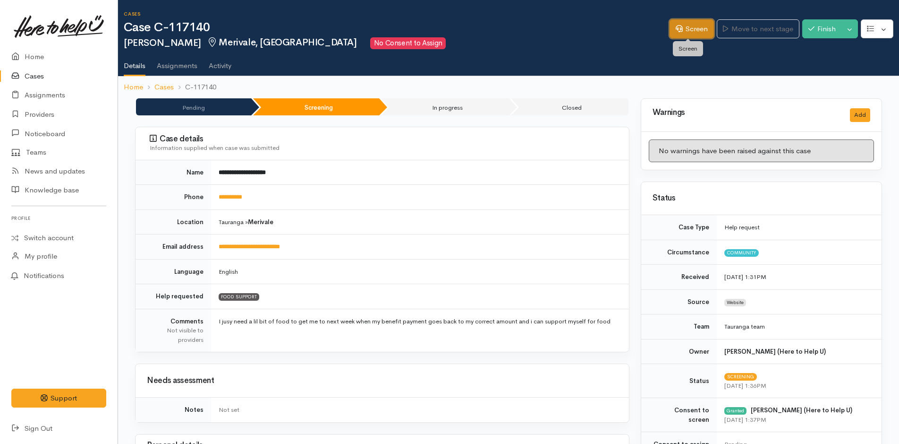
click at [697, 28] on link "Screen" at bounding box center [692, 28] width 44 height 19
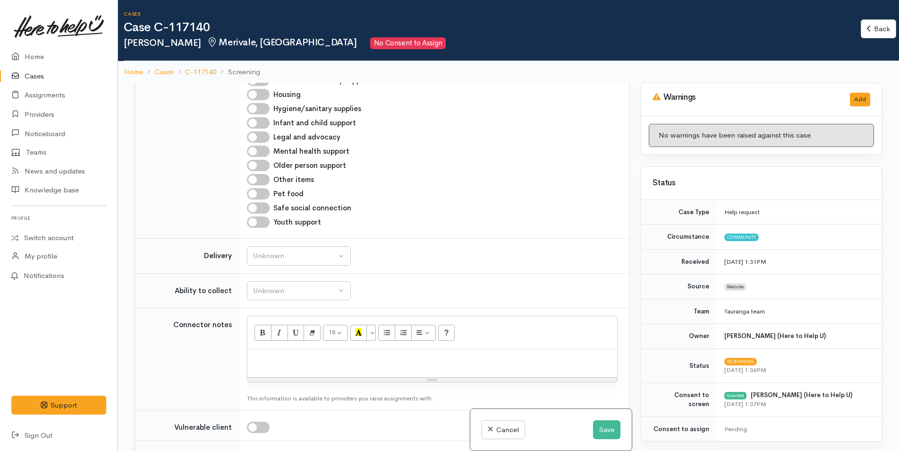
scroll to position [567, 0]
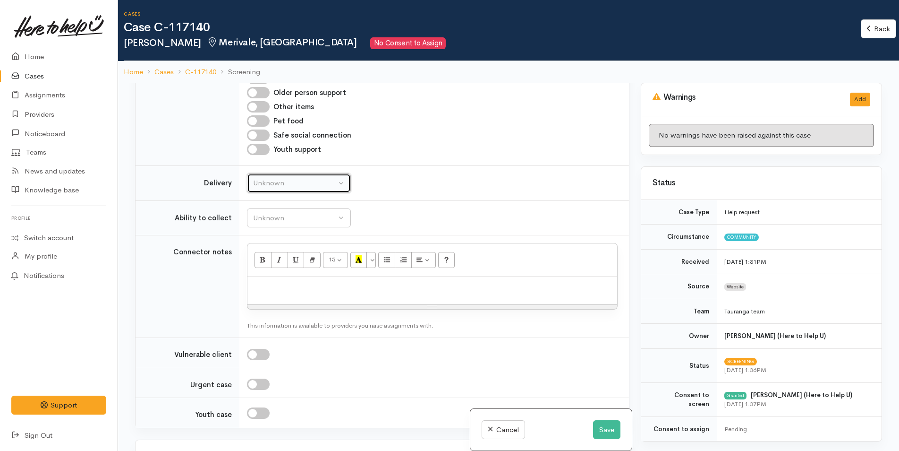
click at [296, 183] on div "Unknown" at bounding box center [294, 183] width 83 height 11
click at [263, 273] on span "No" at bounding box center [264, 271] width 10 height 11
select select "1"
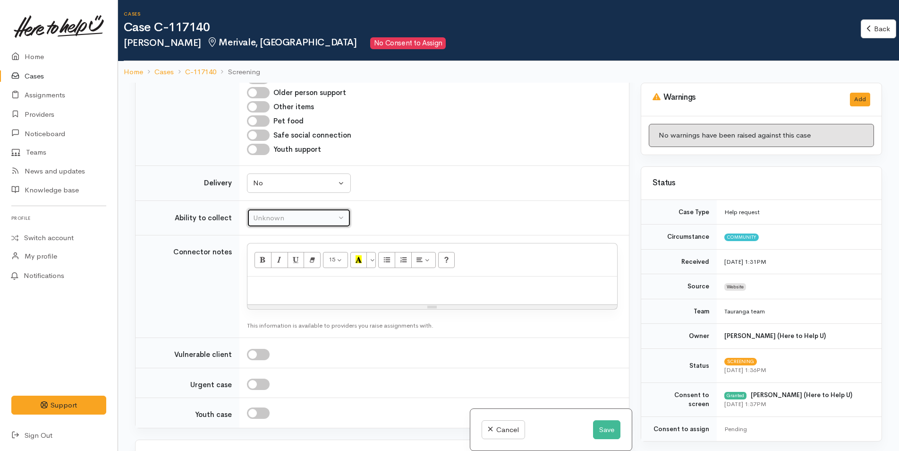
click at [291, 220] on div "Unknown" at bounding box center [294, 218] width 83 height 11
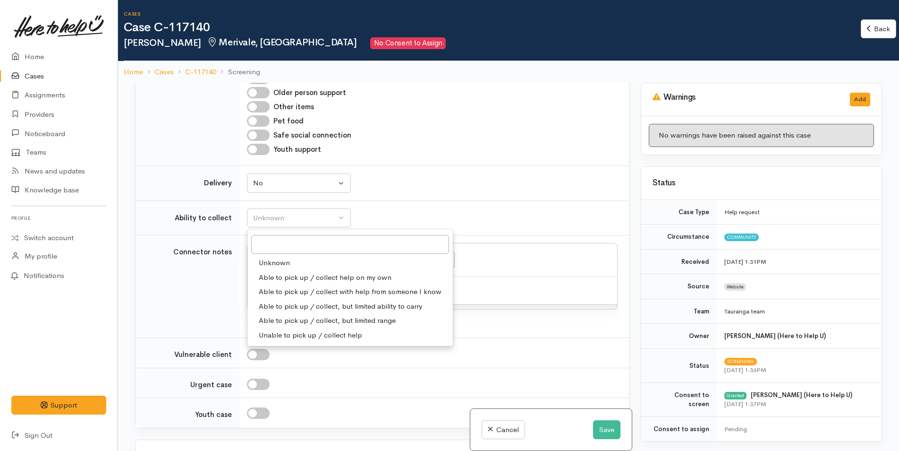
click at [287, 273] on span "Able to pick up / collect help on my own" at bounding box center [325, 277] width 133 height 11
select select "2"
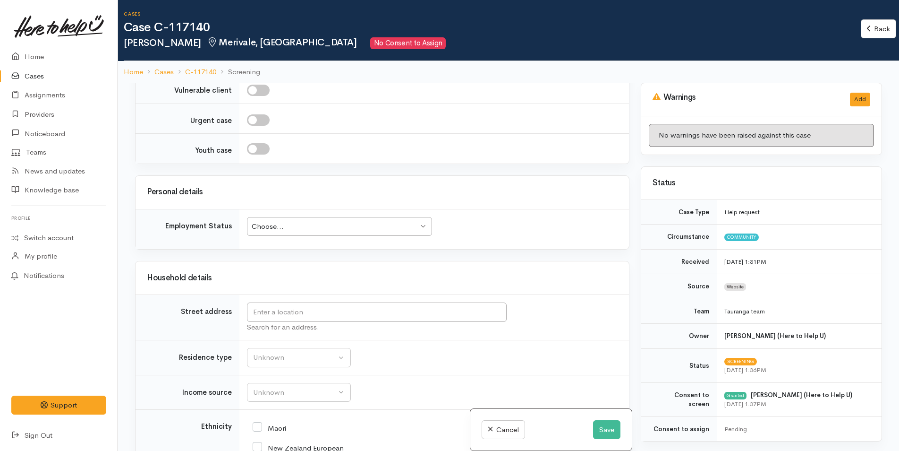
scroll to position [850, 0]
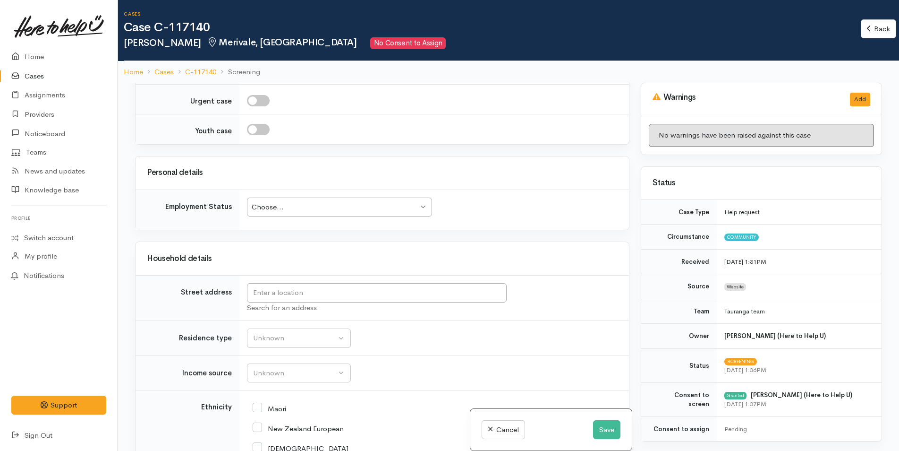
click at [355, 205] on div "Choose..." at bounding box center [335, 207] width 167 height 11
click at [332, 204] on div "Employed part-time" at bounding box center [335, 207] width 167 height 11
click at [328, 296] on input "text" at bounding box center [377, 292] width 260 height 19
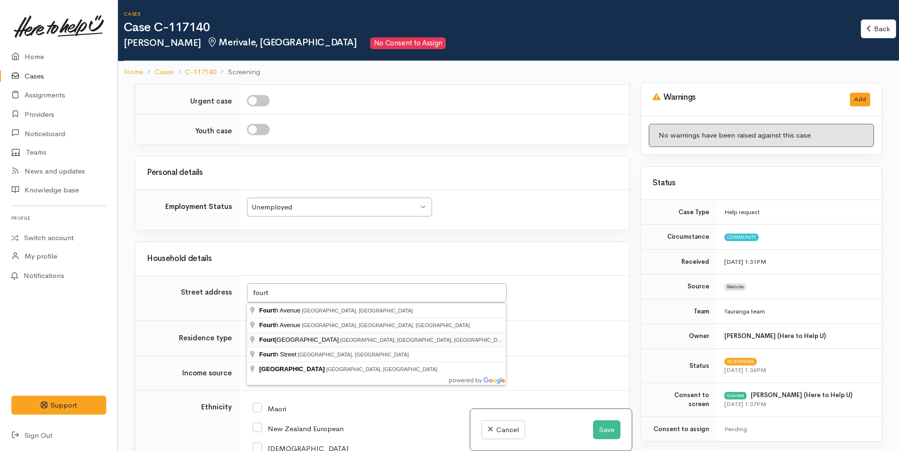
type input "Fourteenth Avenue, Tauranga South, Tauranga, New Zealand"
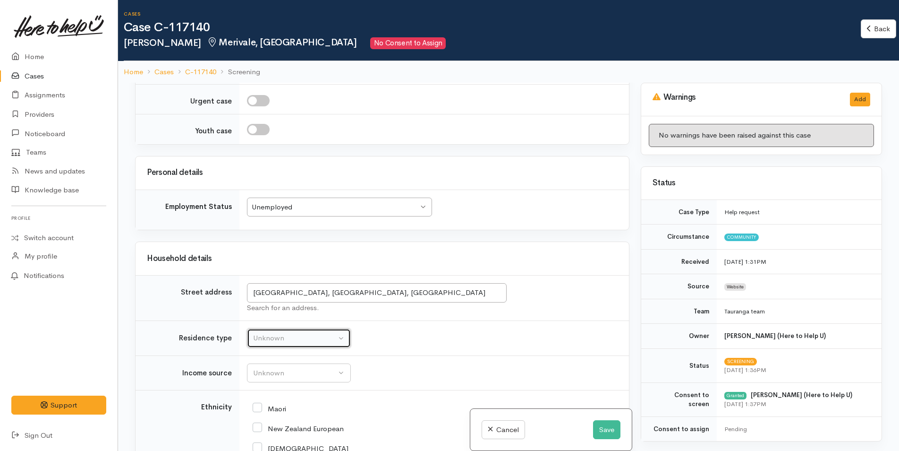
click at [303, 342] on div "Unknown" at bounding box center [294, 338] width 83 height 11
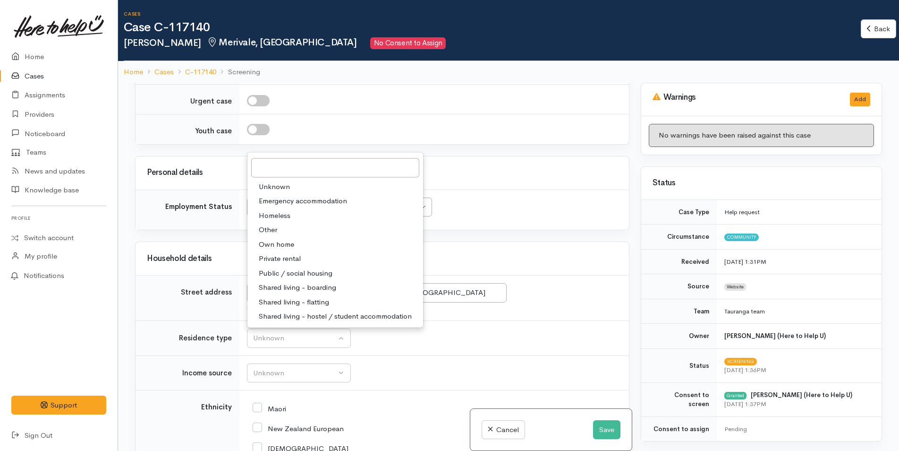
click at [282, 215] on span "Homeless" at bounding box center [275, 215] width 32 height 11
select select "9"
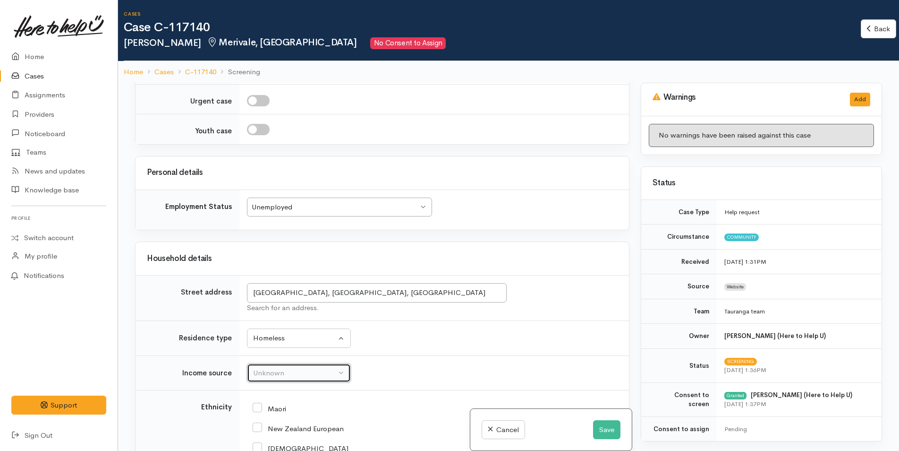
click at [312, 370] on div "Unknown" at bounding box center [294, 372] width 83 height 11
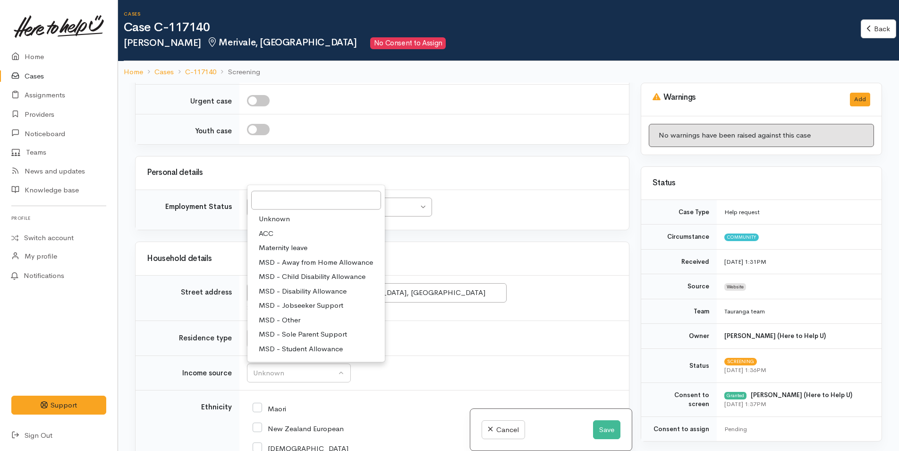
click at [315, 306] on span "MSD - Jobseeker Support" at bounding box center [301, 305] width 85 height 11
select select "4"
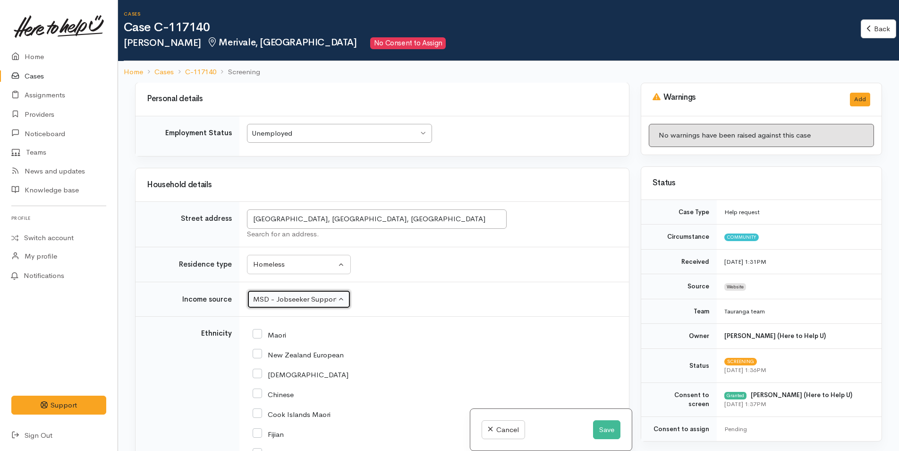
scroll to position [945, 0]
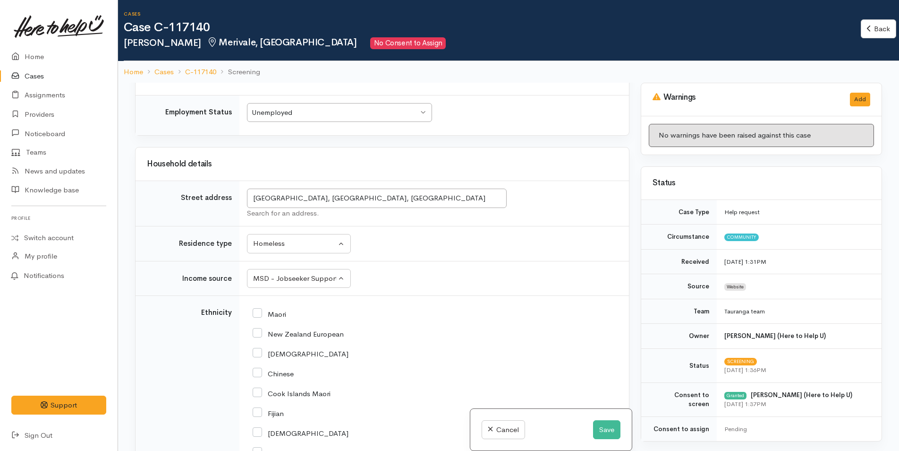
click at [259, 333] on input "New Zealand European" at bounding box center [298, 333] width 91 height 9
checkbox input "true"
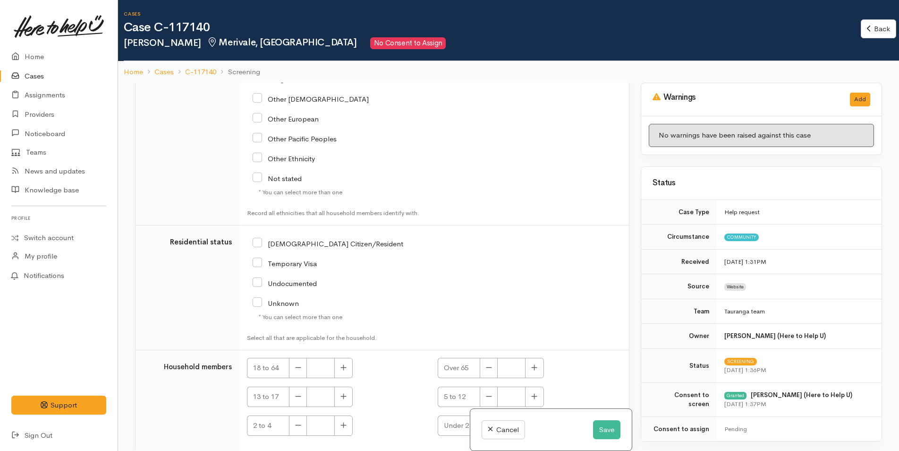
scroll to position [1463, 0]
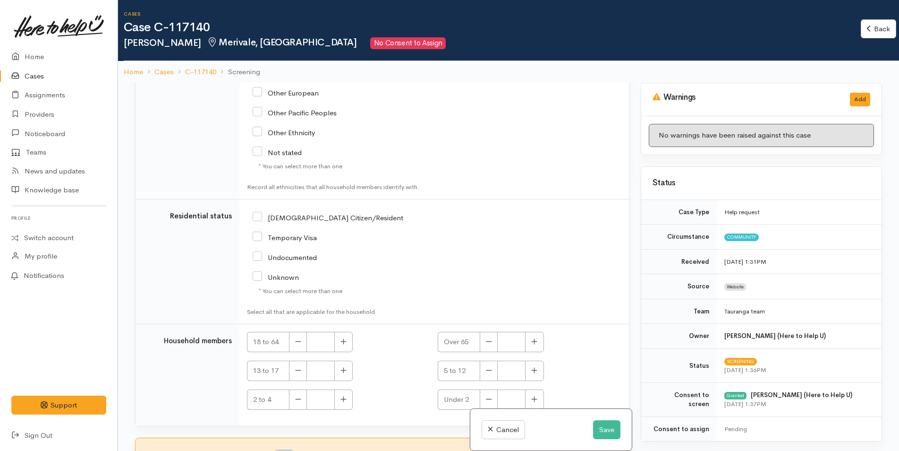
click at [256, 218] on input "NZ Citizen/Resident" at bounding box center [328, 217] width 151 height 9
checkbox input "true"
drag, startPoint x: 349, startPoint y: 344, endPoint x: 358, endPoint y: 336, distance: 12.0
click at [353, 339] on button "button" at bounding box center [343, 342] width 18 height 20
type input "1"
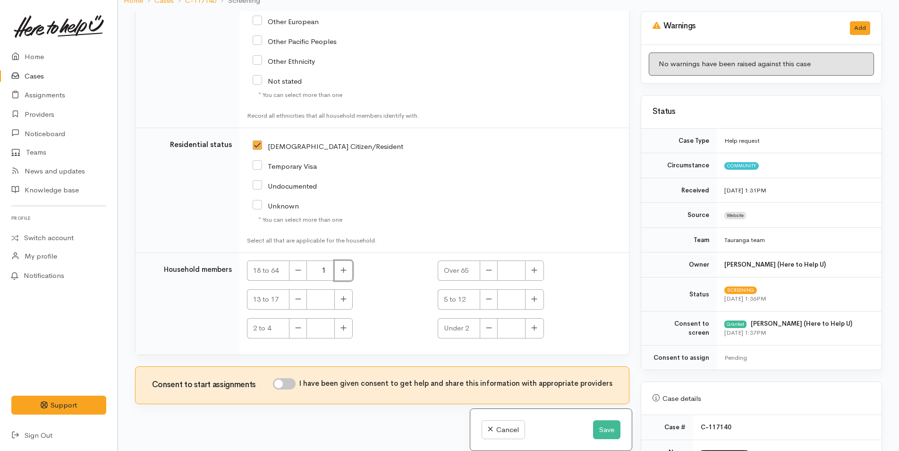
scroll to position [83, 0]
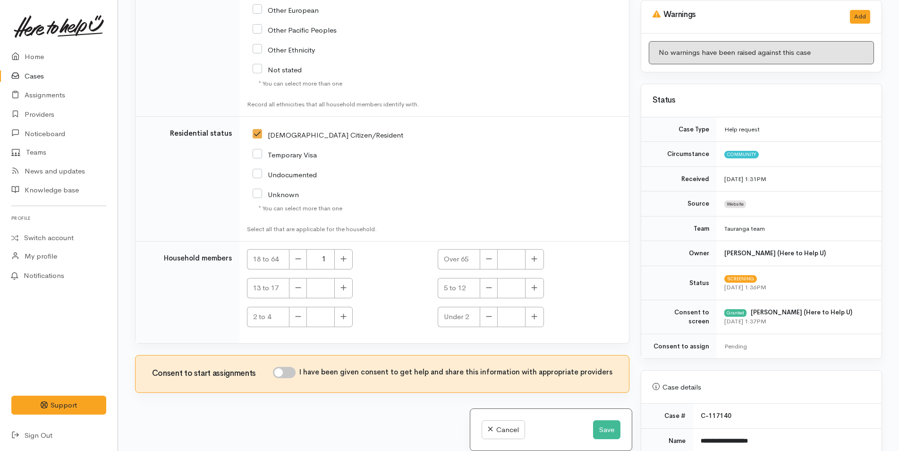
click at [290, 371] on input "I have been given consent to get help and share this information with appropria…" at bounding box center [284, 372] width 23 height 11
checkbox input "true"
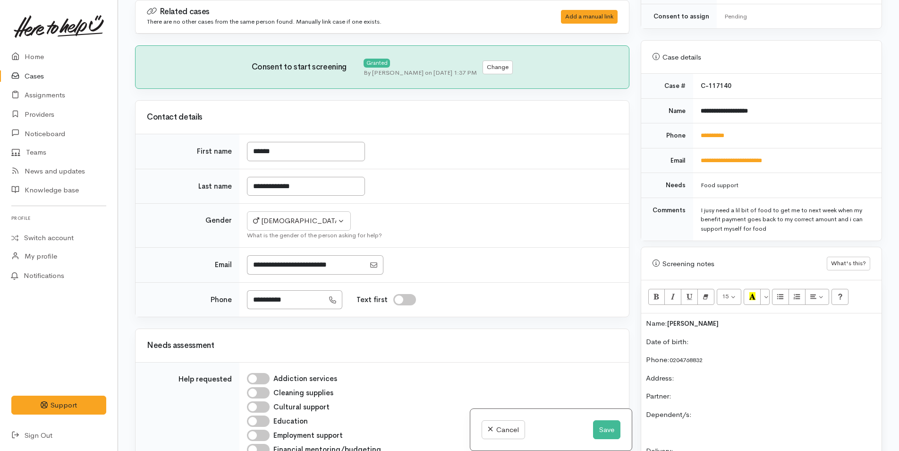
scroll to position [331, 0]
click at [725, 344] on p "Date of birth:" at bounding box center [761, 340] width 231 height 11
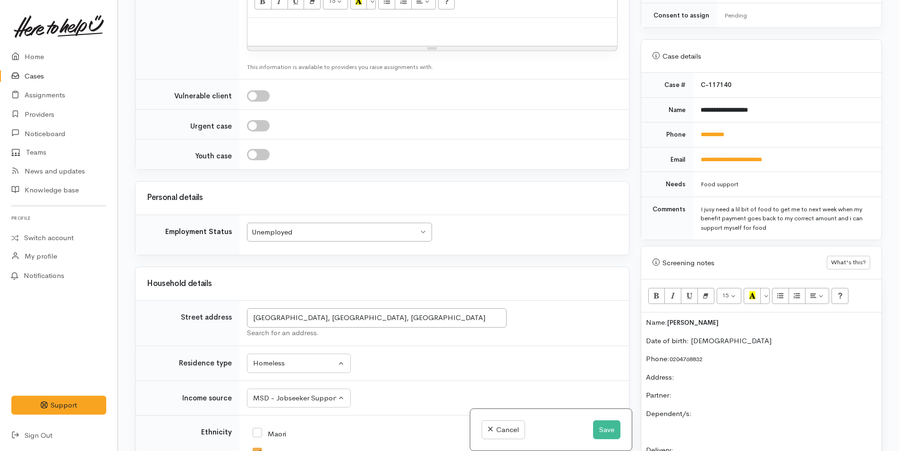
scroll to position [756, 0]
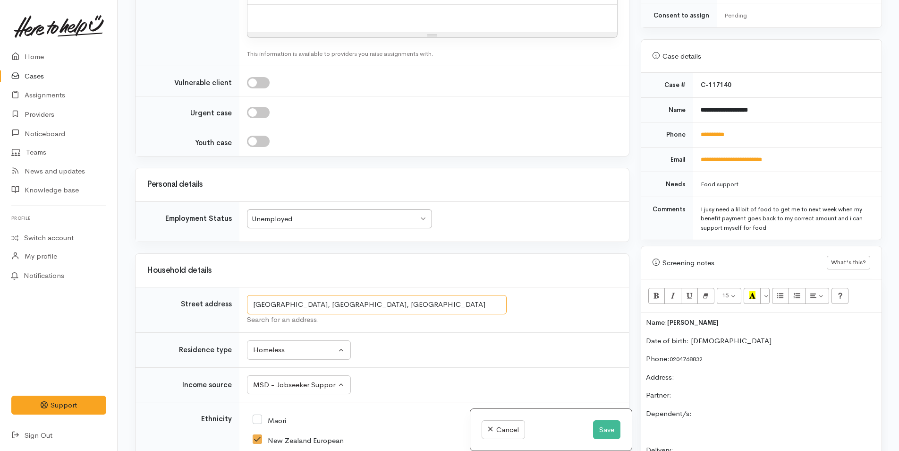
drag, startPoint x: 436, startPoint y: 301, endPoint x: 244, endPoint y: 306, distance: 192.3
click at [244, 306] on td "Fourteenth Avenue, Tauranga South, Tauranga, New Zealand Search for an address." at bounding box center [434, 309] width 390 height 45
click at [717, 393] on p "Partner:" at bounding box center [761, 395] width 231 height 11
click at [737, 410] on p "Dependent/s:" at bounding box center [761, 413] width 231 height 11
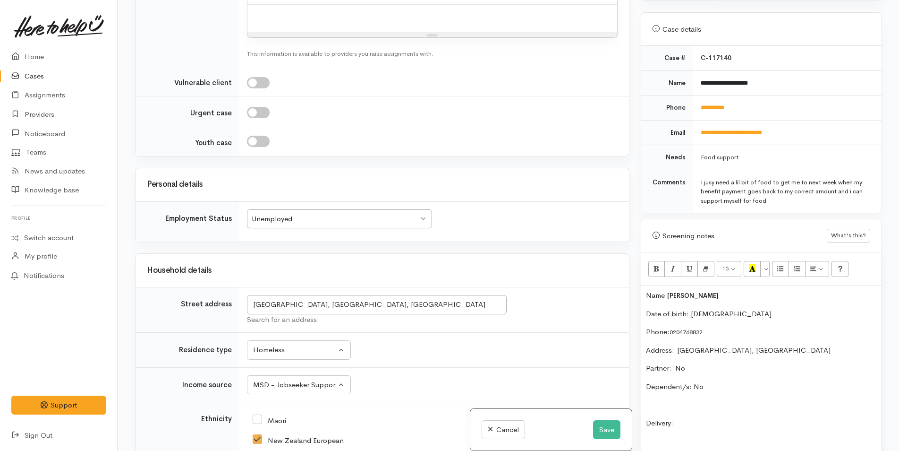
scroll to position [472, 0]
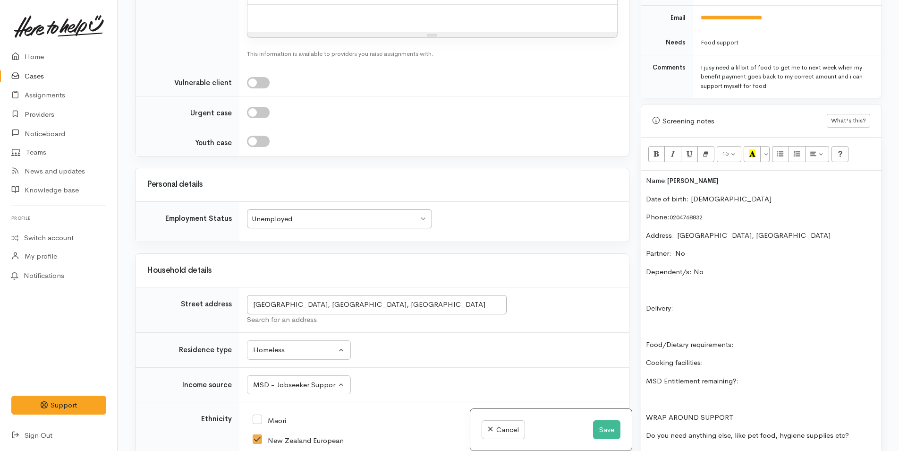
click at [717, 315] on div "Name: Joshua Pratt Keatley Date of birth: 21/12/85 Phone:  0204768832 Address: …" at bounding box center [761, 321] width 240 height 300
click at [719, 308] on p "Delivery:" at bounding box center [761, 308] width 231 height 11
click at [796, 340] on p "Food/Dietary requirements:" at bounding box center [761, 344] width 231 height 11
click at [787, 351] on div "Name: Joshua Pratt Keatley Date of birth: 21/12/85 Phone:  0204768832 Address: …" at bounding box center [761, 321] width 240 height 300
click at [800, 384] on p "MSD Entitlement remaining?:" at bounding box center [761, 381] width 231 height 11
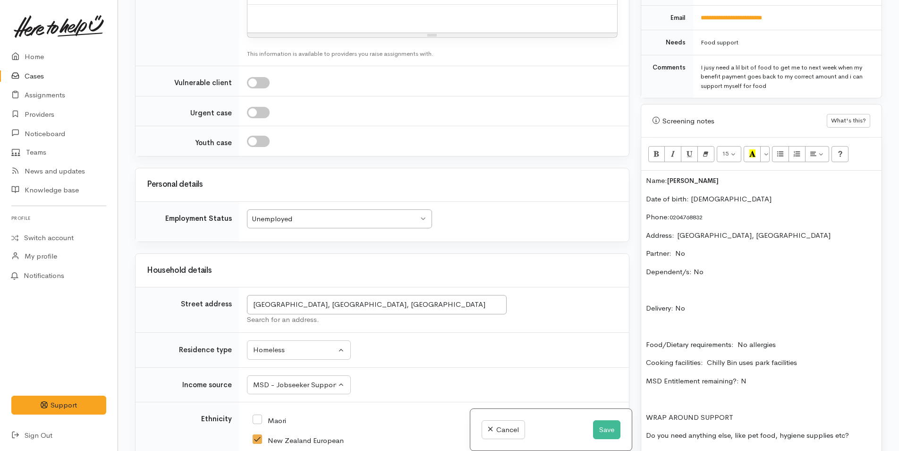
click at [870, 435] on p "Do you need anything else, like pet food, hygiene supplies etc?" at bounding box center [761, 435] width 231 height 11
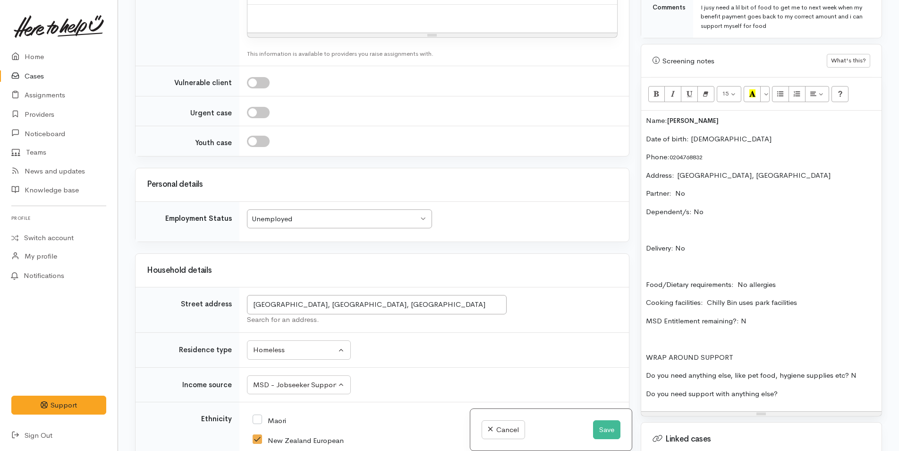
scroll to position [567, 0]
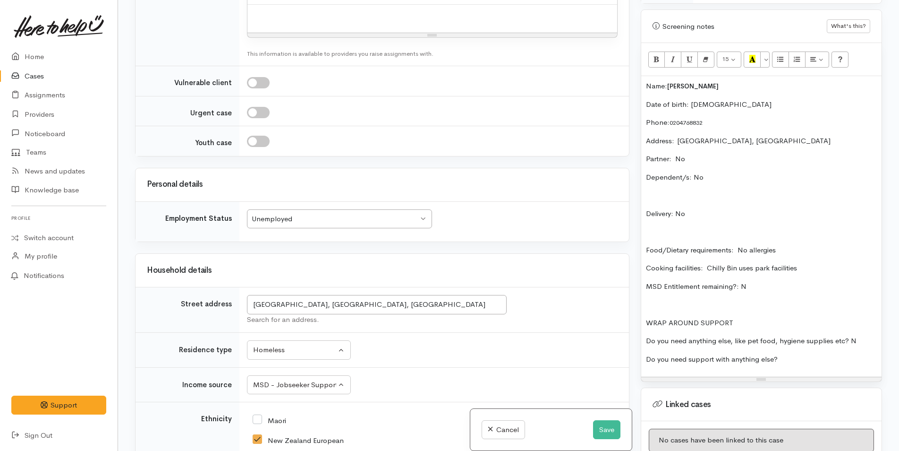
click at [818, 364] on p "Do you need support with anything else?" at bounding box center [761, 359] width 231 height 11
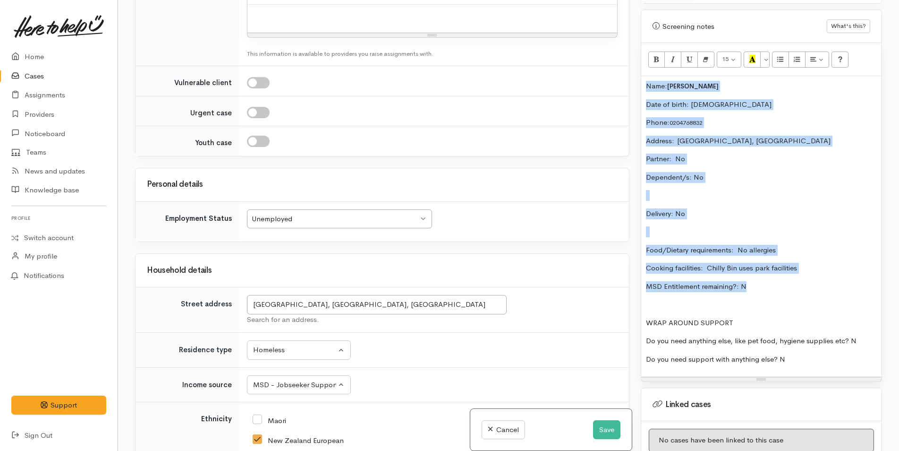
drag, startPoint x: 777, startPoint y: 286, endPoint x: 640, endPoint y: 82, distance: 245.4
click at [640, 82] on div "Warnings Add No warnings have been raised against this case Add Warning Title ●…" at bounding box center [761, 225] width 253 height 451
copy div "Name: Joshua Pratt Keatley Date of birth: 21/12/85 Phone:  0204768832 Address: …"
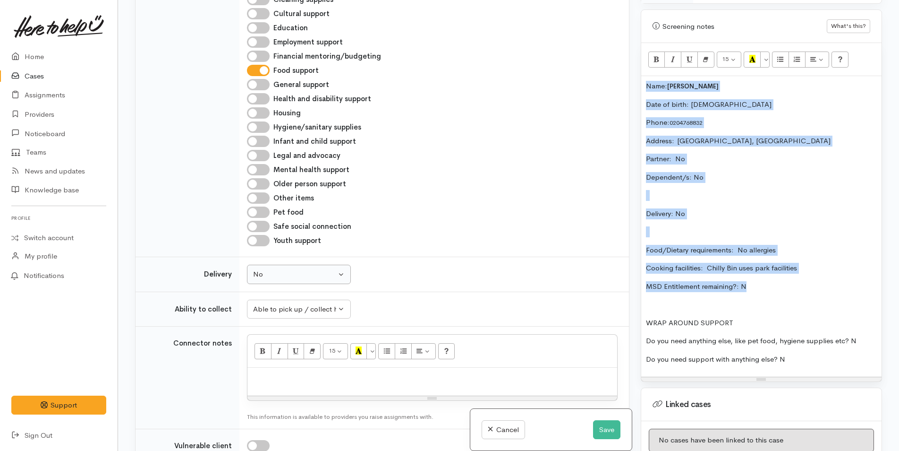
scroll to position [378, 0]
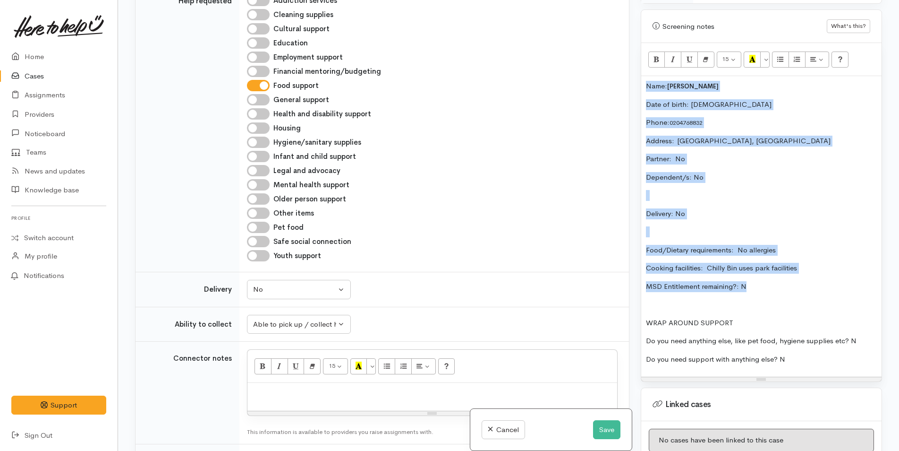
click at [319, 394] on p at bounding box center [432, 392] width 360 height 11
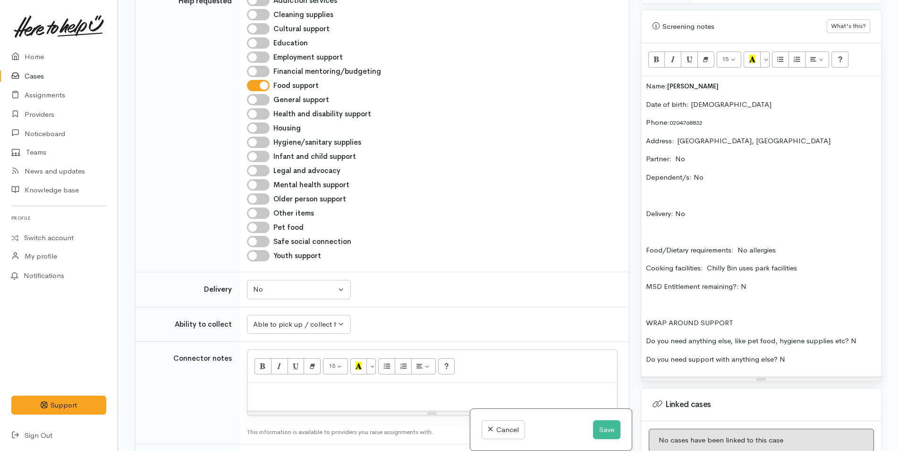
paste div
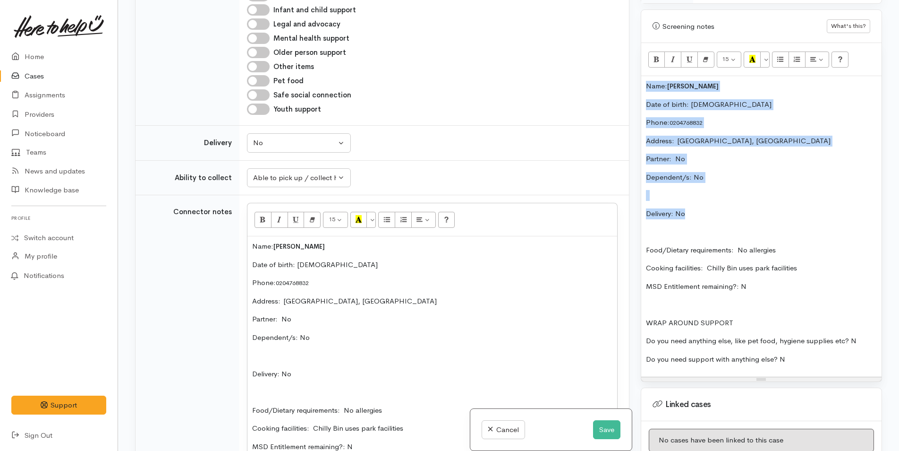
drag, startPoint x: 653, startPoint y: 152, endPoint x: 613, endPoint y: 76, distance: 85.6
click at [613, 76] on div "Related cases There are no other cases from the same person found. Manually lin…" at bounding box center [508, 225] width 759 height 451
copy div "Name: Joshua Pratt Keatley Date of birth: 21/12/85 Phone:  0204768832 Address: …"
click at [607, 432] on button "Save" at bounding box center [606, 429] width 27 height 19
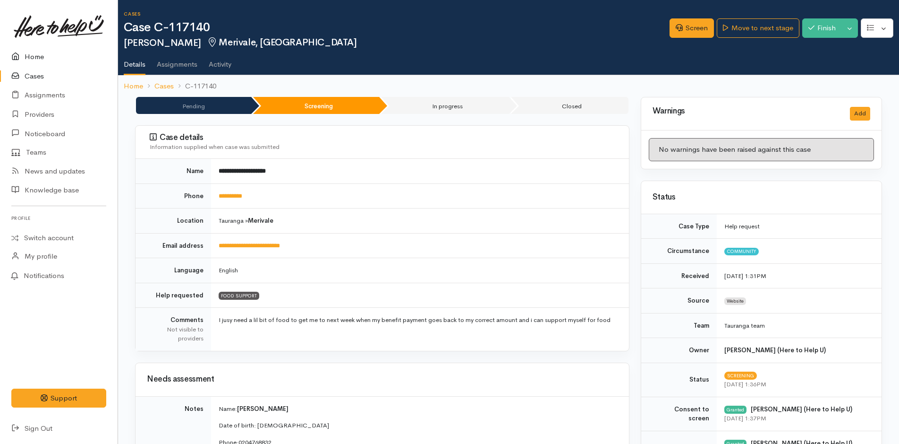
drag, startPoint x: 28, startPoint y: 57, endPoint x: 57, endPoint y: 57, distance: 28.8
click at [28, 57] on link "Home" at bounding box center [59, 56] width 118 height 19
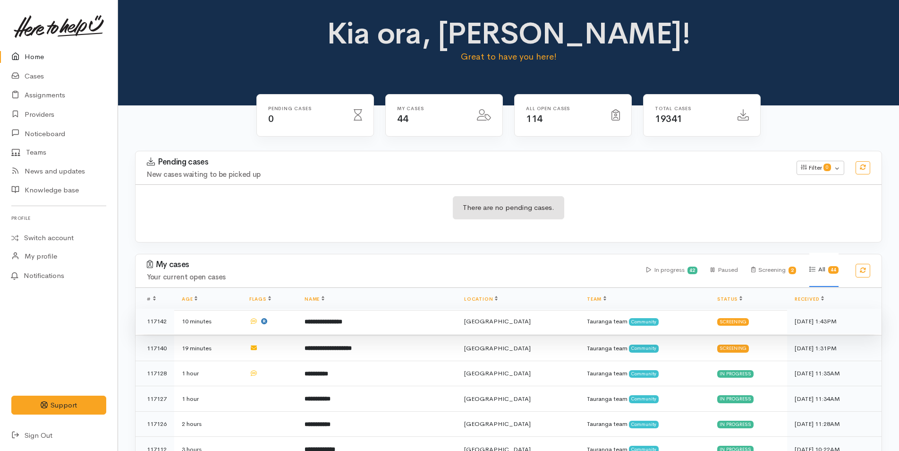
click at [342, 319] on b "**********" at bounding box center [324, 321] width 38 height 6
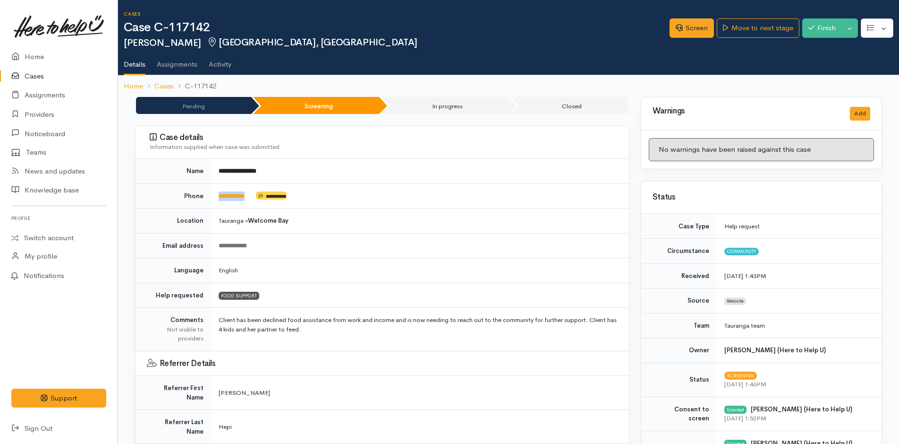
drag, startPoint x: 262, startPoint y: 195, endPoint x: 205, endPoint y: 199, distance: 56.8
click at [205, 199] on tr "**********" at bounding box center [383, 195] width 494 height 25
copy tr "**********"
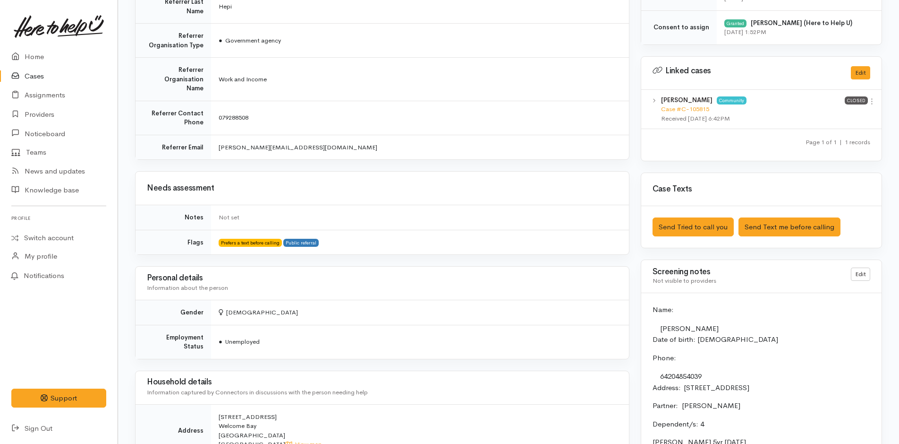
scroll to position [425, 0]
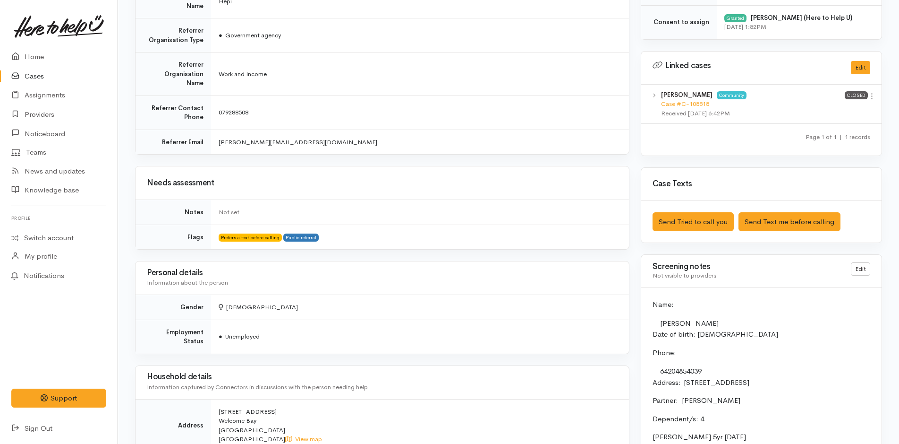
drag, startPoint x: 653, startPoint y: 304, endPoint x: 843, endPoint y: 320, distance: 190.6
click at [653, 304] on p "Name:" at bounding box center [762, 304] width 218 height 11
click at [868, 271] on link "Edit" at bounding box center [860, 269] width 19 height 14
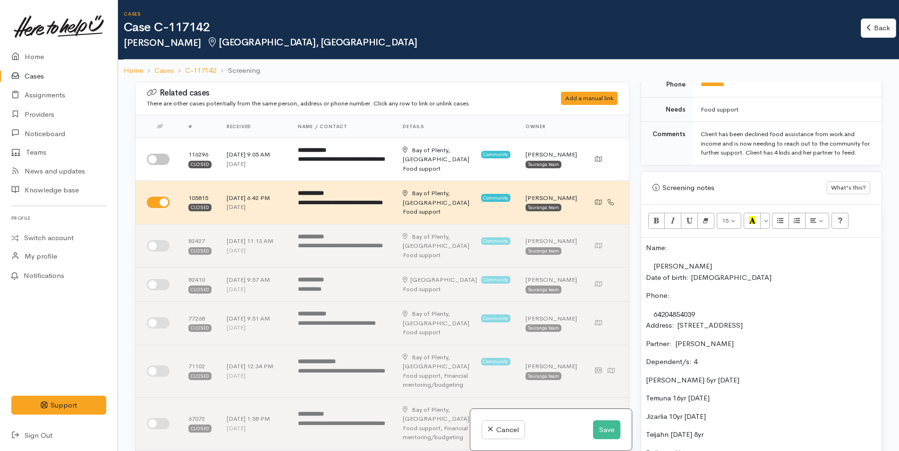
scroll to position [472, 0]
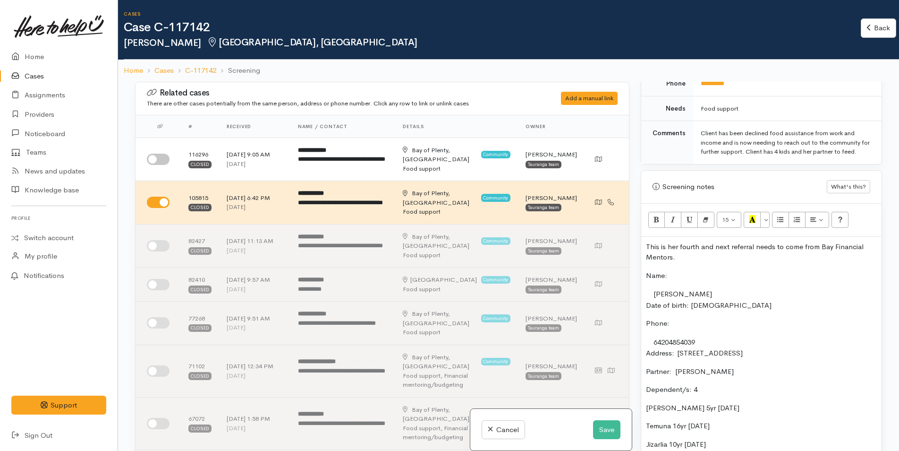
click at [720, 257] on p "This is her fourth and next referral needs to come from Bay Financial Mentors." at bounding box center [761, 251] width 231 height 21
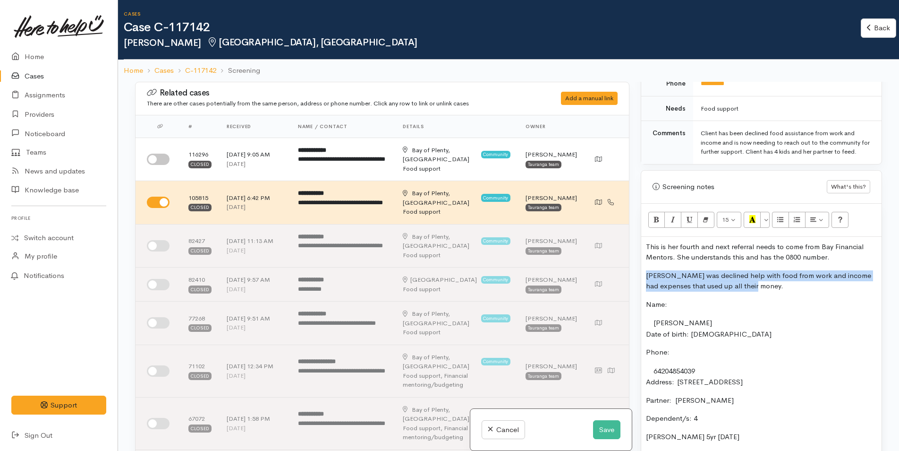
drag, startPoint x: 778, startPoint y: 286, endPoint x: 645, endPoint y: 274, distance: 133.2
copy p "Jamie was declined help with food from work and income had expenses that used u…"
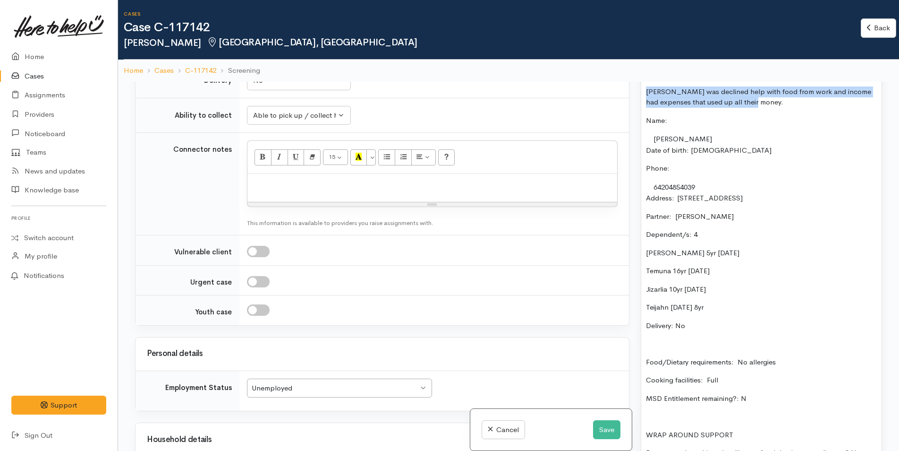
scroll to position [661, 0]
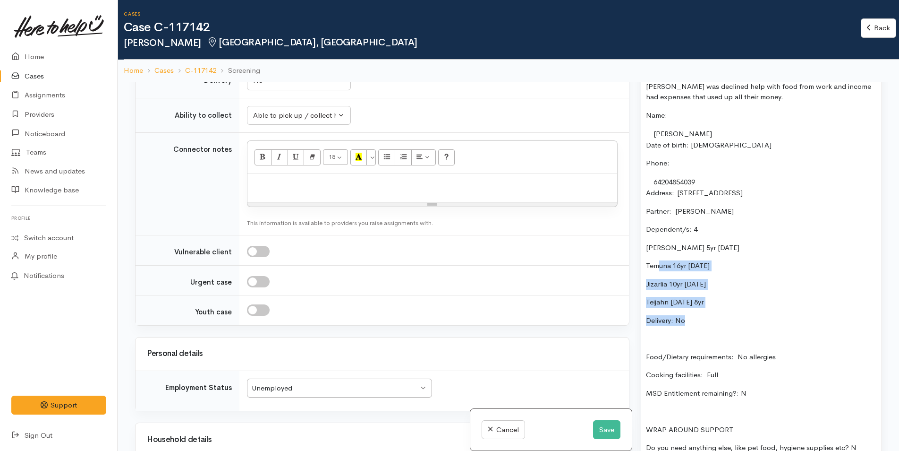
drag, startPoint x: 705, startPoint y: 322, endPoint x: 658, endPoint y: 261, distance: 77.8
click at [658, 261] on div "This is her fourth and next referral needs to come from Bay Financial Mentors. …" at bounding box center [761, 381] width 240 height 666
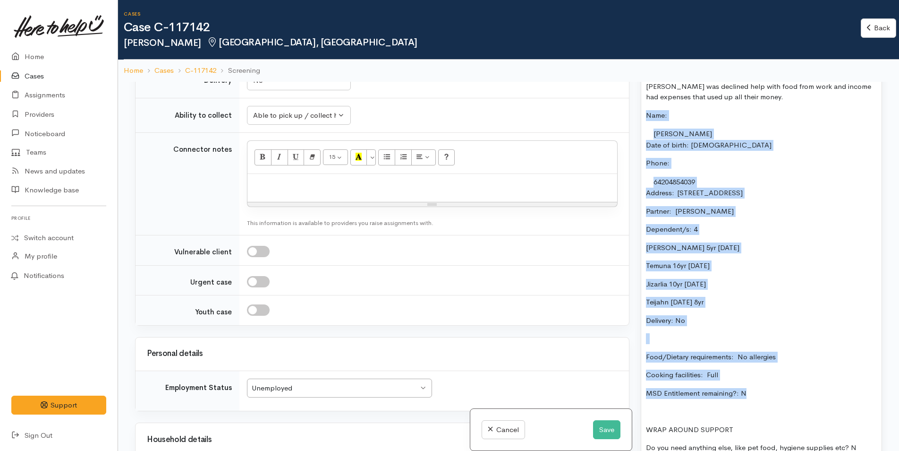
drag, startPoint x: 771, startPoint y: 391, endPoint x: 611, endPoint y: 111, distance: 322.0
click at [611, 111] on div "Related cases There are other cases potentially from the same person, address o…" at bounding box center [508, 307] width 759 height 451
copy div "Name: Jamie-Rae Takiri Date of birth: 20/9/1988 Phone:  64204854039 Address:  4…"
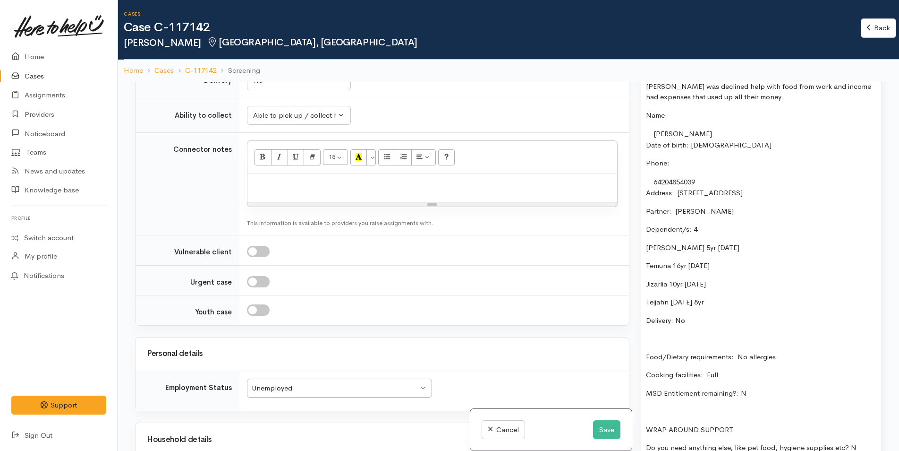
click at [286, 174] on div at bounding box center [433, 188] width 370 height 28
paste div
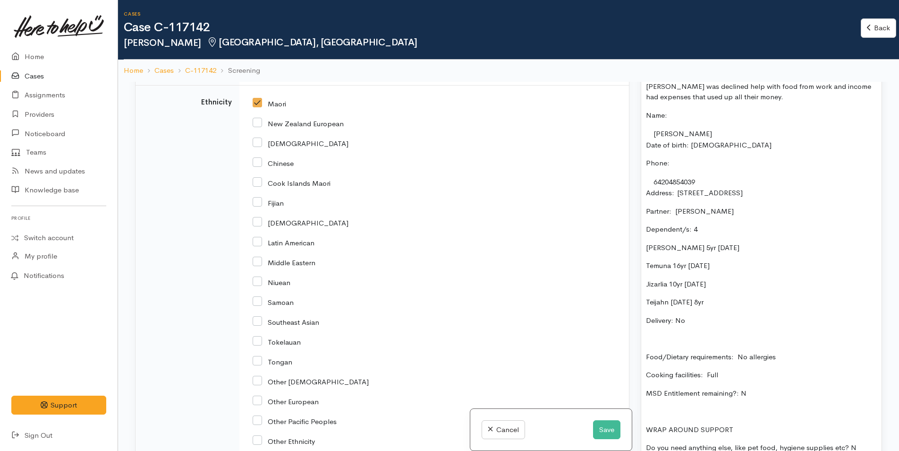
scroll to position [1801, 0]
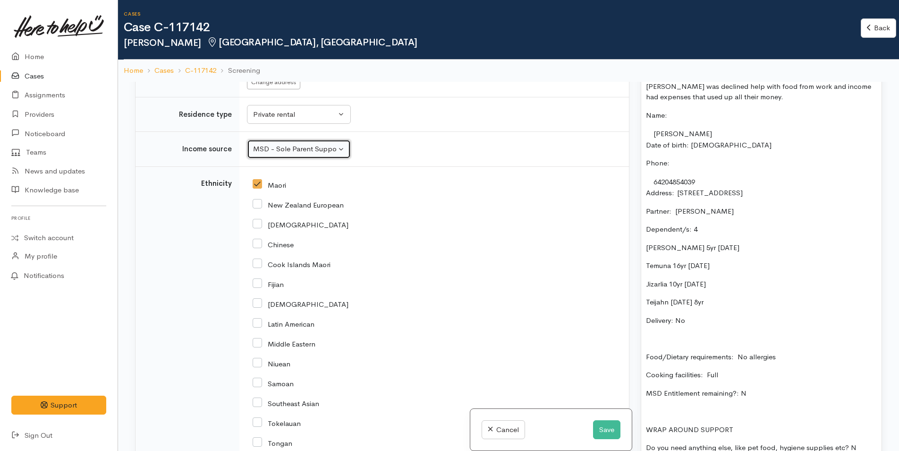
click at [309, 144] on div "MSD - Sole Parent Support" at bounding box center [294, 149] width 83 height 11
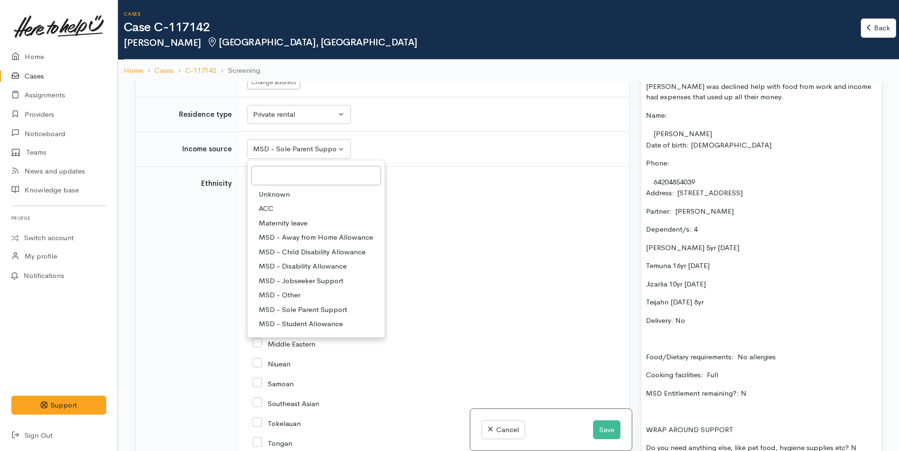
click at [295, 290] on span "MSD - Other" at bounding box center [280, 295] width 42 height 11
select select "6"
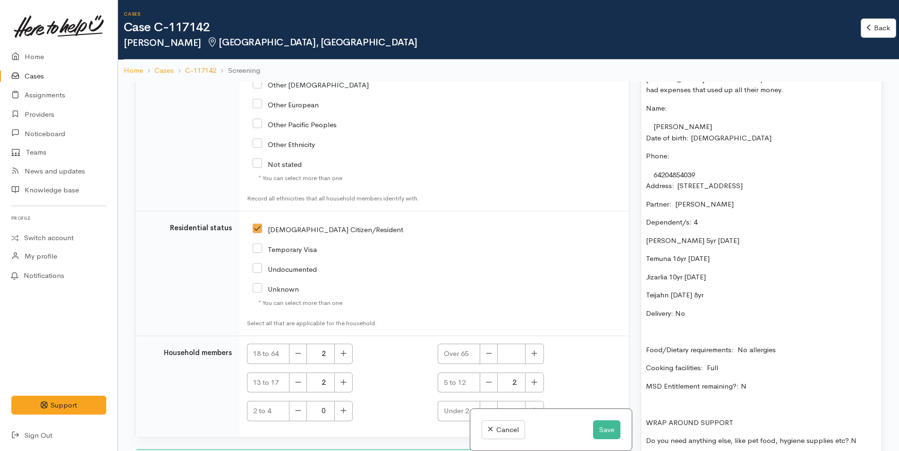
scroll to position [472, 0]
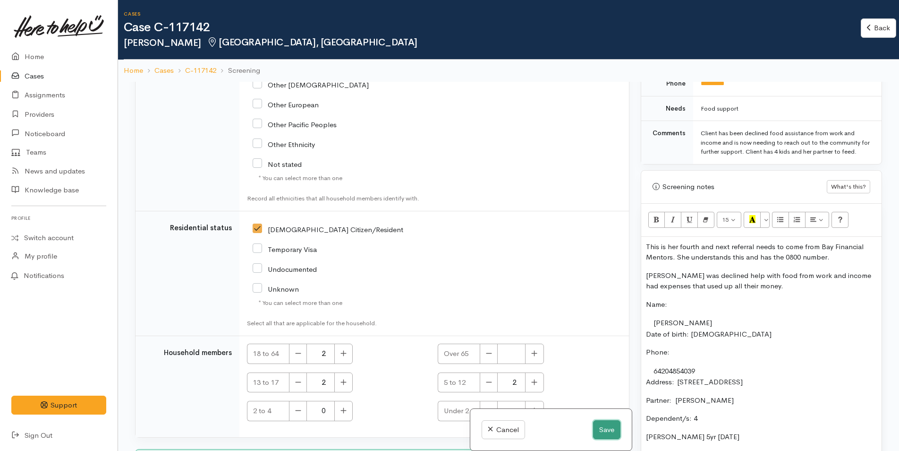
click at [603, 429] on button "Save" at bounding box center [606, 429] width 27 height 19
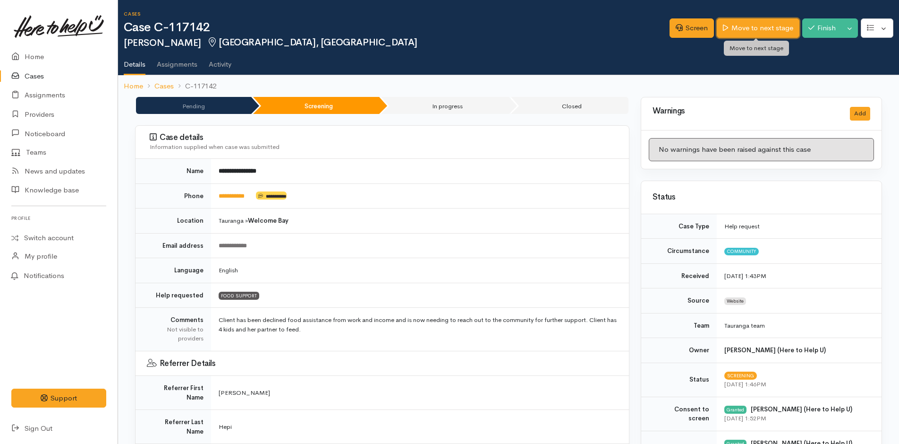
click at [754, 28] on link "Move to next stage" at bounding box center [758, 27] width 82 height 19
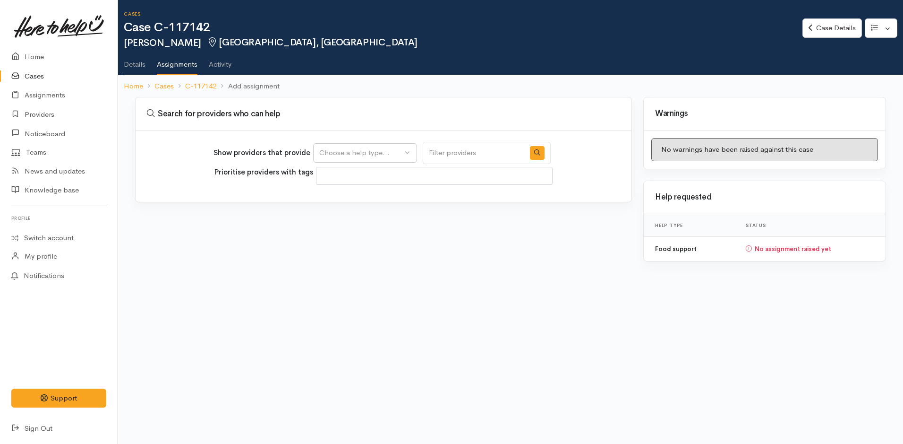
select select
click at [374, 161] on button "Choose a help type..." at bounding box center [365, 152] width 104 height 19
click at [348, 197] on span "Food support" at bounding box center [347, 198] width 44 height 11
select select "3"
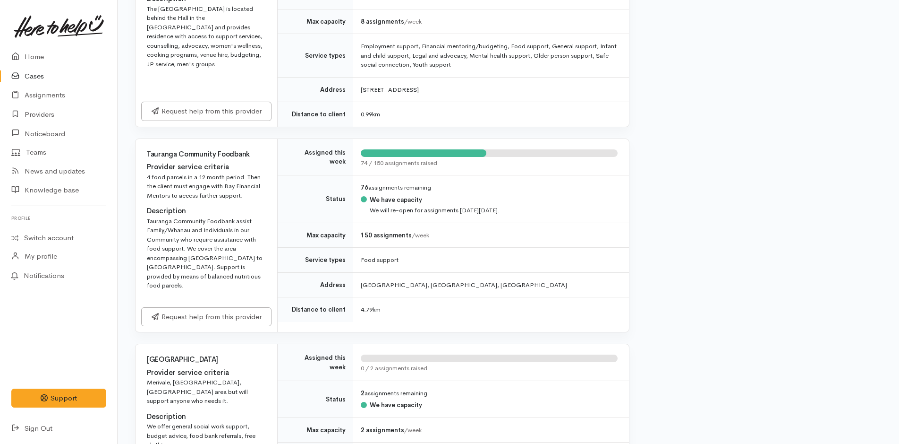
scroll to position [472, 0]
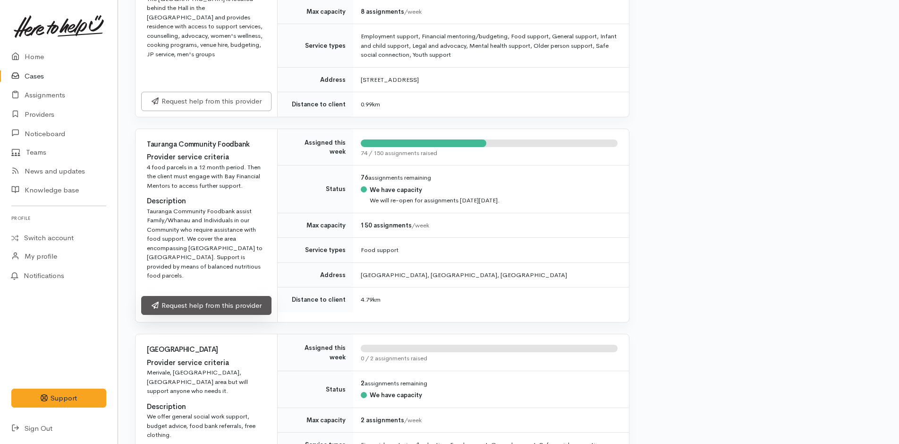
click at [245, 296] on link "Request help from this provider" at bounding box center [206, 305] width 130 height 19
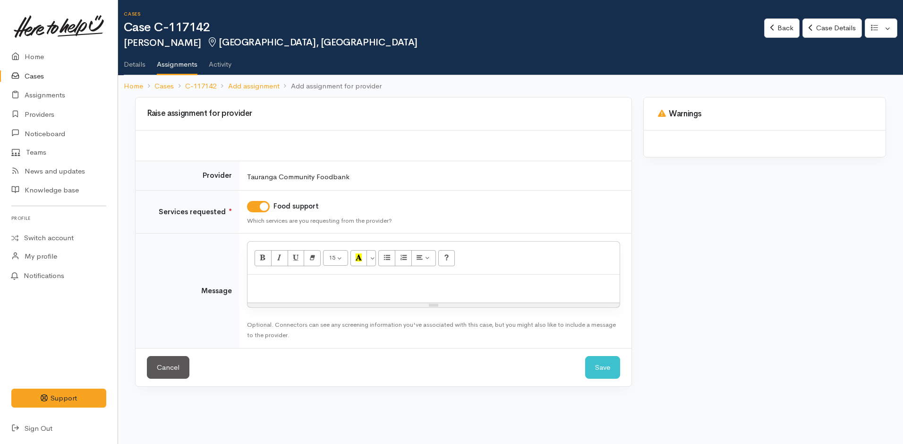
click at [308, 295] on div at bounding box center [434, 288] width 372 height 28
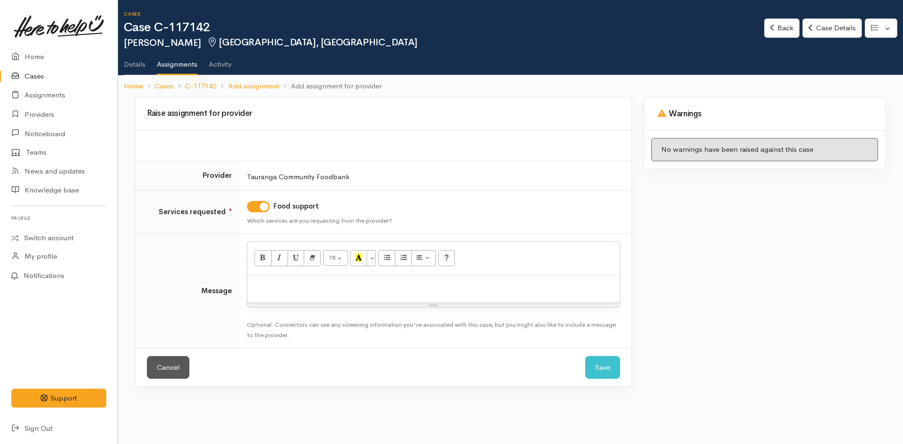
paste div
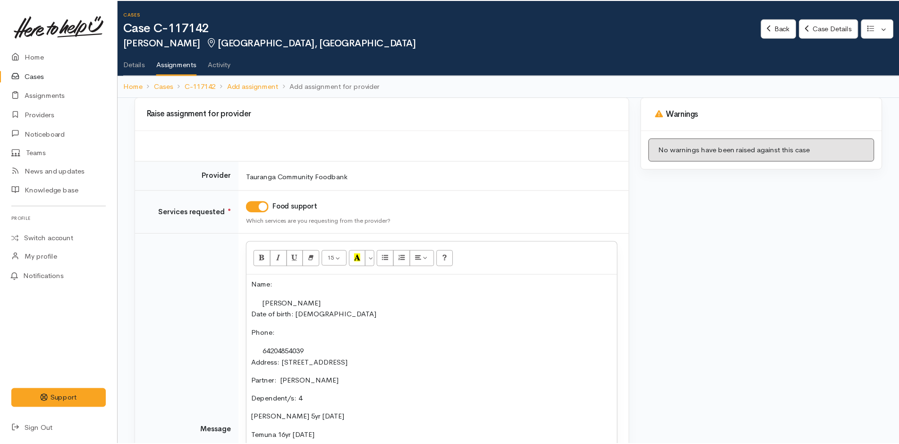
scroll to position [123, 0]
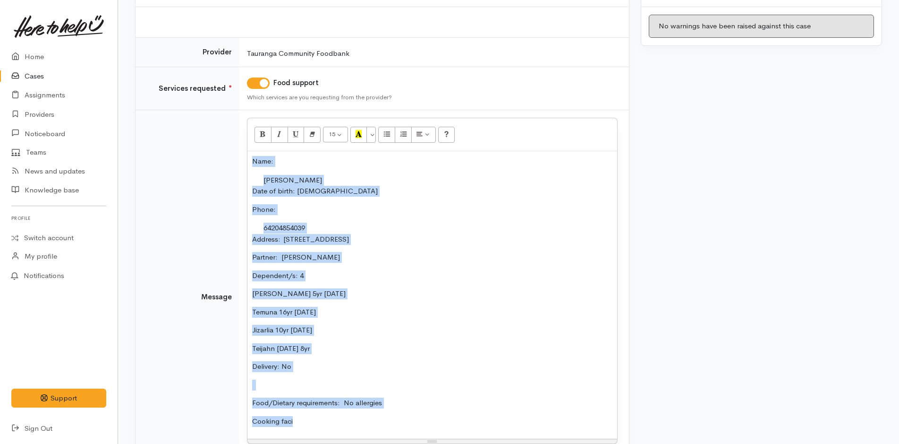
drag, startPoint x: 341, startPoint y: 425, endPoint x: 208, endPoint y: 155, distance: 300.6
click at [208, 155] on tr "Message 15 8 9 10 11 12 14 18 24 36 Background Color Transparent Select #ffff00…" at bounding box center [383, 297] width 494 height 374
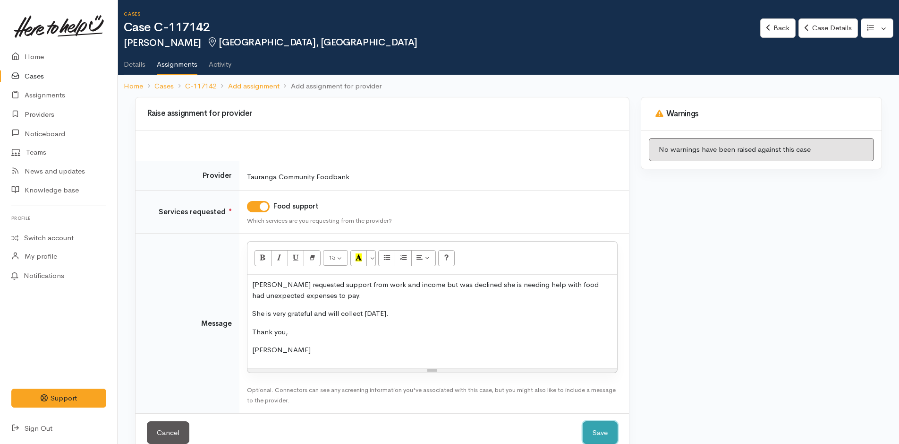
click at [601, 431] on button "Save" at bounding box center [600, 432] width 35 height 23
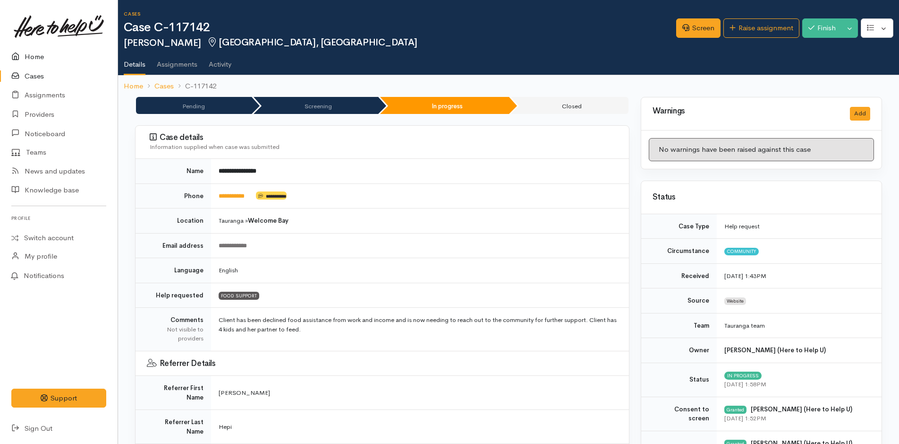
click at [40, 54] on link "Home" at bounding box center [59, 56] width 118 height 19
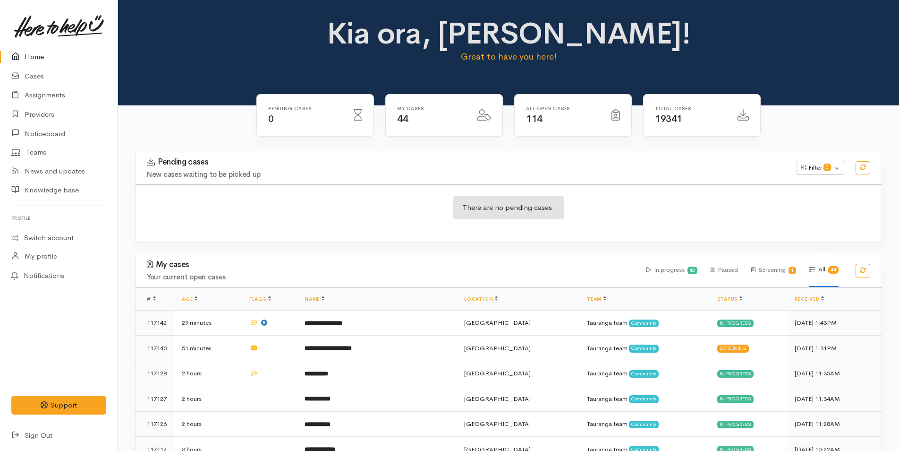
drag, startPoint x: 299, startPoint y: 424, endPoint x: 250, endPoint y: 61, distance: 366.0
click at [258, 59] on div "Kia ora, [PERSON_NAME]! Great to have you here!" at bounding box center [508, 44] width 759 height 54
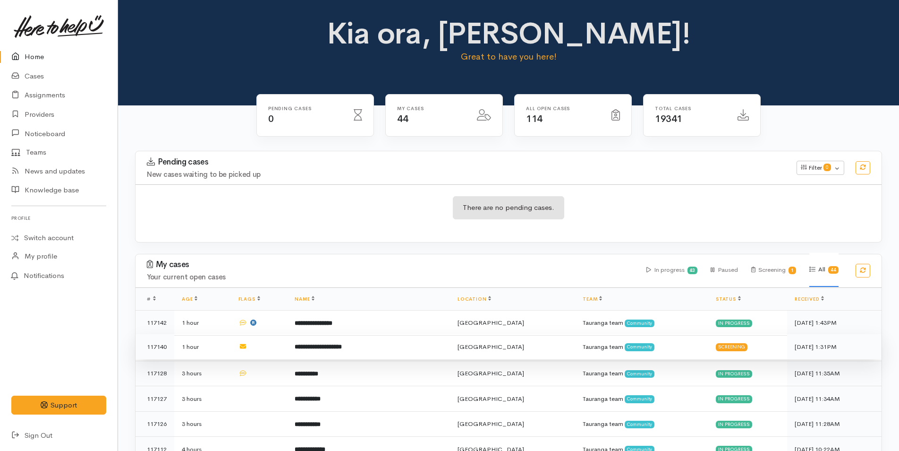
click at [365, 342] on td "**********" at bounding box center [368, 347] width 163 height 26
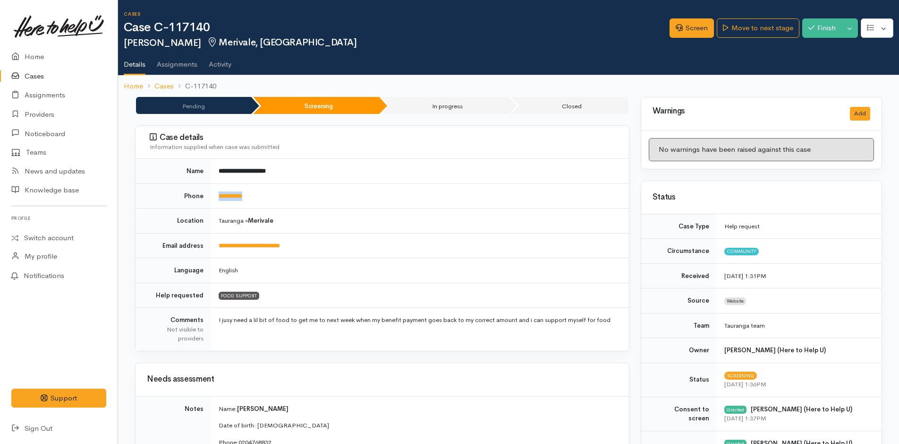
drag, startPoint x: 277, startPoint y: 200, endPoint x: 217, endPoint y: 200, distance: 60.5
click at [217, 200] on td "**********" at bounding box center [420, 195] width 418 height 25
copy link "**********"
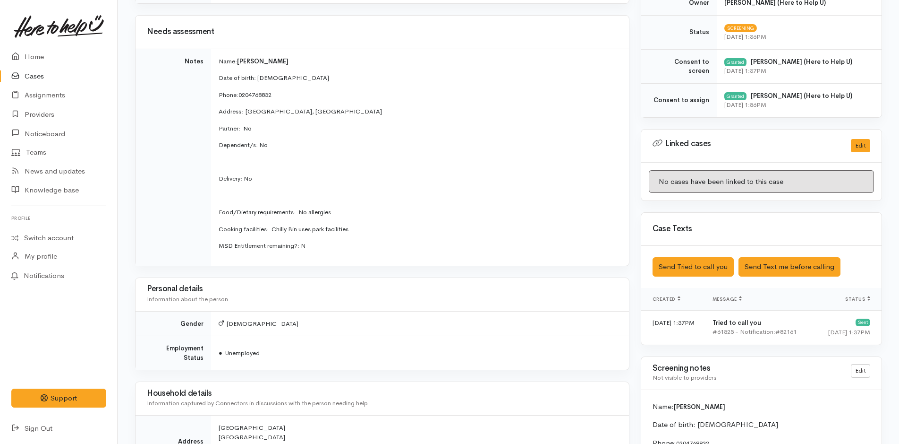
scroll to position [425, 0]
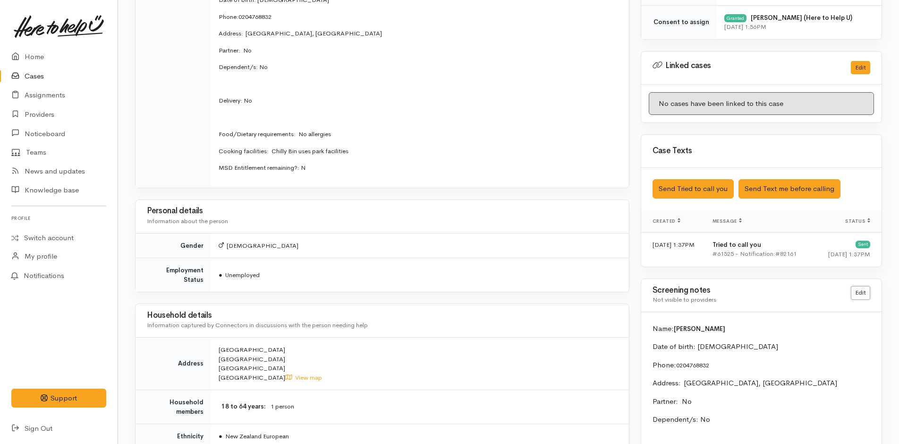
click at [861, 291] on link "Edit" at bounding box center [860, 293] width 19 height 14
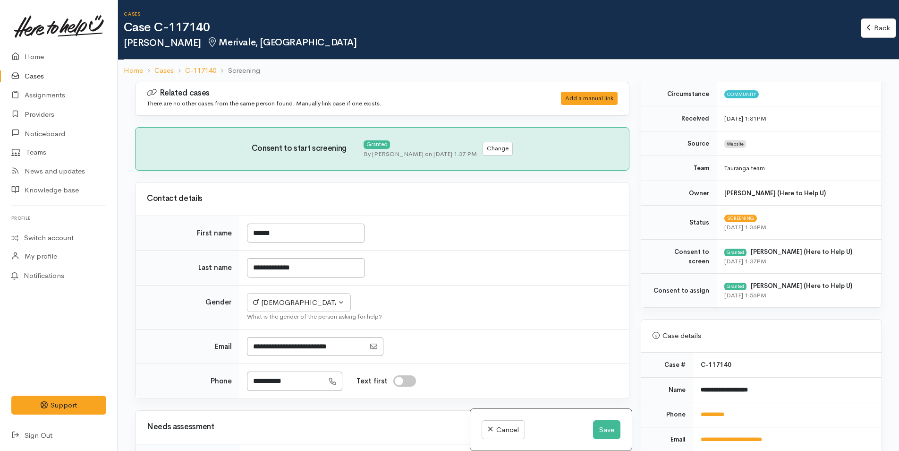
scroll to position [378, 0]
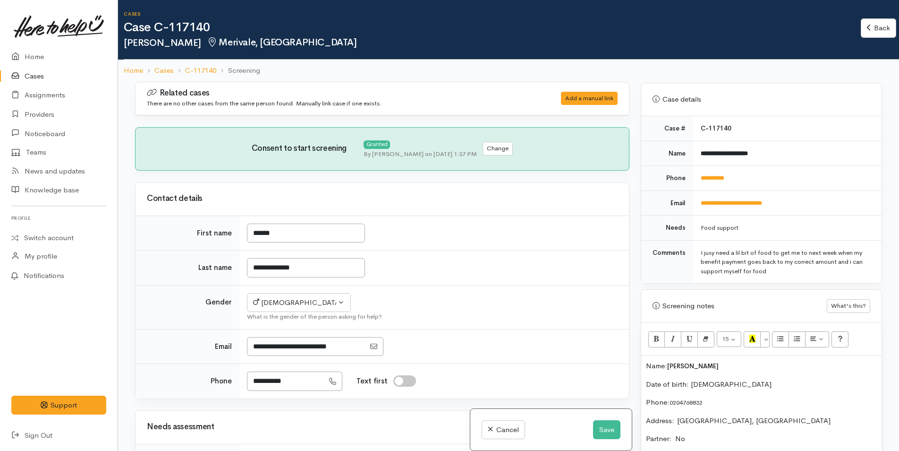
click at [646, 367] on p "Name: Joshua Pratt Keatley" at bounding box center [761, 365] width 231 height 11
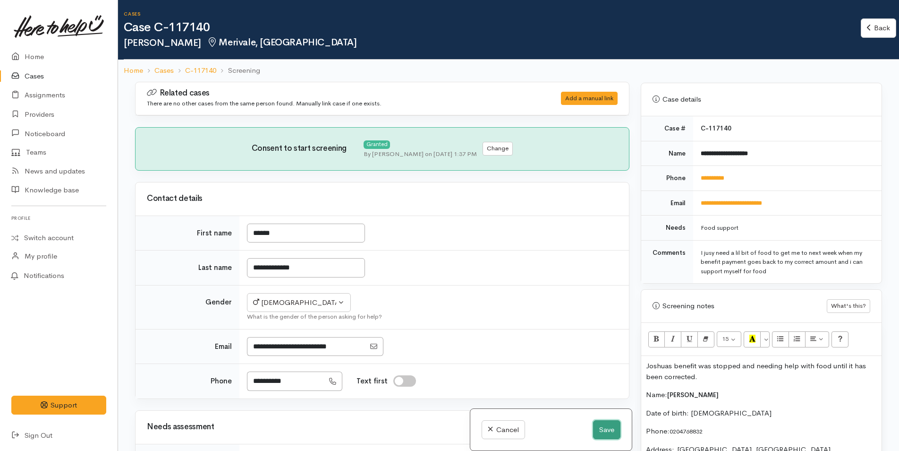
click at [605, 432] on button "Save" at bounding box center [606, 429] width 27 height 19
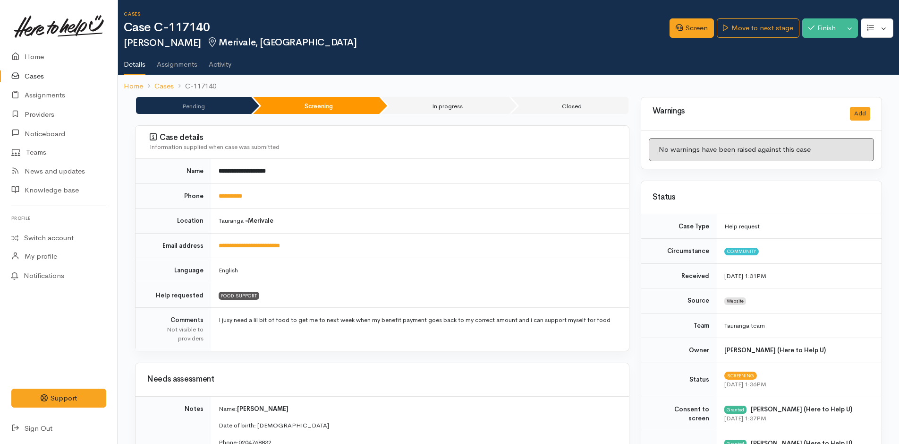
click at [36, 77] on link "Cases" at bounding box center [59, 76] width 118 height 19
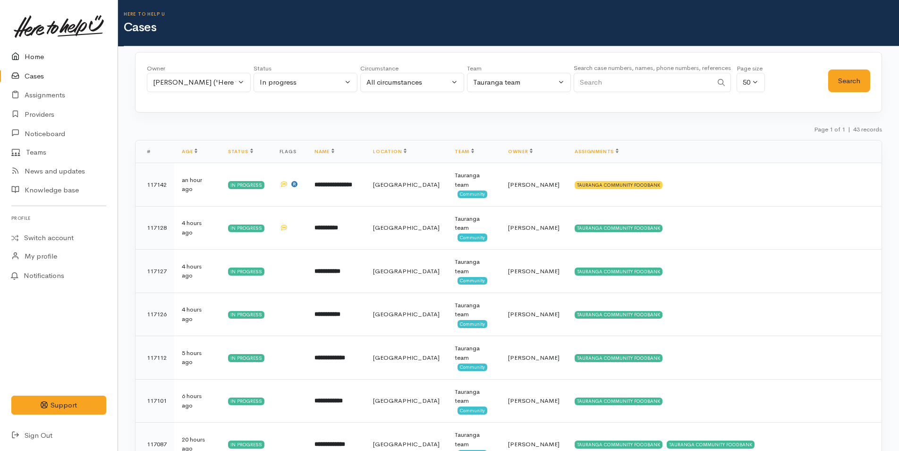
click at [31, 55] on link "Home" at bounding box center [59, 56] width 118 height 19
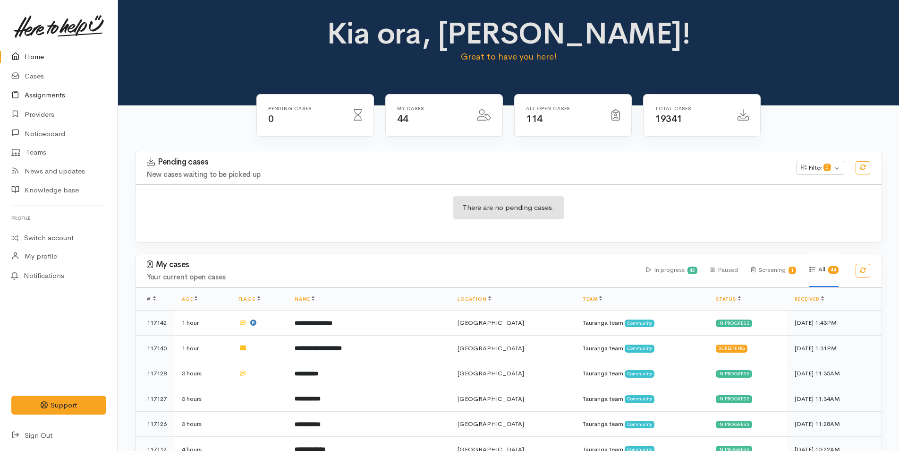
click at [41, 91] on link "Assignments" at bounding box center [59, 94] width 118 height 19
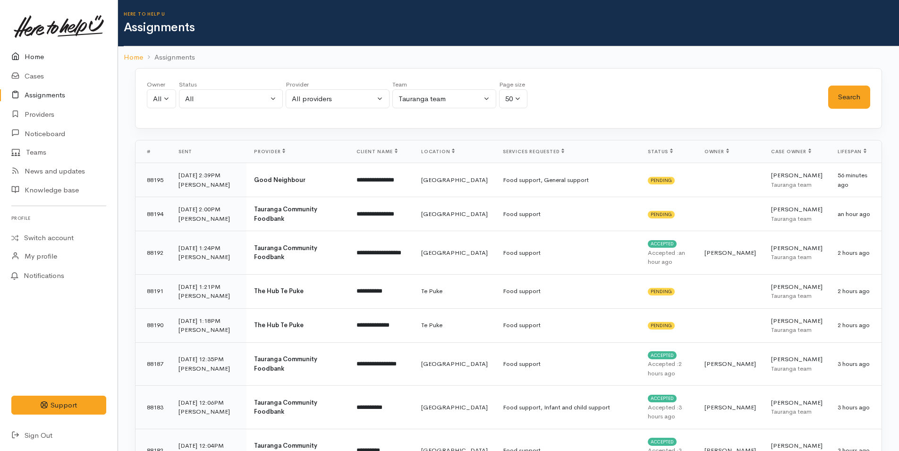
click at [35, 55] on link "Home" at bounding box center [59, 56] width 118 height 19
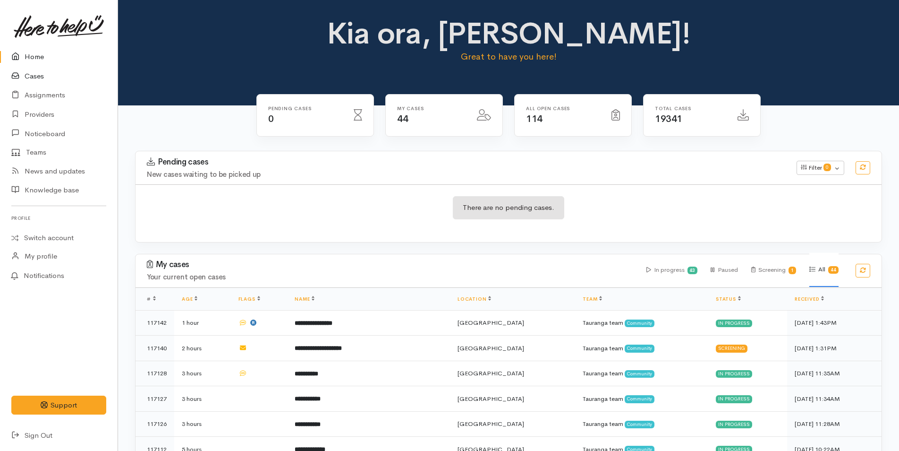
click at [38, 74] on link "Cases" at bounding box center [59, 76] width 118 height 19
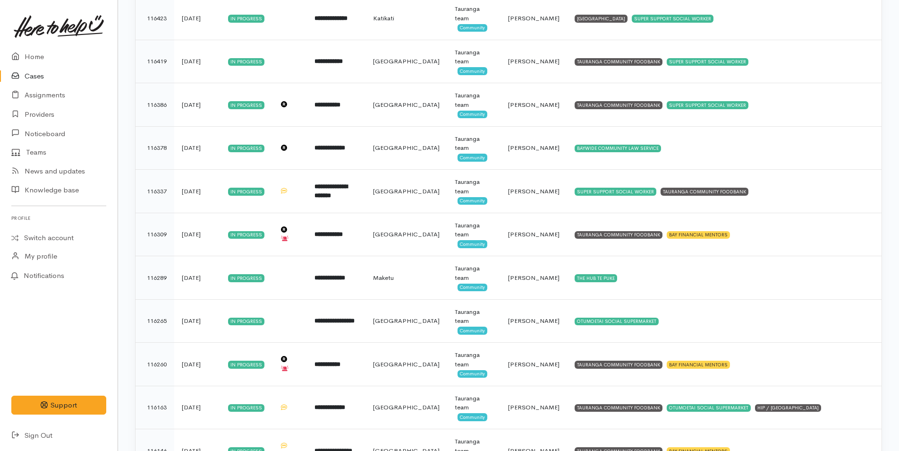
scroll to position [1598, 0]
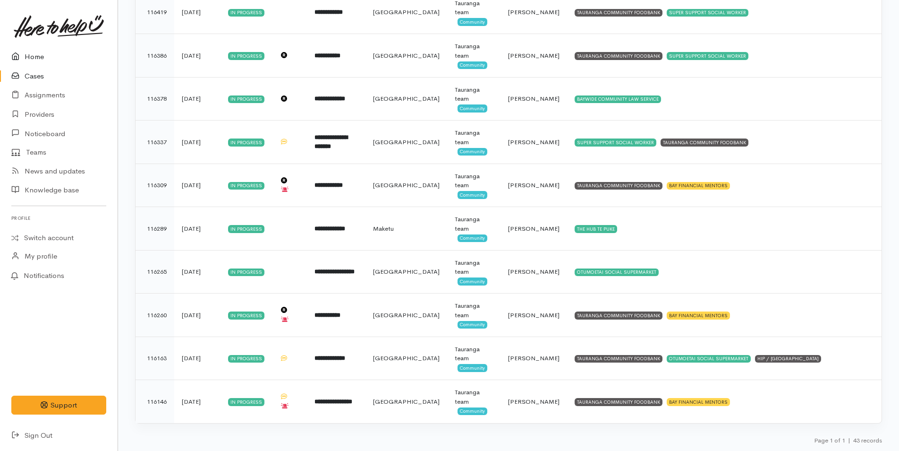
click at [30, 54] on link "Home" at bounding box center [59, 56] width 118 height 19
